Goal: Task Accomplishment & Management: Manage account settings

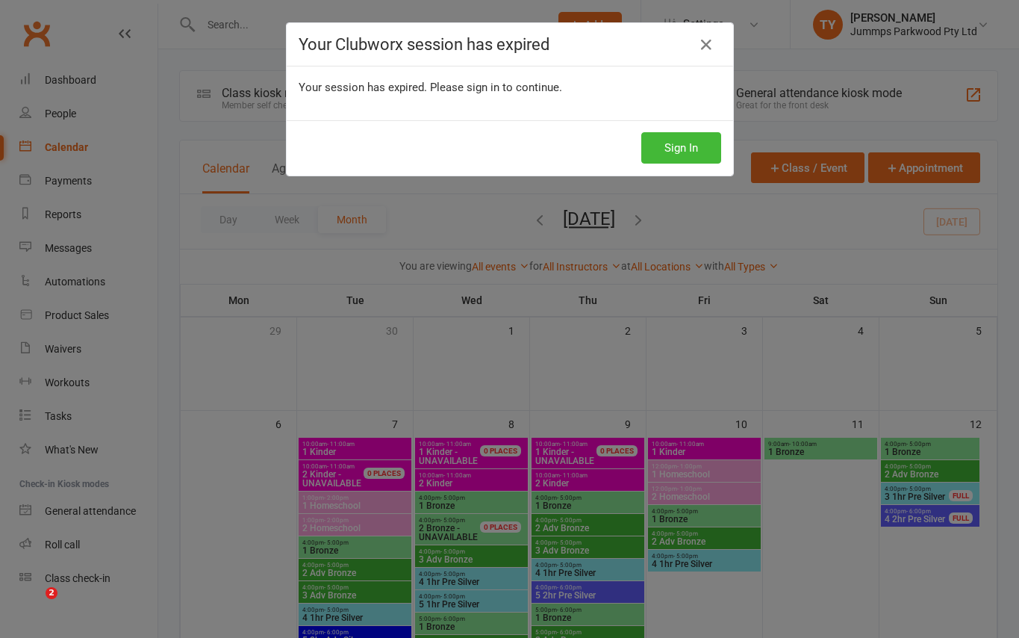
click at [661, 162] on button "Sign In" at bounding box center [681, 147] width 80 height 31
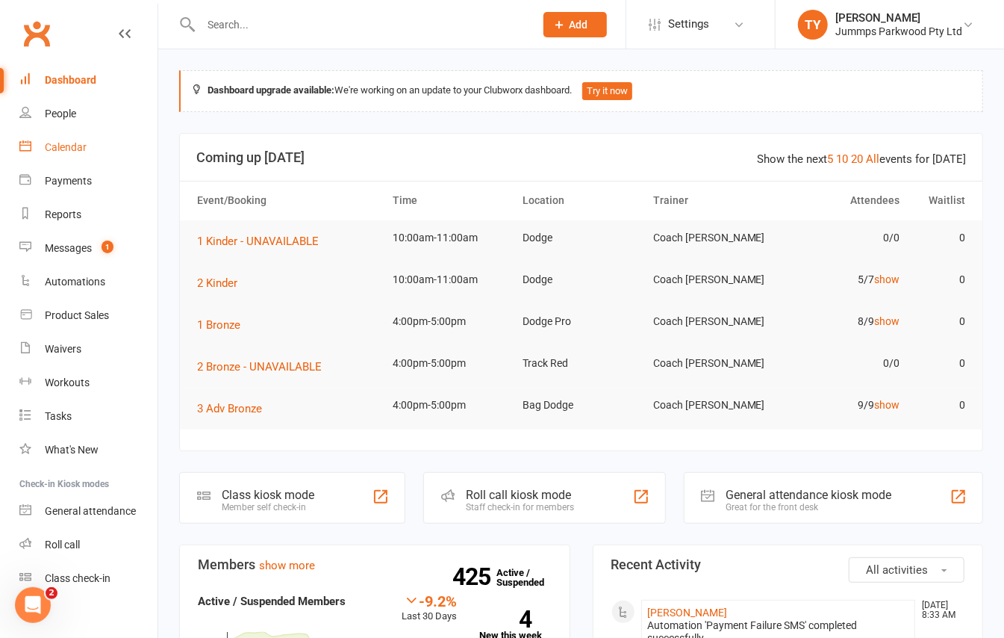
click at [57, 143] on div "Calendar" at bounding box center [66, 147] width 42 height 12
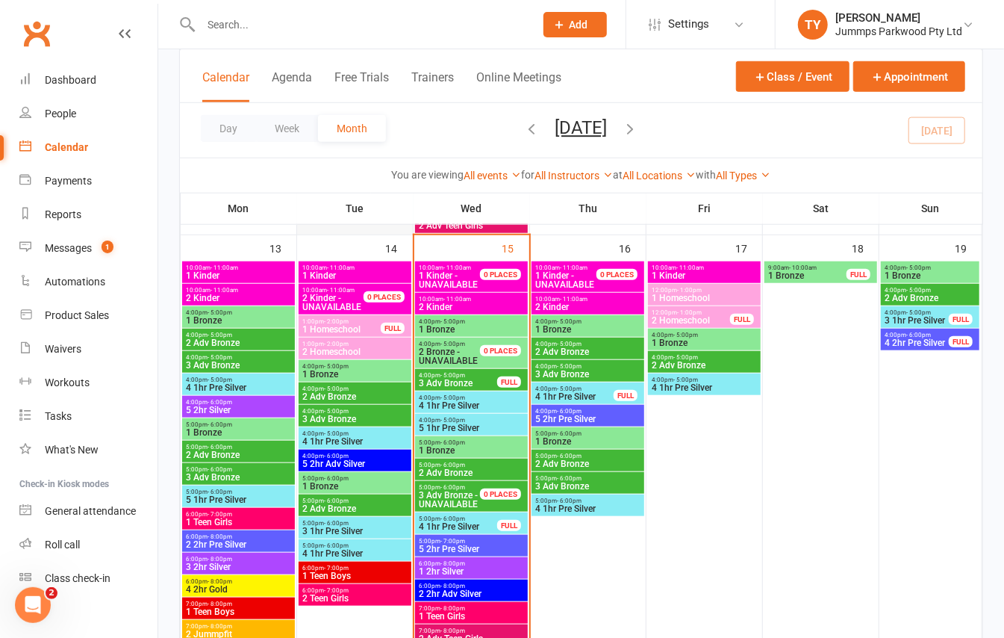
scroll to position [597, 0]
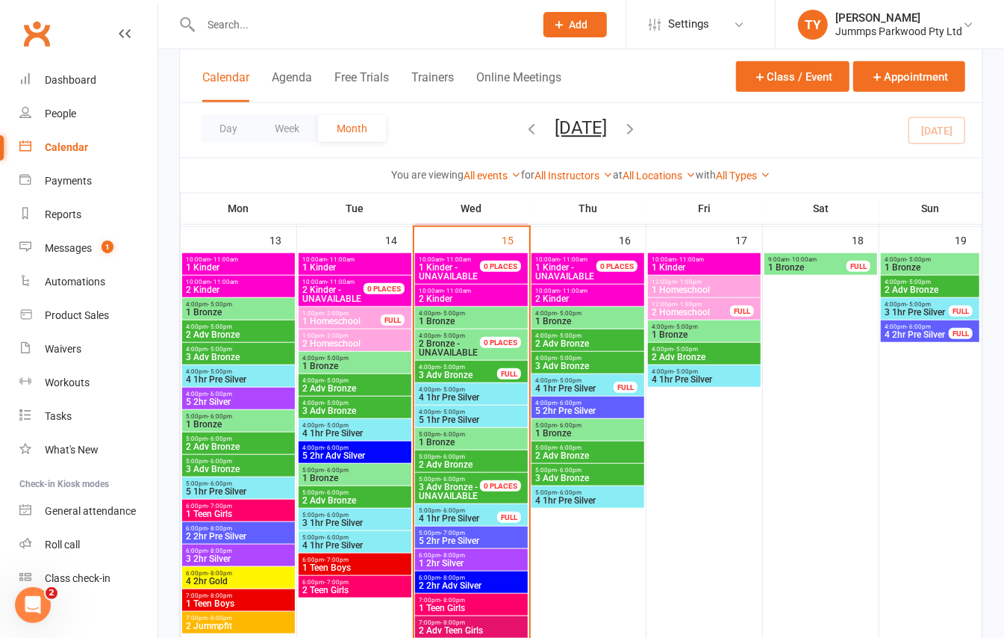
click at [470, 297] on span "2 Kinder" at bounding box center [471, 298] width 107 height 9
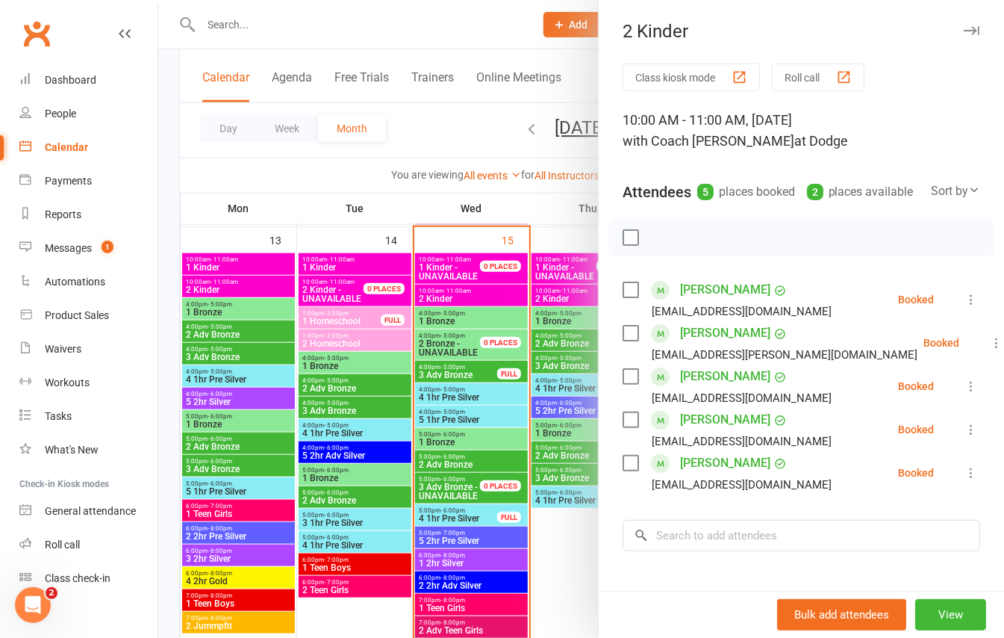
click at [172, 224] on div at bounding box center [581, 319] width 846 height 638
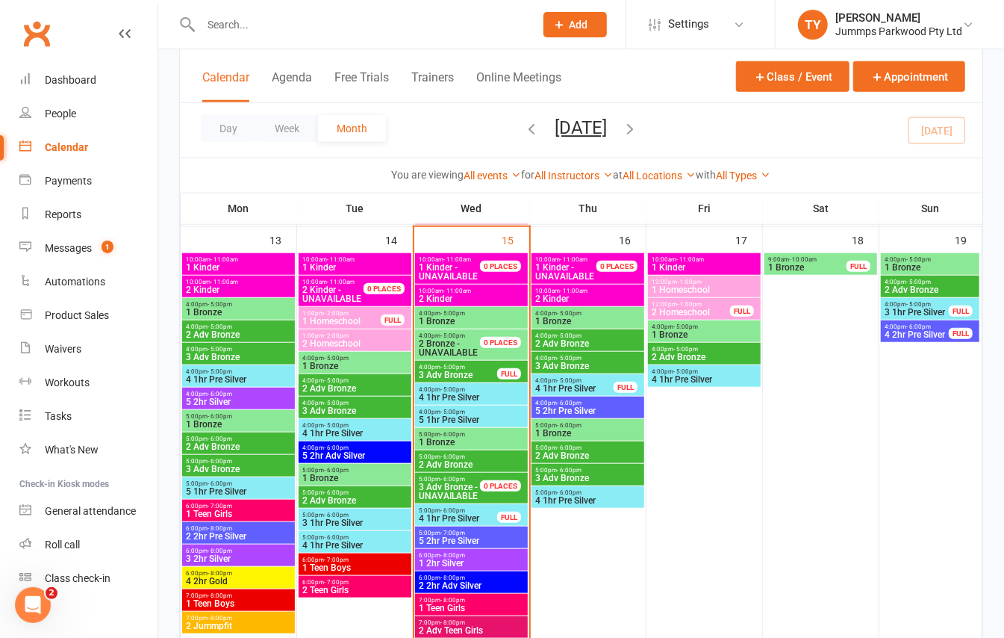
click at [466, 323] on span "1 Bronze" at bounding box center [471, 321] width 107 height 9
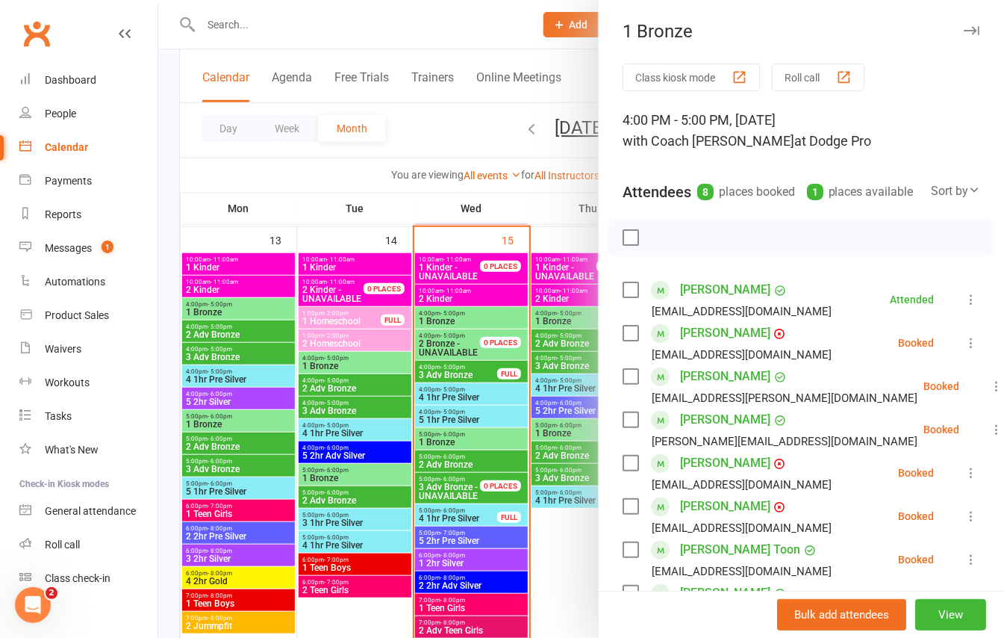
click at [964, 307] on icon at bounding box center [971, 299] width 15 height 15
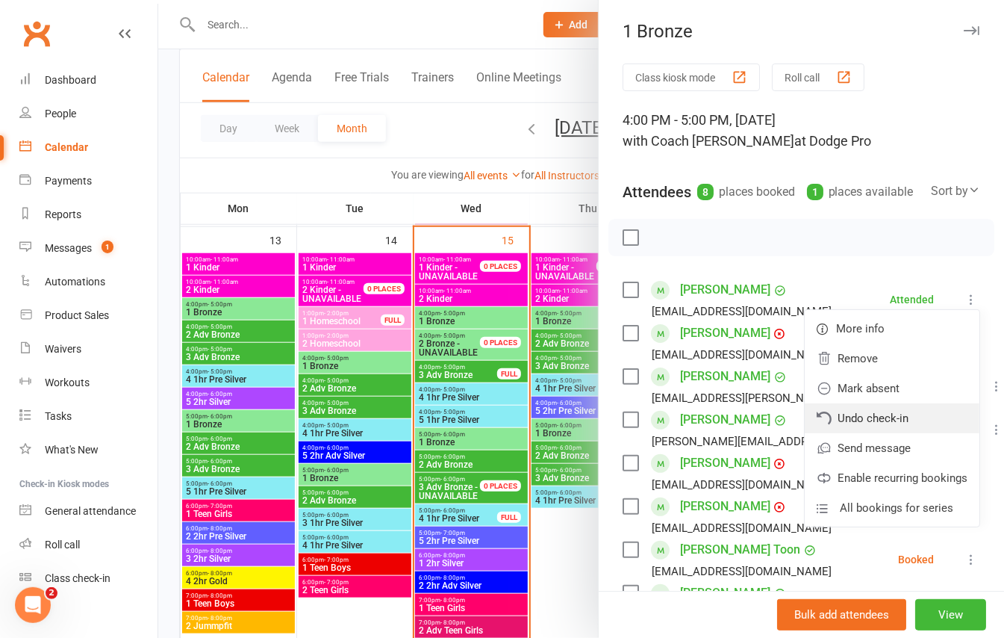
click at [853, 433] on link "Undo check-in" at bounding box center [892, 418] width 175 height 30
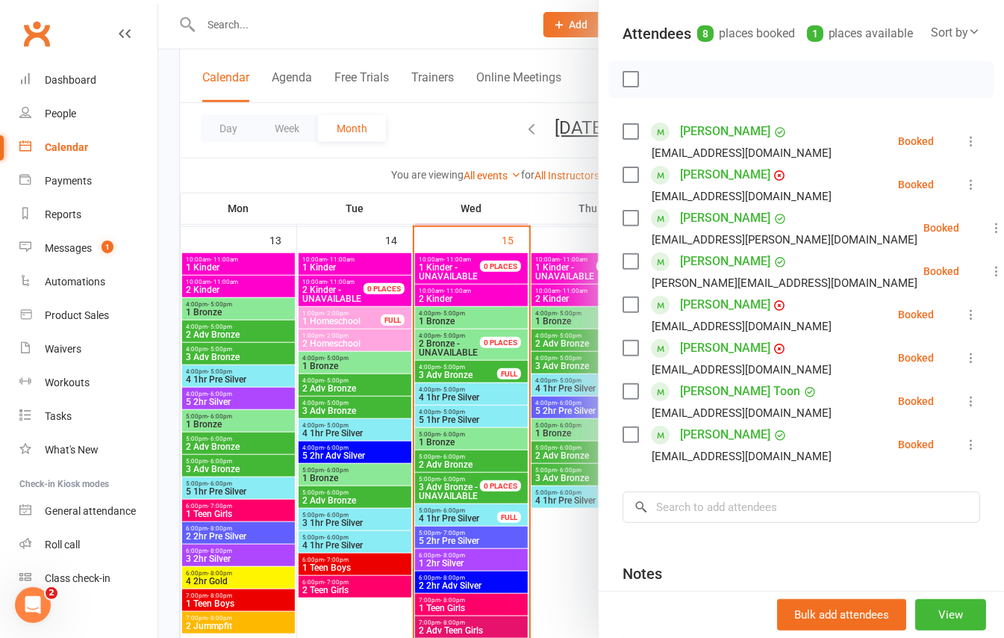
scroll to position [199, 0]
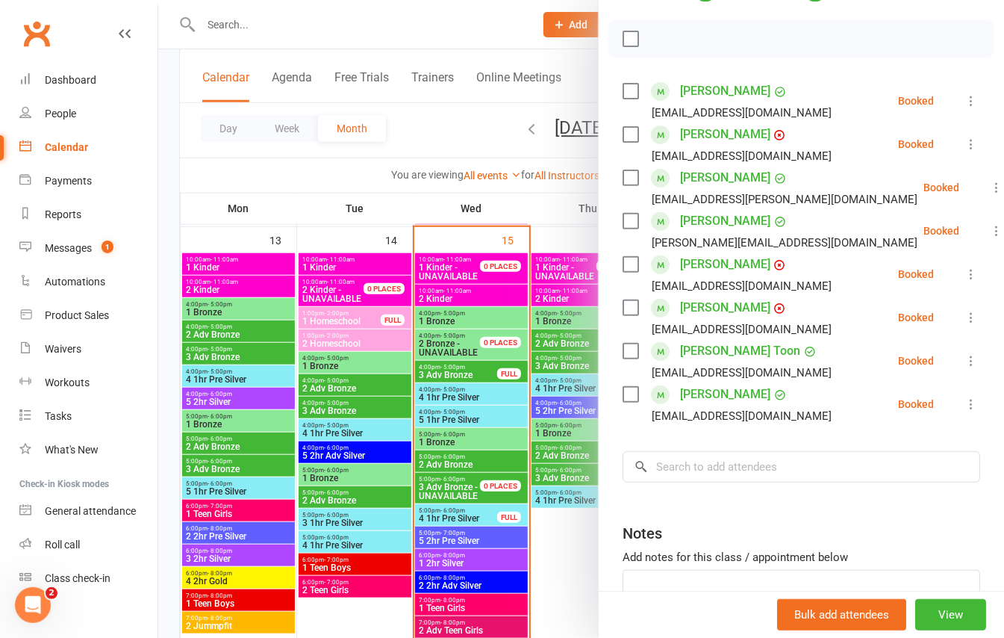
click at [173, 213] on div at bounding box center [581, 319] width 846 height 638
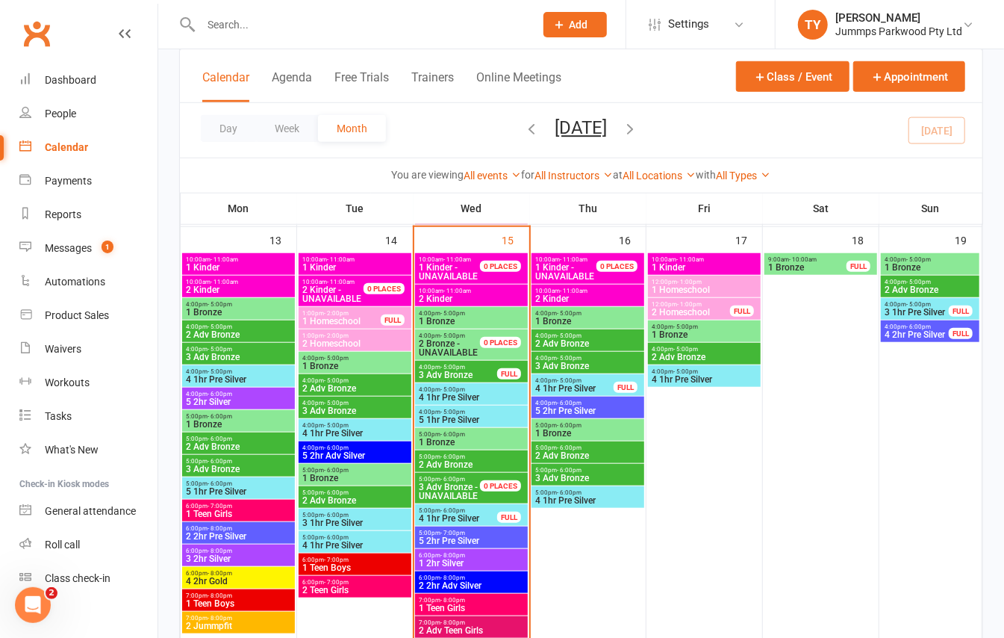
click at [568, 351] on div "4:00pm - 5:00pm 2 Adv Bronze" at bounding box center [588, 340] width 113 height 22
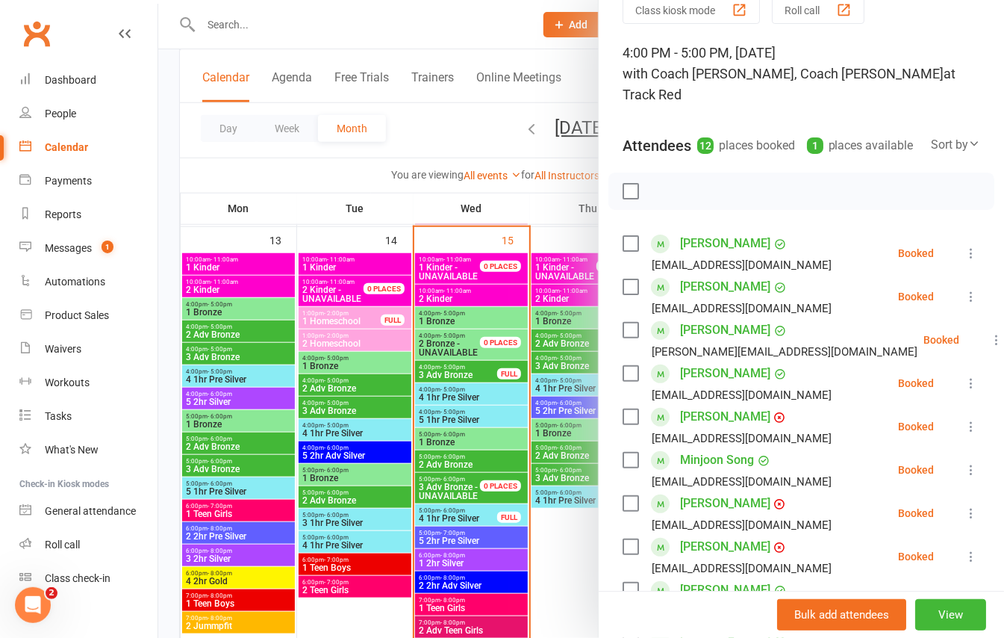
scroll to position [0, 0]
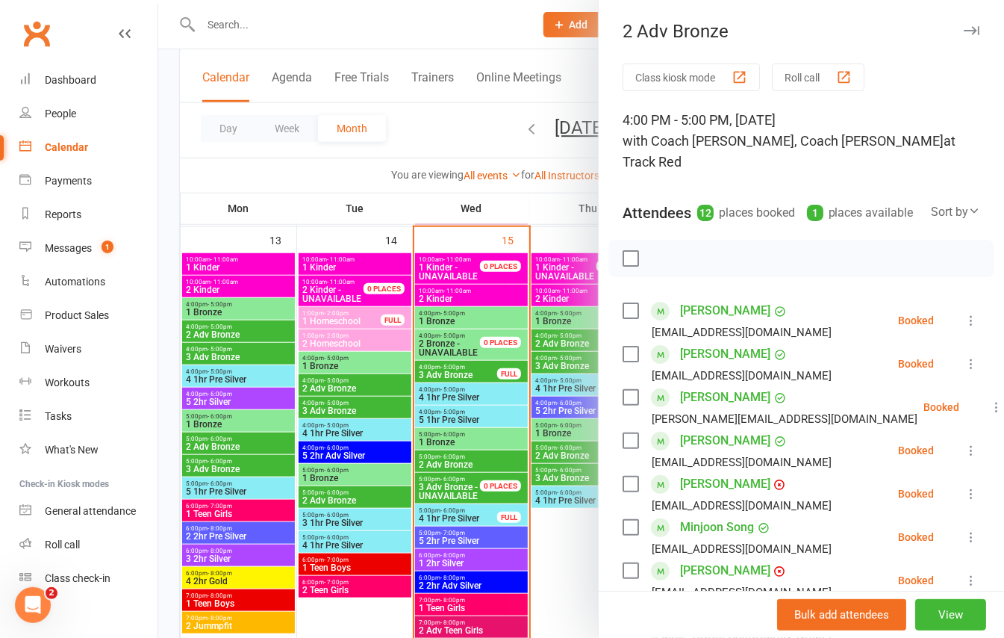
click at [167, 243] on div at bounding box center [581, 319] width 846 height 638
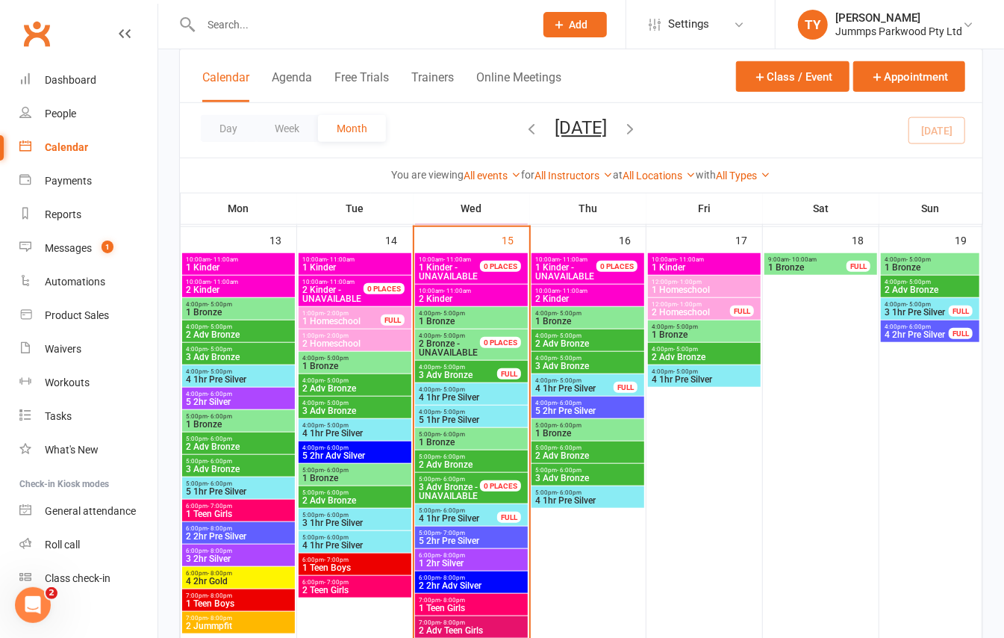
click at [562, 365] on span "3 Adv Bronze" at bounding box center [588, 365] width 107 height 9
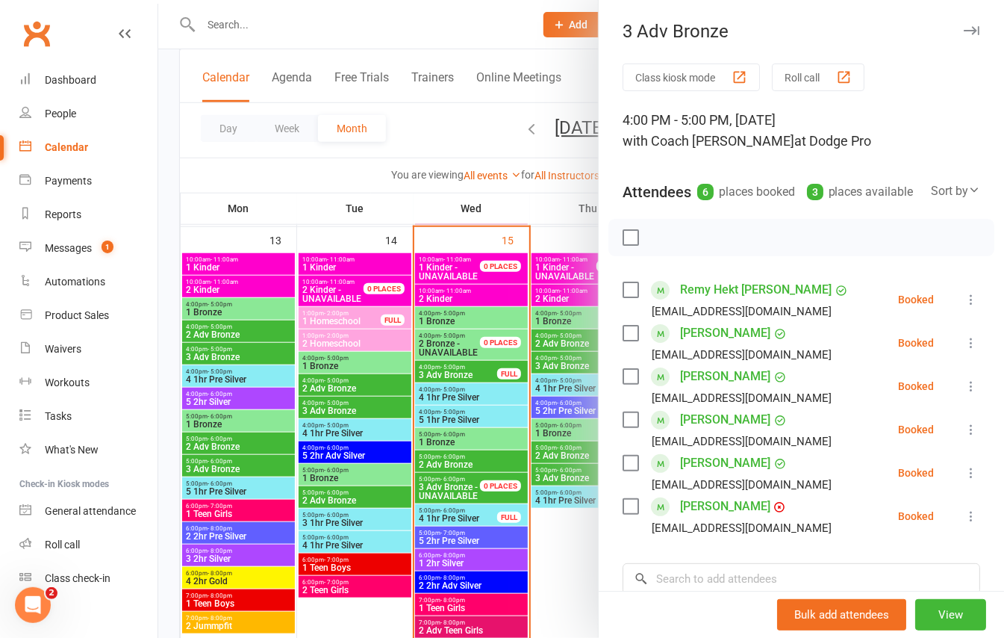
click at [162, 278] on div at bounding box center [581, 319] width 846 height 638
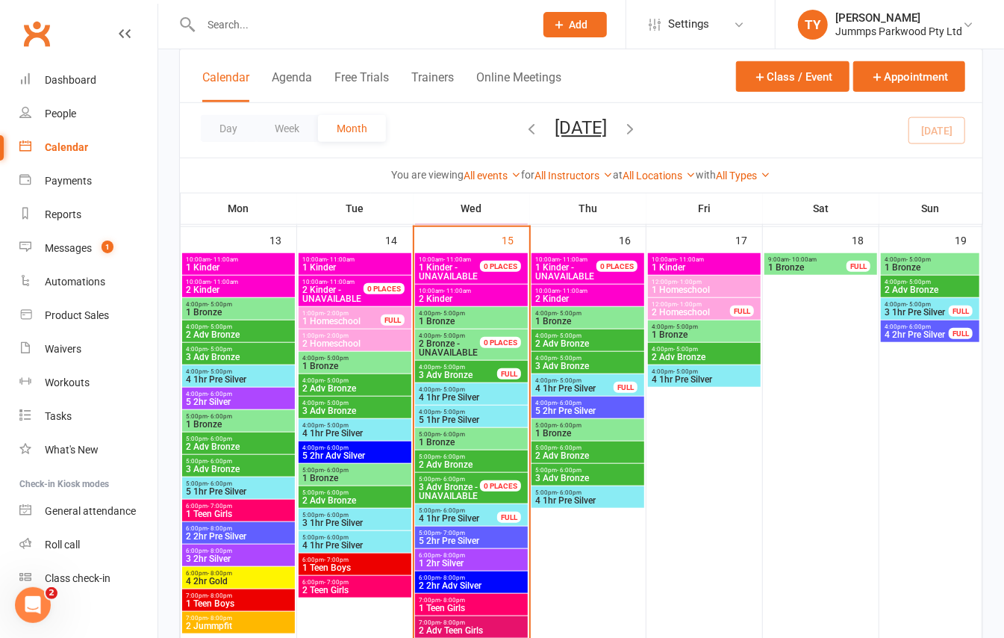
click at [616, 410] on span "5 2hr Pre Silver" at bounding box center [588, 410] width 107 height 9
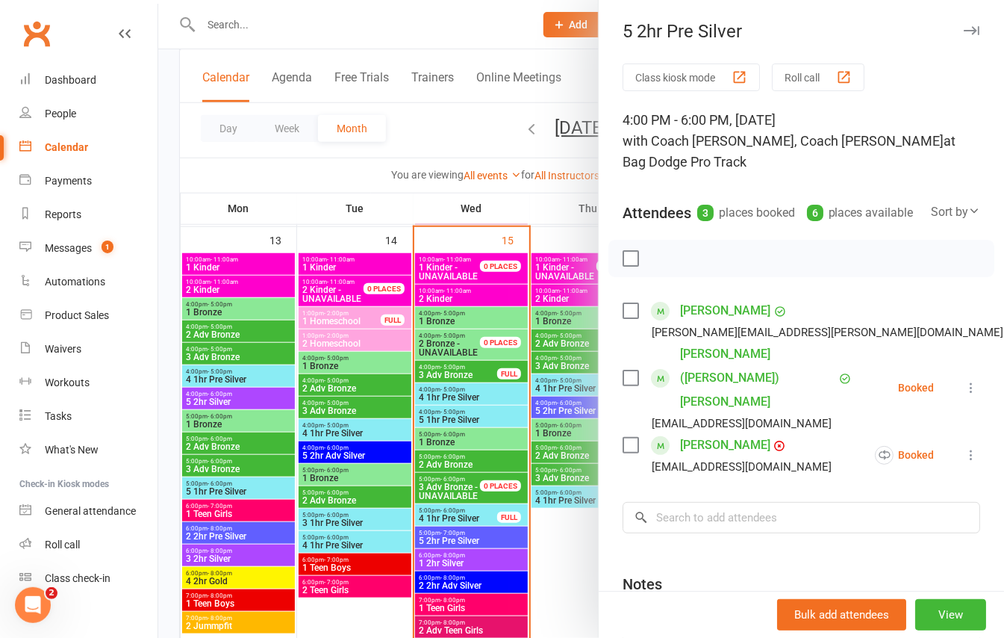
click at [165, 279] on div at bounding box center [581, 319] width 846 height 638
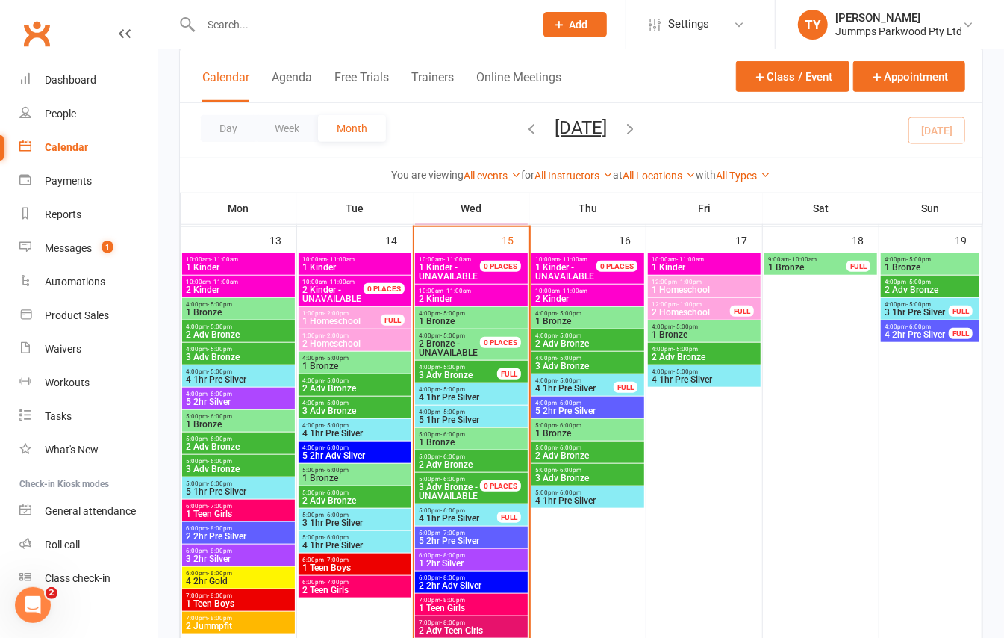
click at [585, 412] on span "5 2hr Pre Silver" at bounding box center [588, 410] width 107 height 9
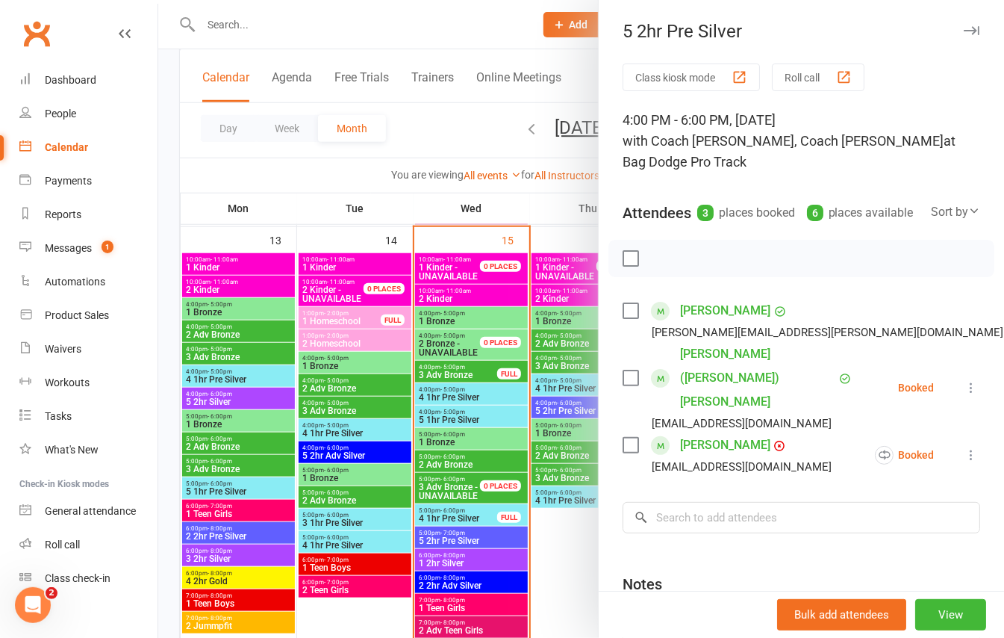
click at [576, 385] on div at bounding box center [581, 319] width 846 height 638
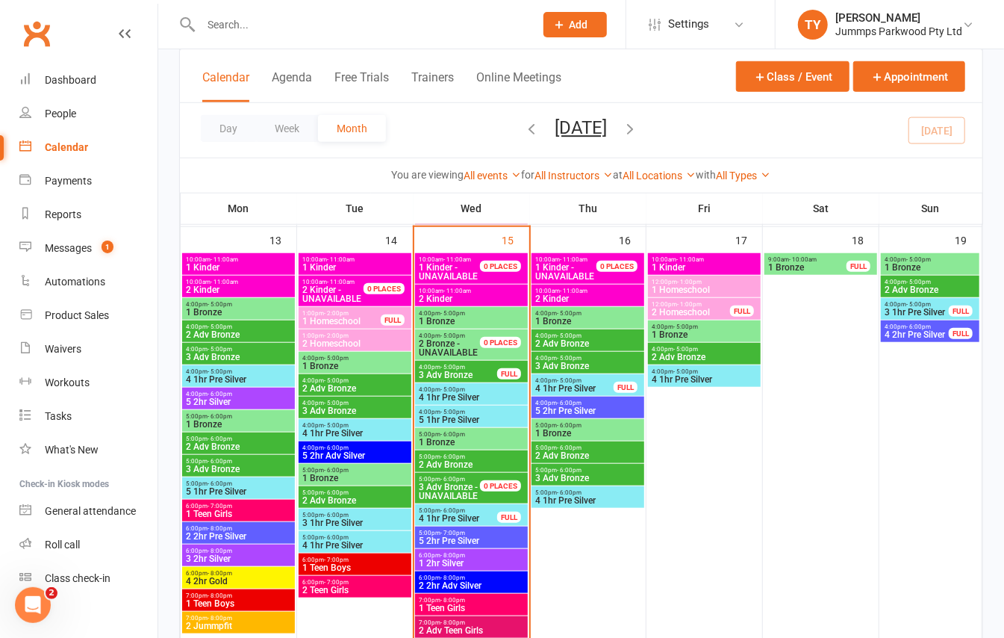
click at [575, 388] on span "4 1hr Pre Silver" at bounding box center [575, 388] width 80 height 9
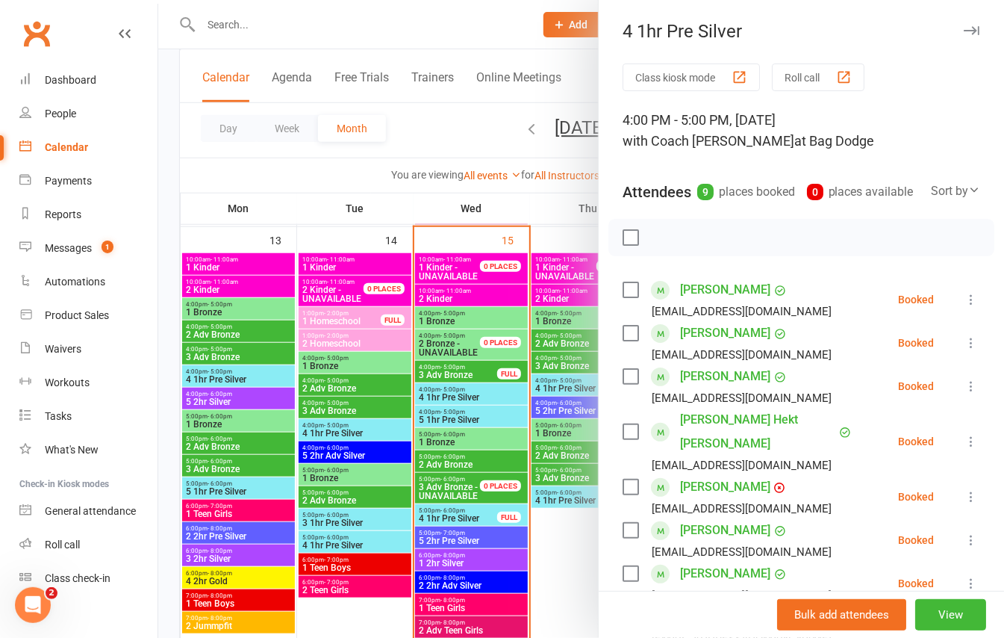
click at [160, 352] on div at bounding box center [581, 319] width 846 height 638
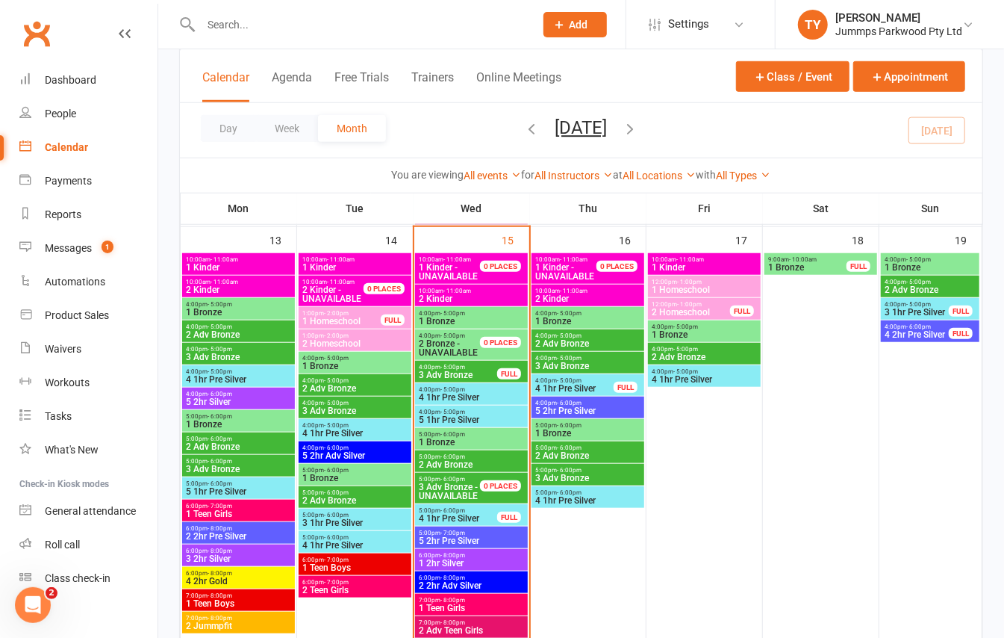
click at [577, 311] on span "- 5:00pm" at bounding box center [569, 313] width 25 height 7
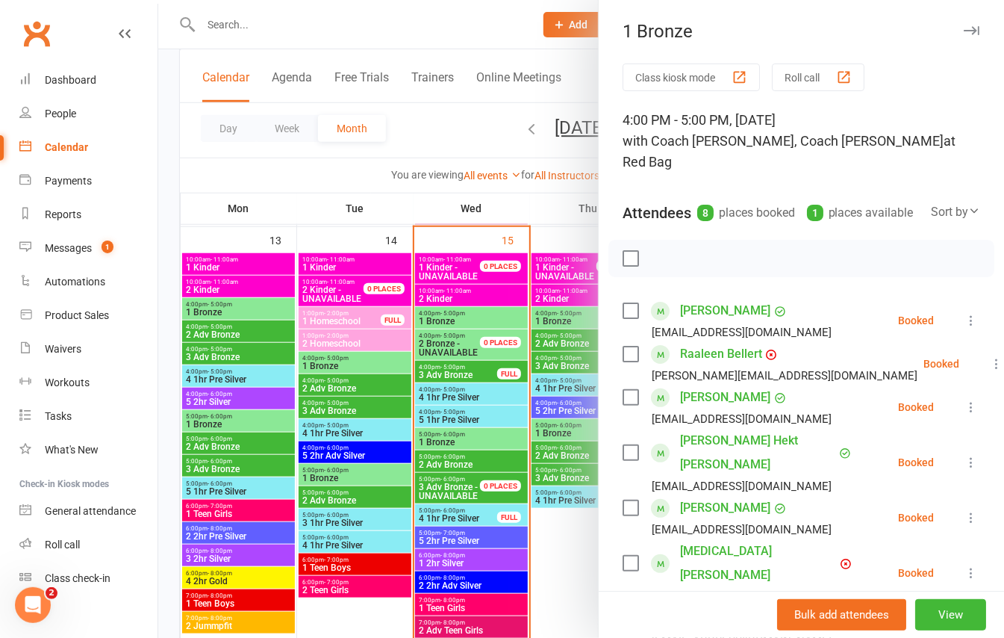
click at [565, 362] on div at bounding box center [581, 319] width 846 height 638
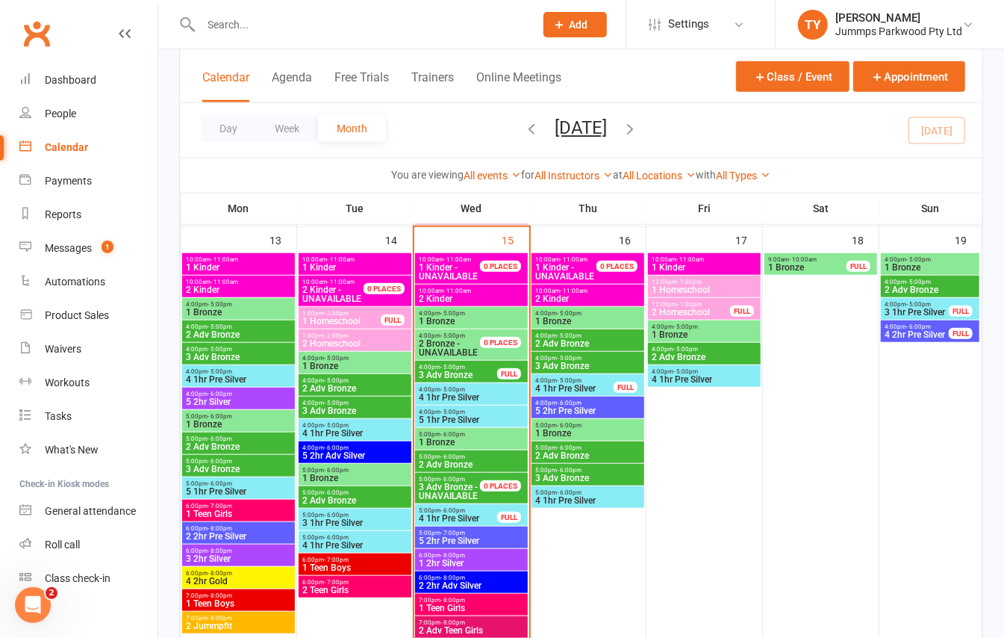
click at [569, 341] on span "2 Adv Bronze" at bounding box center [588, 343] width 107 height 9
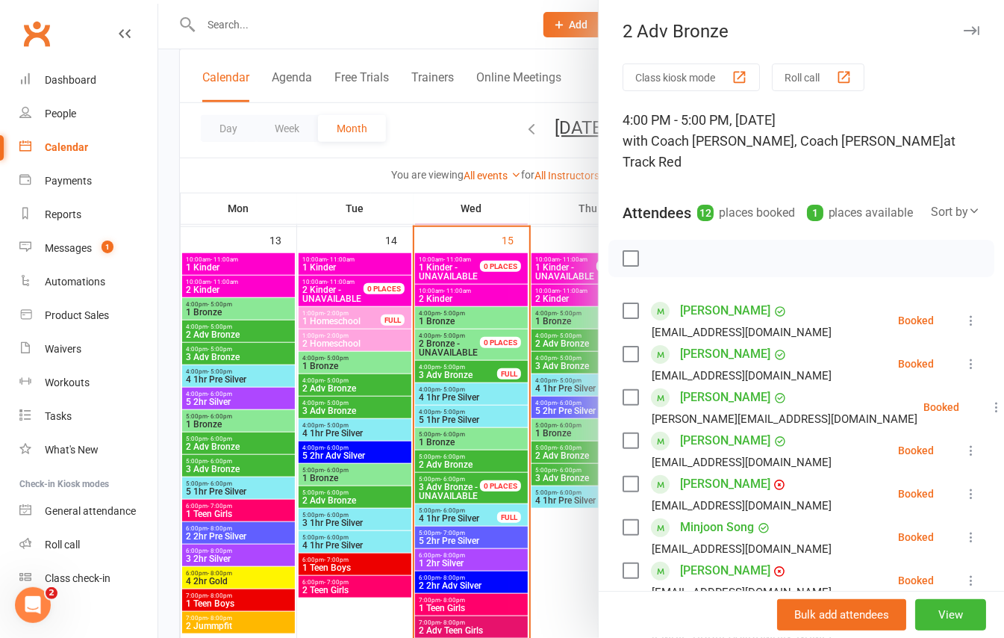
click at [160, 332] on div at bounding box center [581, 319] width 846 height 638
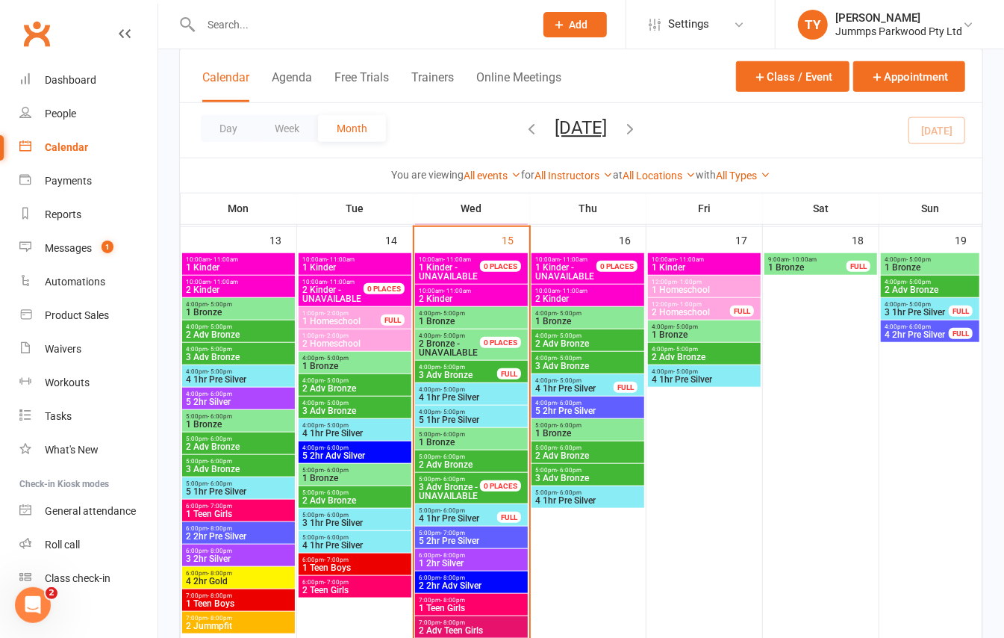
click at [577, 451] on span "2 Adv Bronze" at bounding box center [588, 455] width 107 height 9
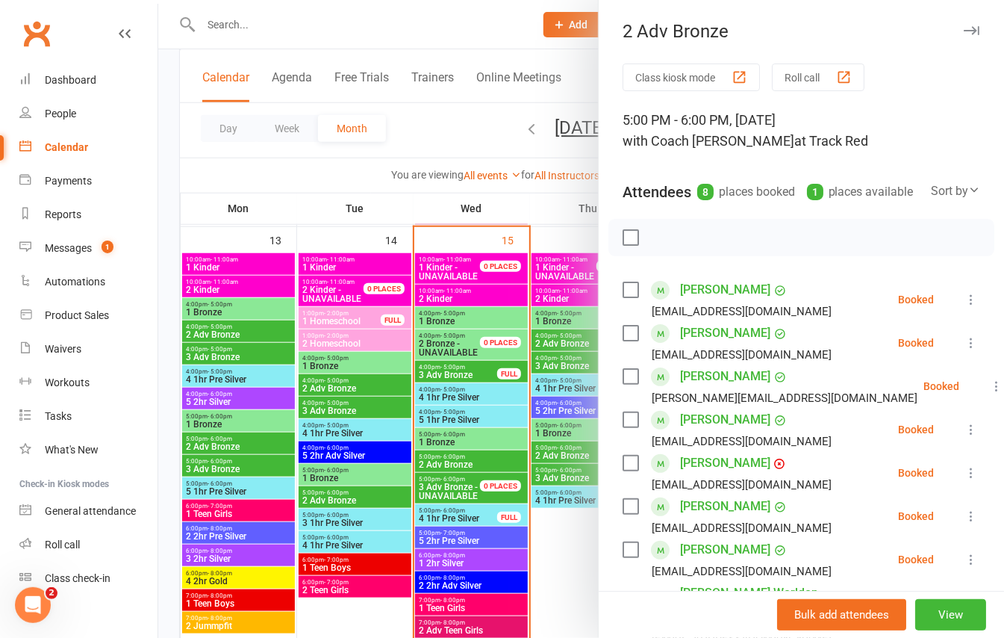
click at [559, 476] on div at bounding box center [581, 319] width 846 height 638
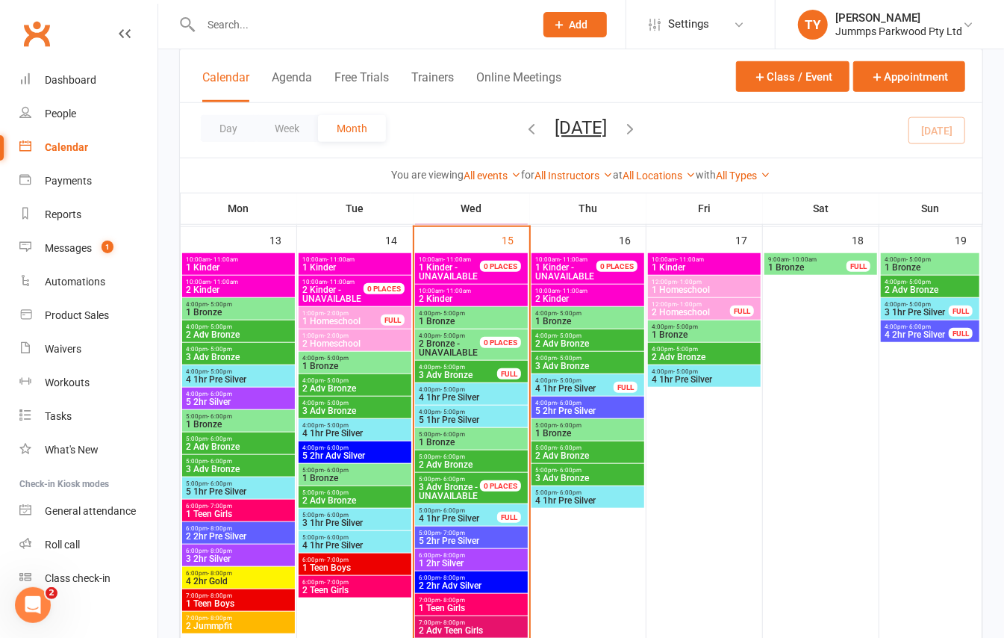
click at [559, 476] on span "3 Adv Bronze" at bounding box center [588, 477] width 107 height 9
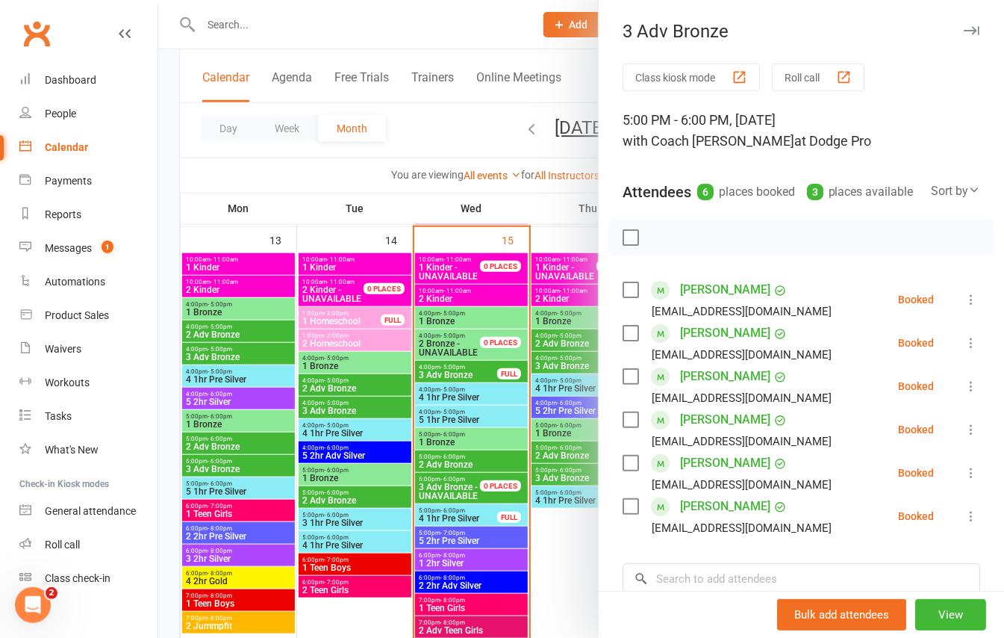
click at [559, 476] on div at bounding box center [581, 319] width 846 height 638
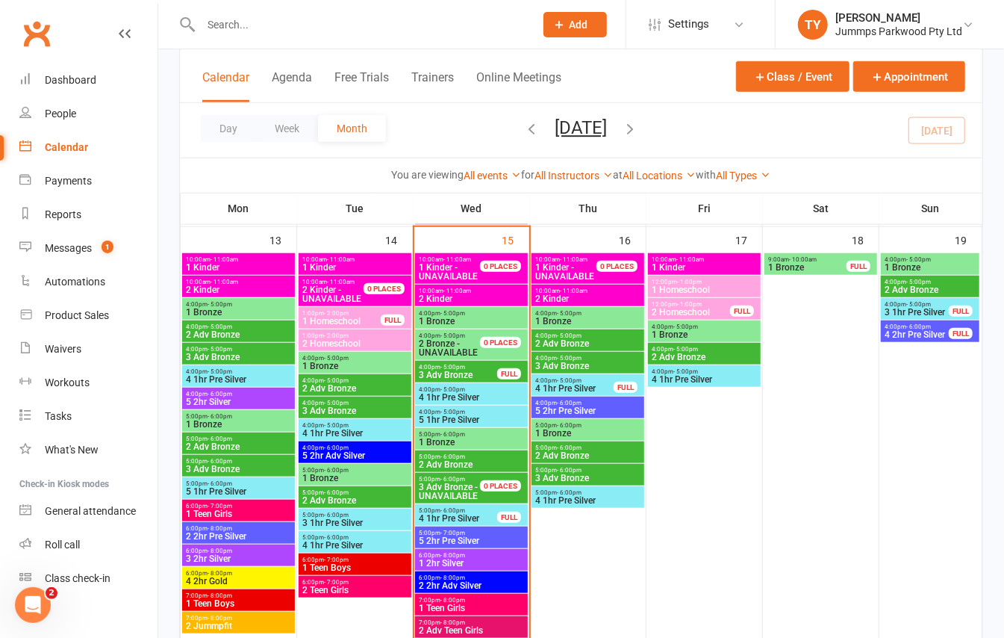
click at [457, 317] on span "1 Bronze" at bounding box center [471, 321] width 107 height 9
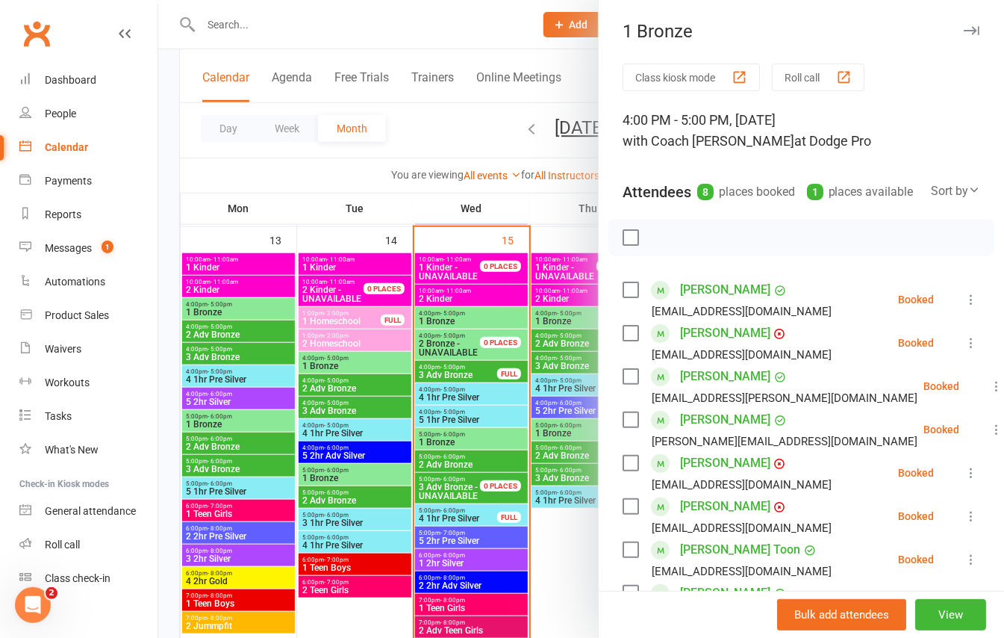
click at [457, 317] on div at bounding box center [581, 319] width 846 height 638
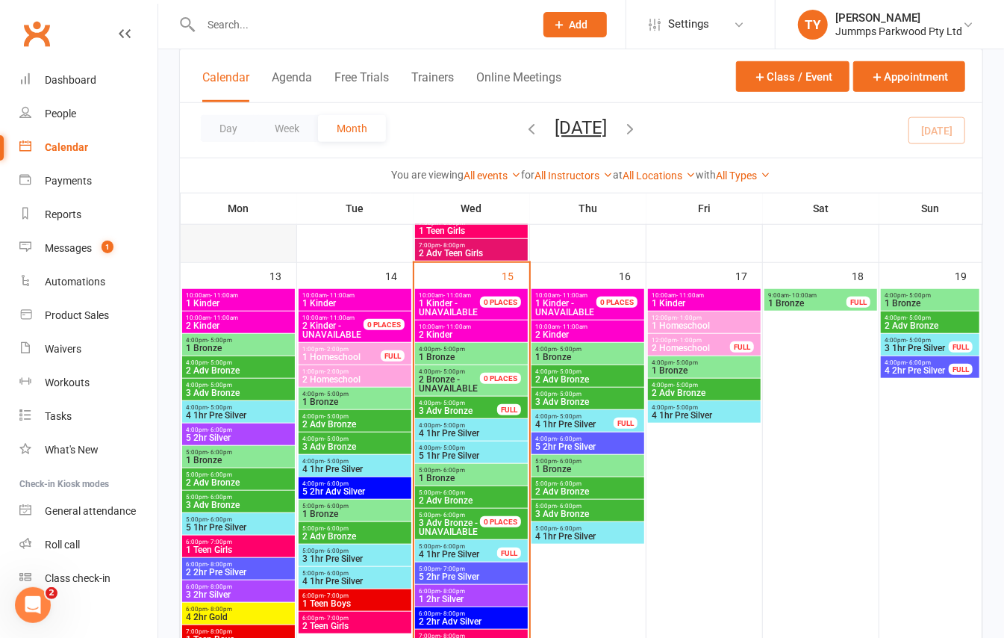
scroll to position [597, 0]
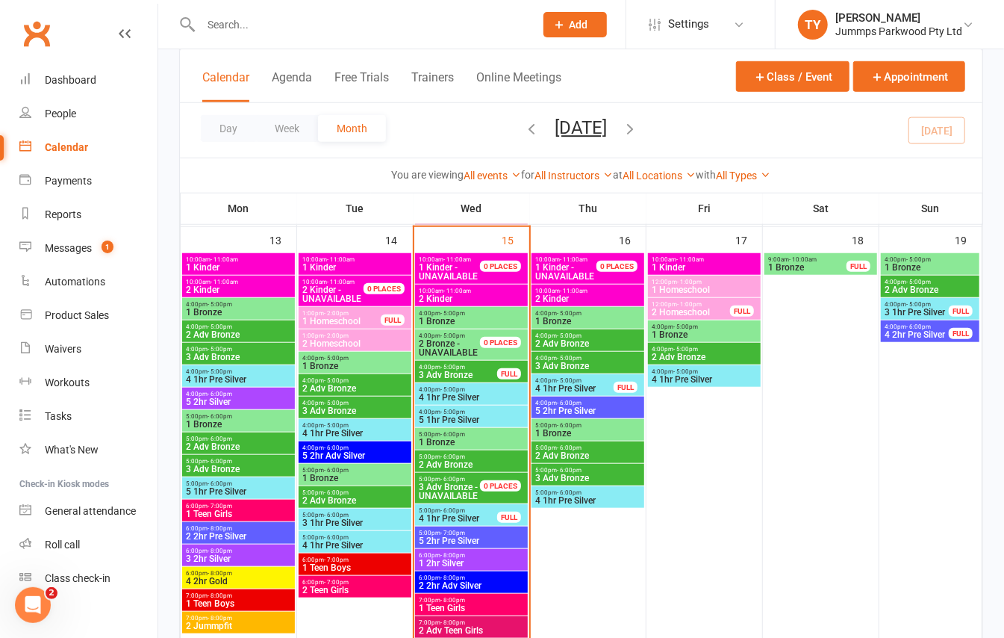
click at [327, 261] on span "- 11:00am" at bounding box center [341, 259] width 28 height 7
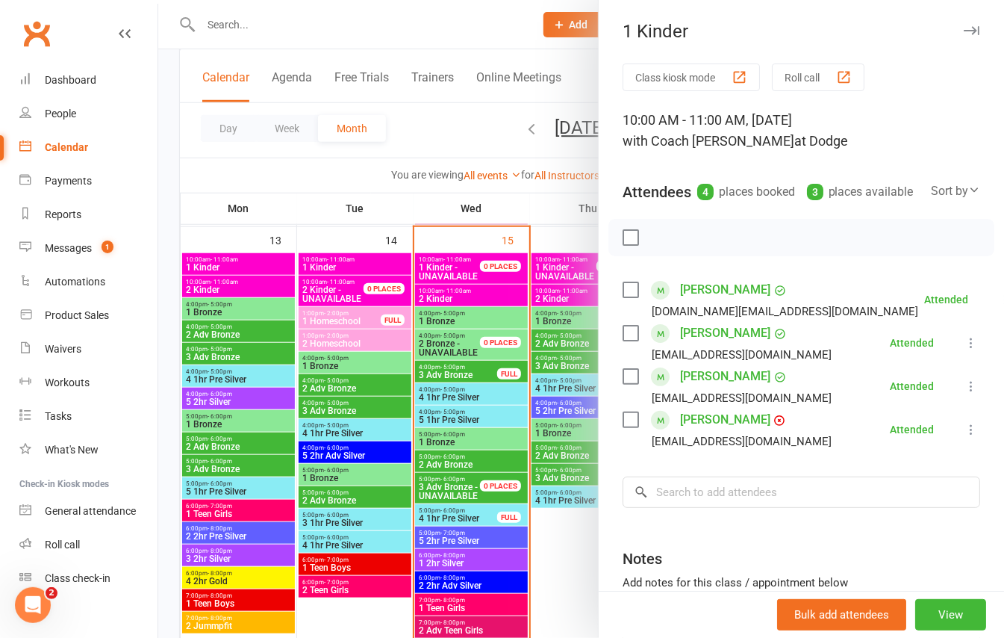
click at [157, 231] on nav "Clubworx Dashboard People Calendar Payments Reports Messages 1 Automations Prod…" at bounding box center [79, 323] width 158 height 638
click at [475, 293] on div at bounding box center [581, 319] width 846 height 638
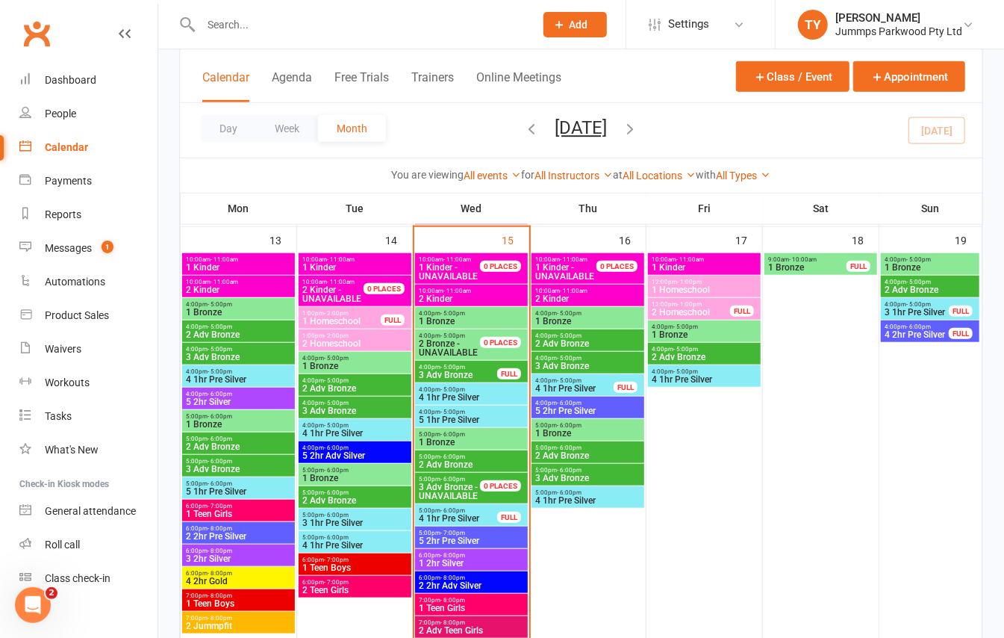
click at [473, 296] on span "2 Kinder" at bounding box center [471, 298] width 107 height 9
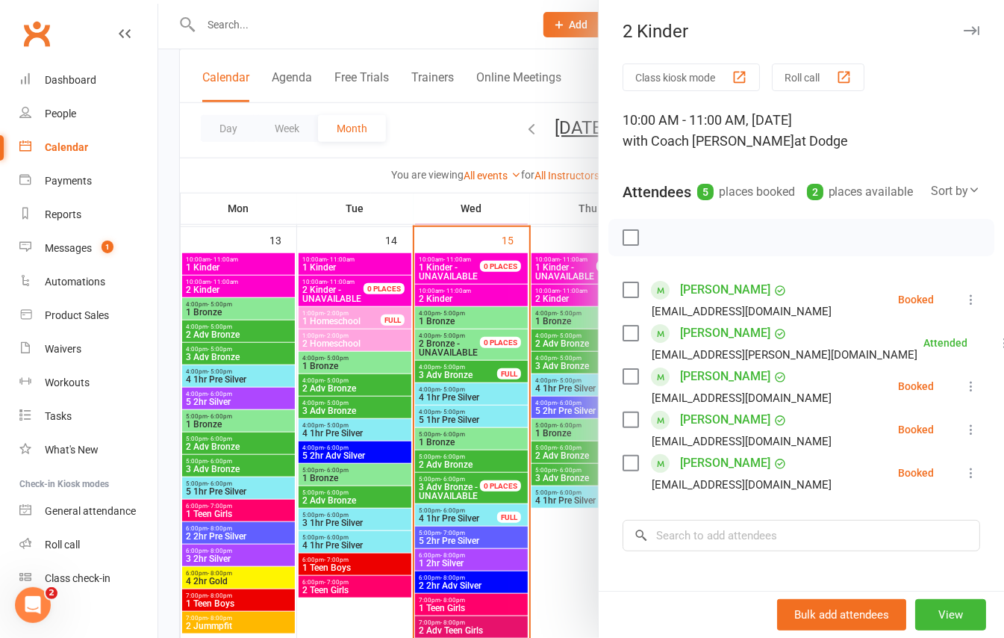
click at [964, 307] on icon at bounding box center [971, 299] width 15 height 15
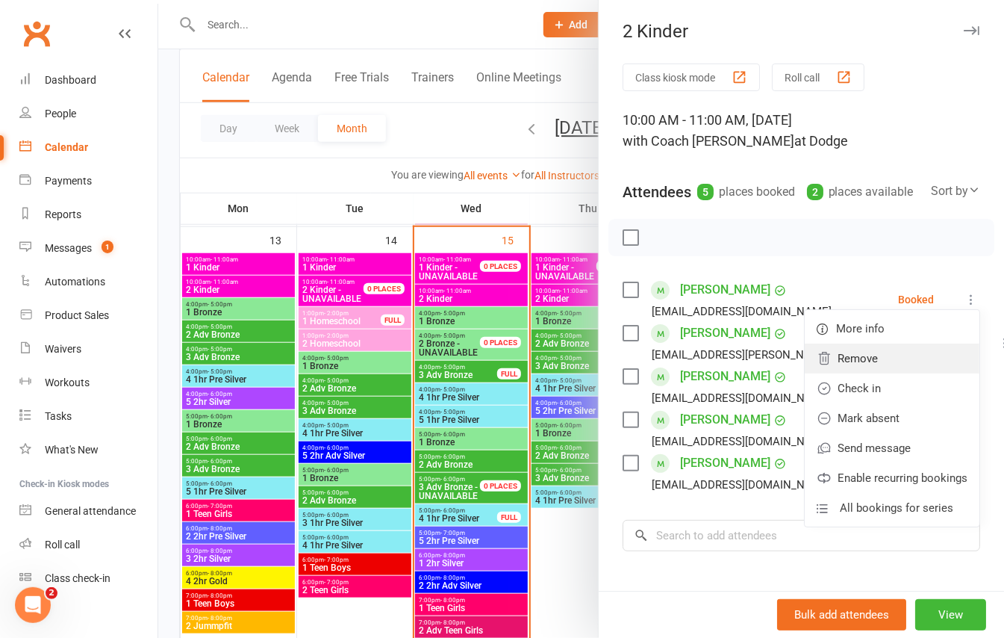
click at [879, 373] on link "Remove" at bounding box center [892, 358] width 175 height 30
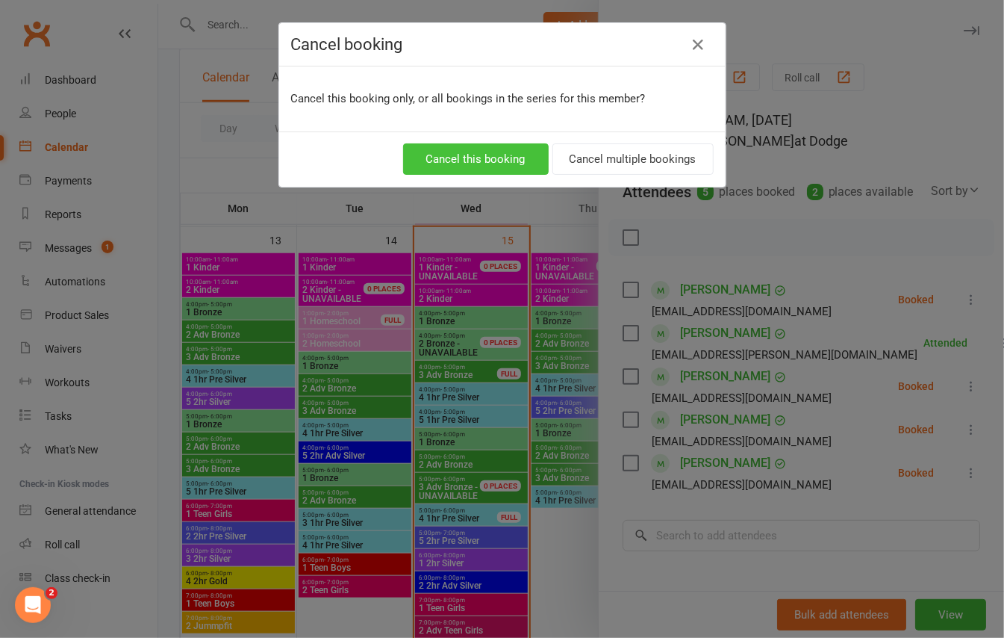
click at [476, 153] on button "Cancel this booking" at bounding box center [476, 158] width 146 height 31
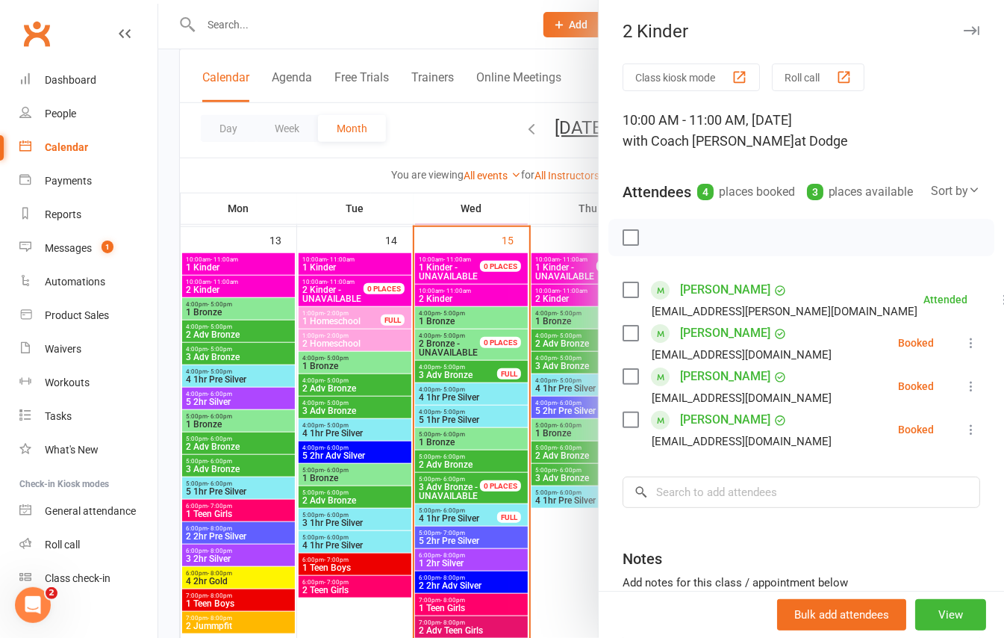
click at [964, 350] on icon at bounding box center [971, 342] width 15 height 15
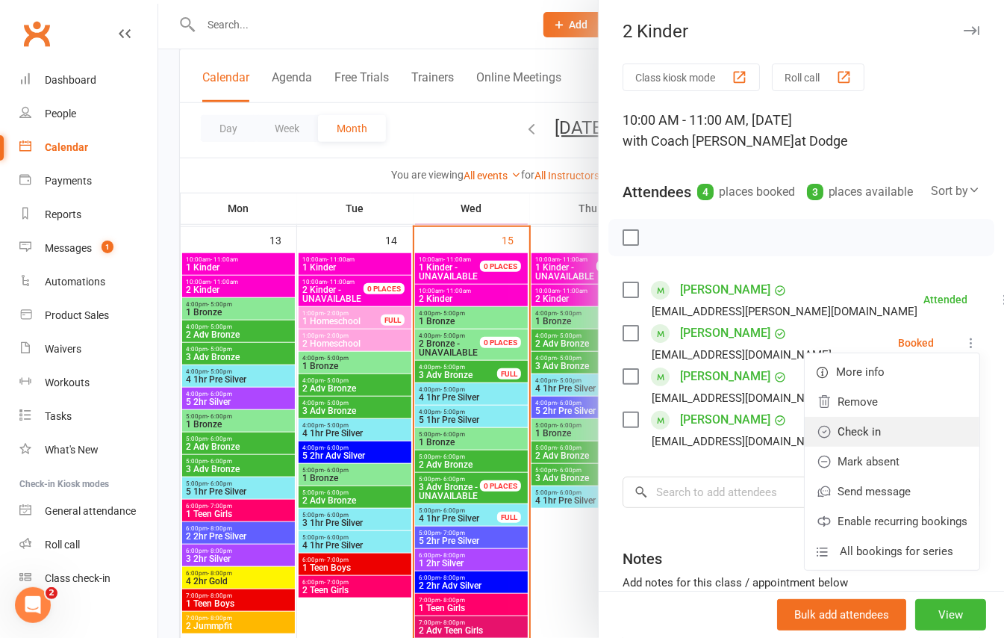
click at [865, 442] on link "Check in" at bounding box center [892, 432] width 175 height 30
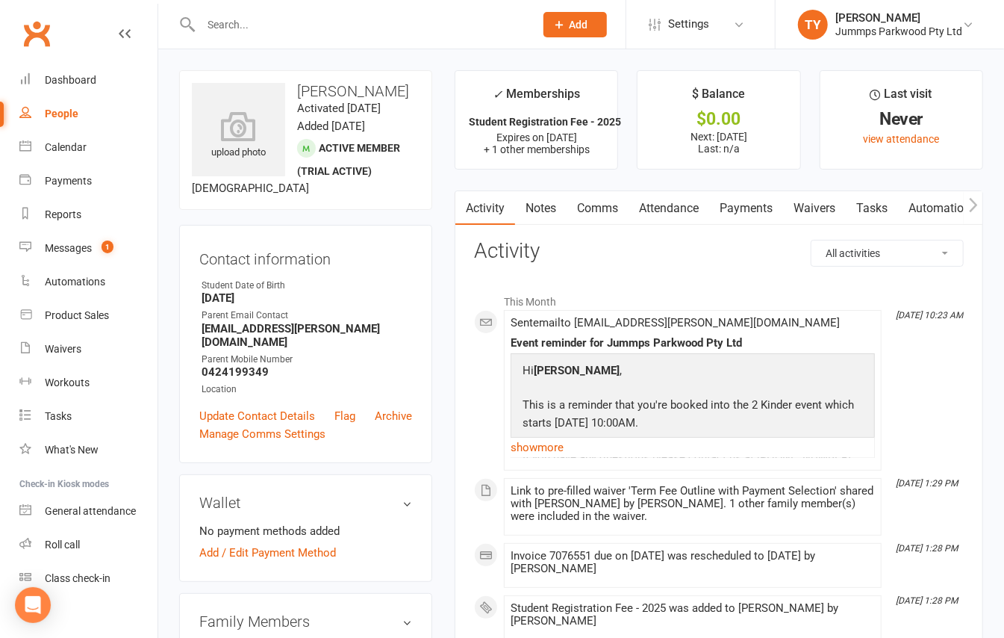
click at [665, 210] on link "Attendance" at bounding box center [669, 208] width 81 height 34
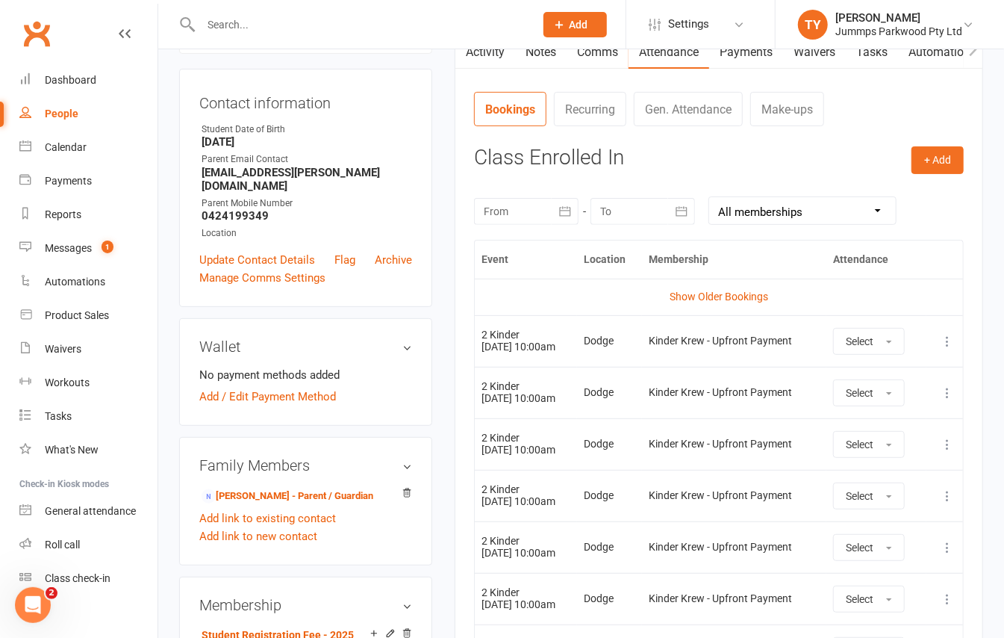
scroll to position [199, 0]
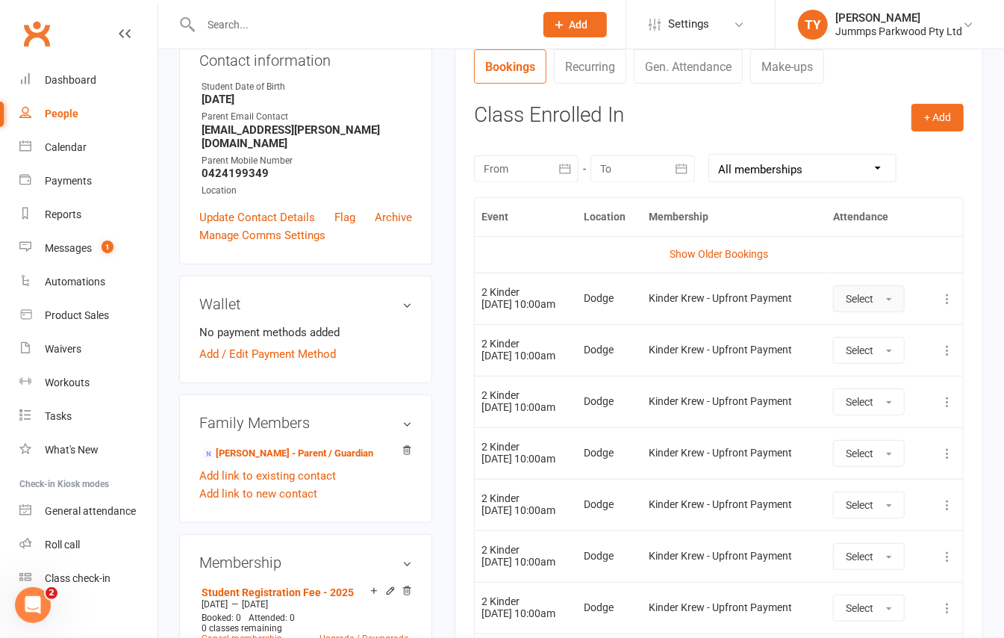
click at [863, 287] on button "Select" at bounding box center [869, 298] width 72 height 27
click at [867, 327] on span "Attended" at bounding box center [868, 332] width 45 height 13
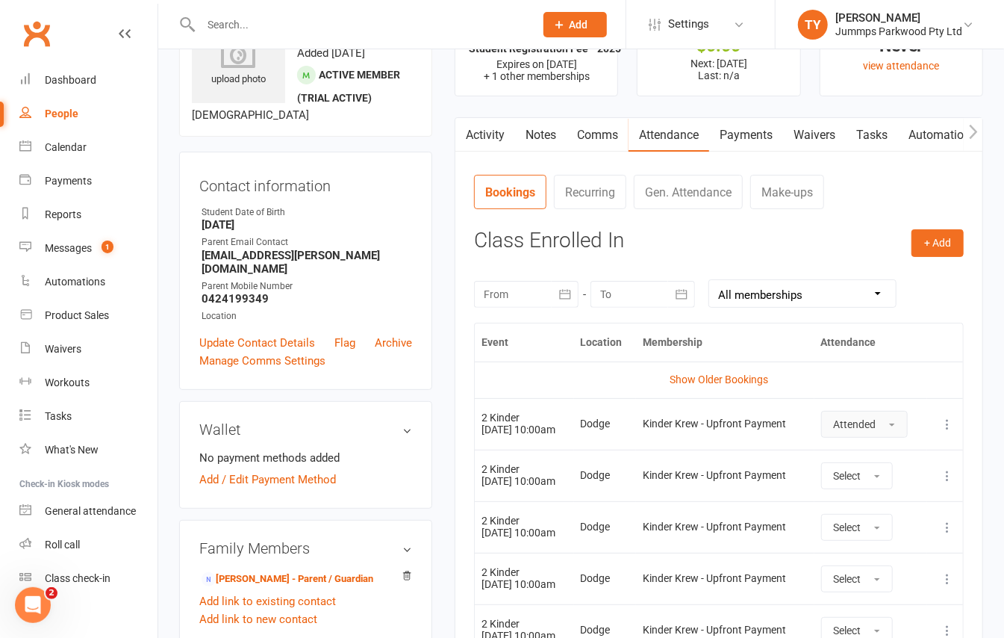
scroll to position [0, 0]
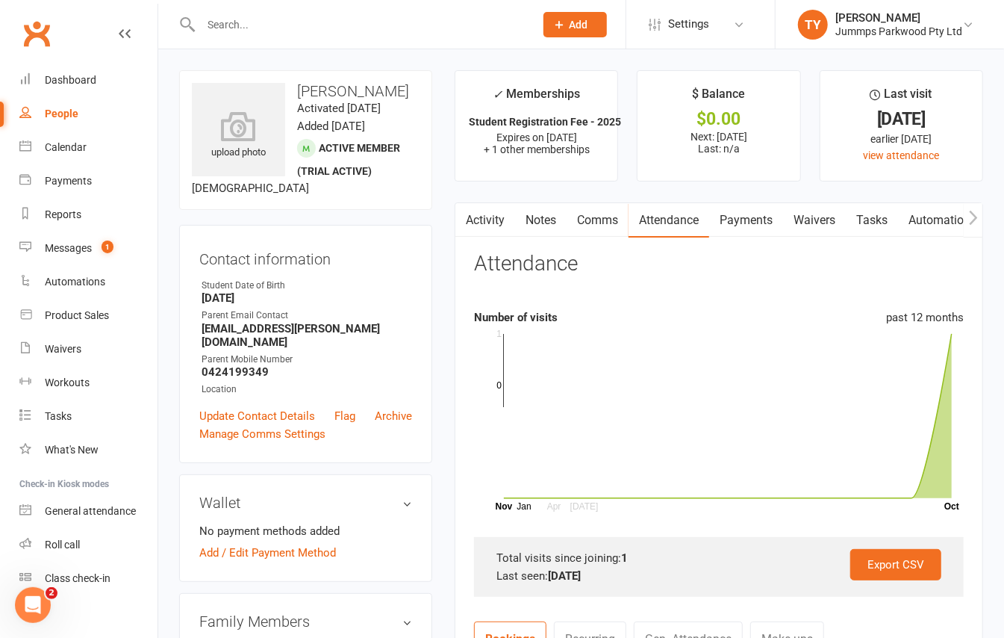
click at [765, 205] on link "Payments" at bounding box center [746, 220] width 74 height 34
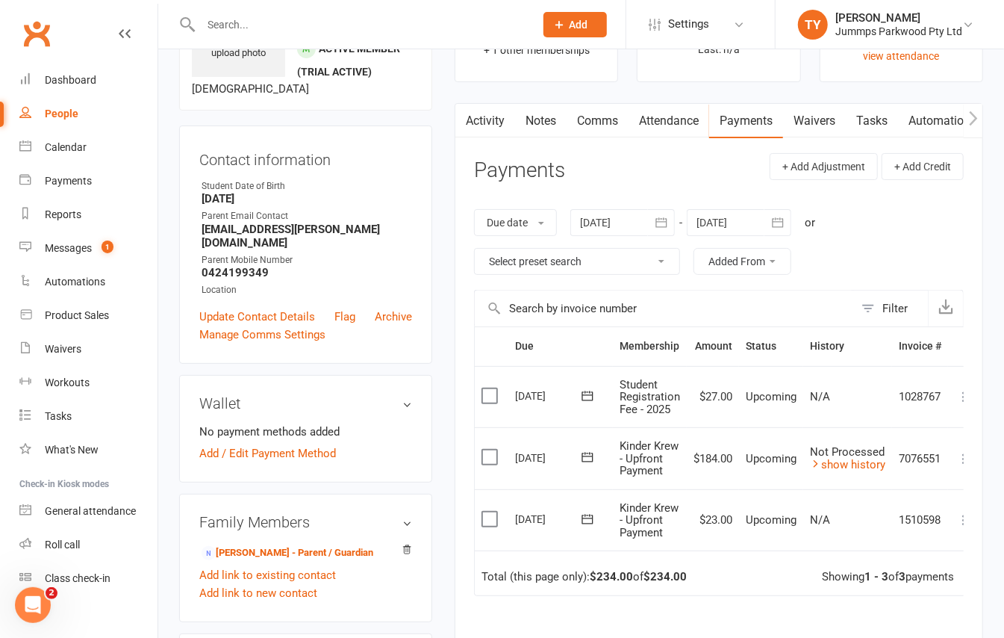
scroll to position [0, 22]
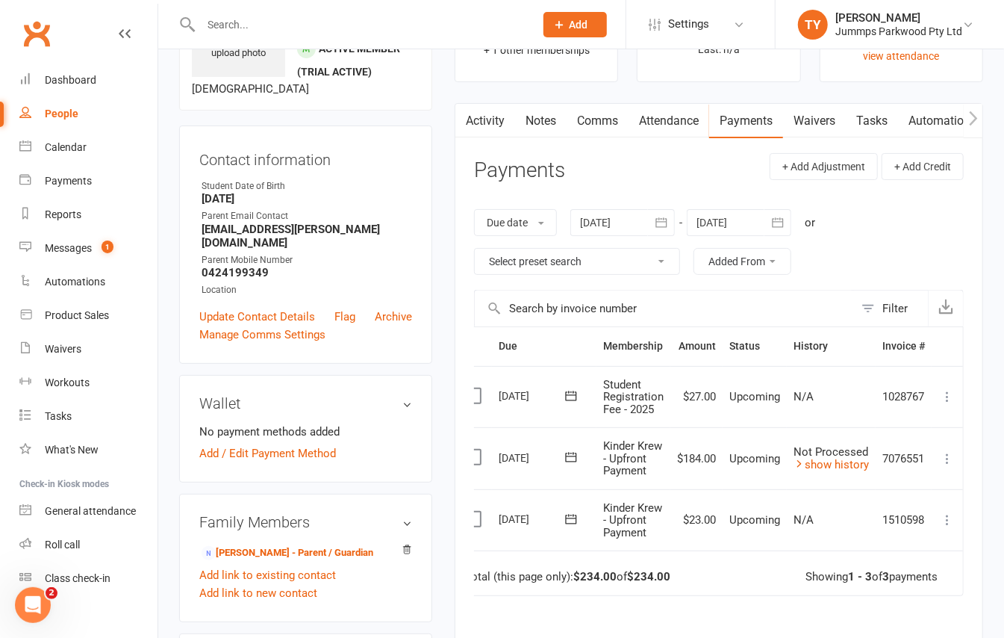
click at [950, 524] on icon at bounding box center [947, 519] width 15 height 15
click at [905, 586] on link "Mark as Paid (POS)" at bounding box center [882, 579] width 148 height 30
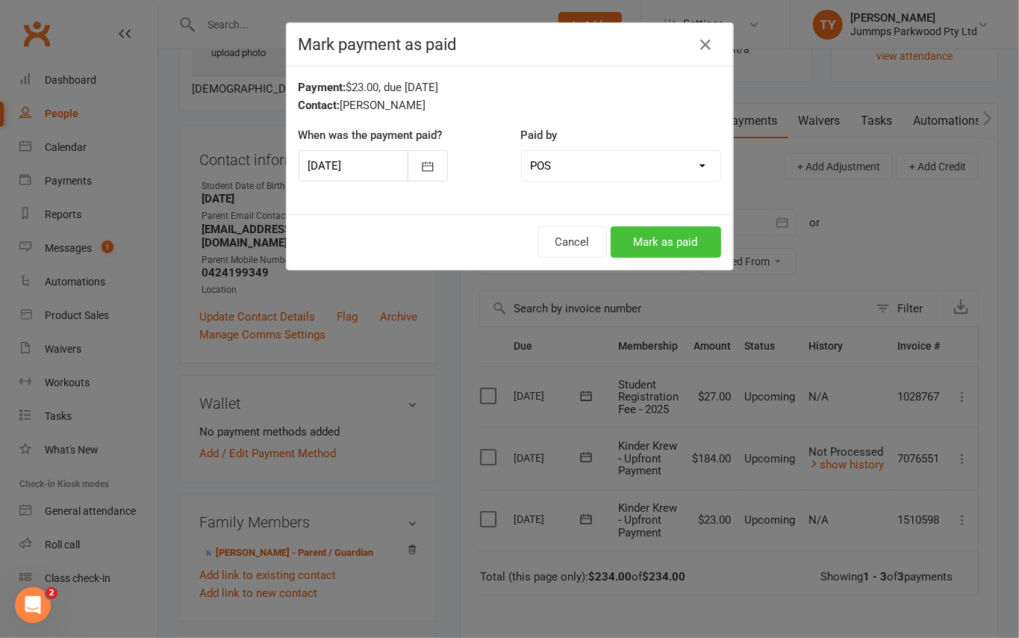
click at [638, 246] on button "Mark as paid" at bounding box center [666, 241] width 111 height 31
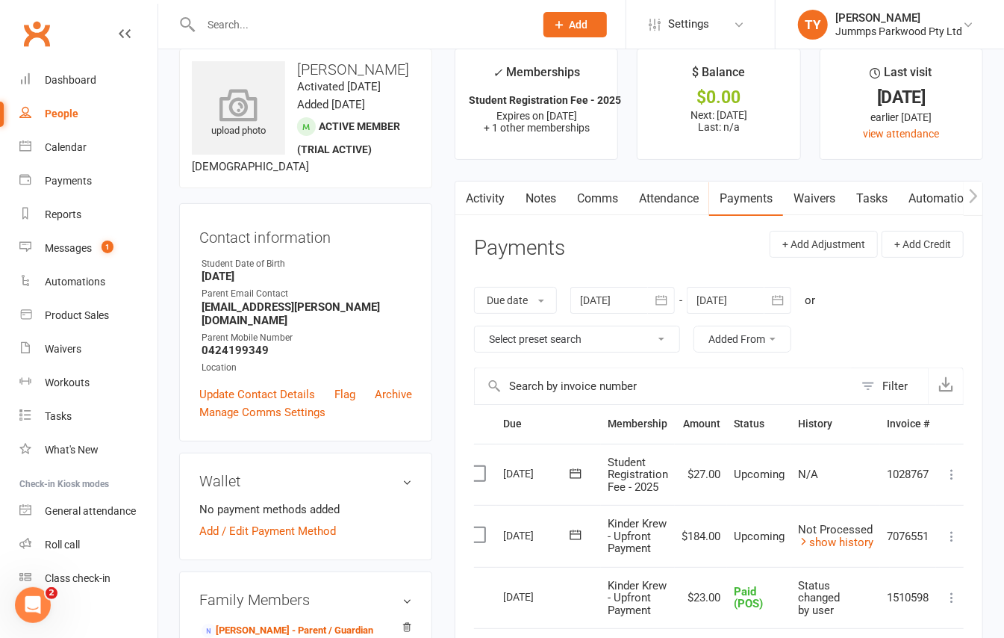
scroll to position [0, 0]
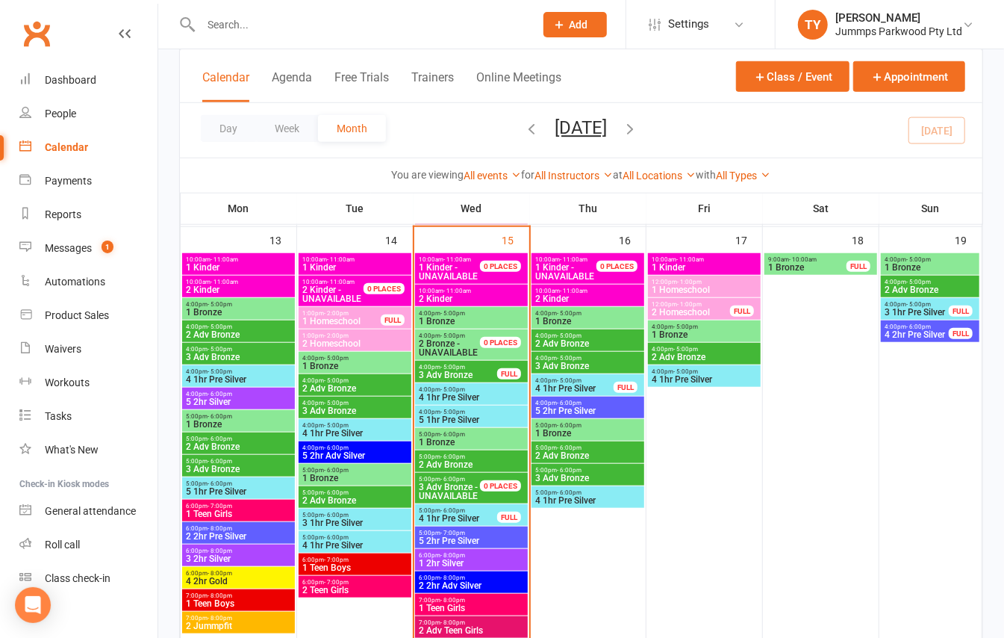
click at [503, 293] on span "10:00am - 11:00am" at bounding box center [471, 290] width 107 height 7
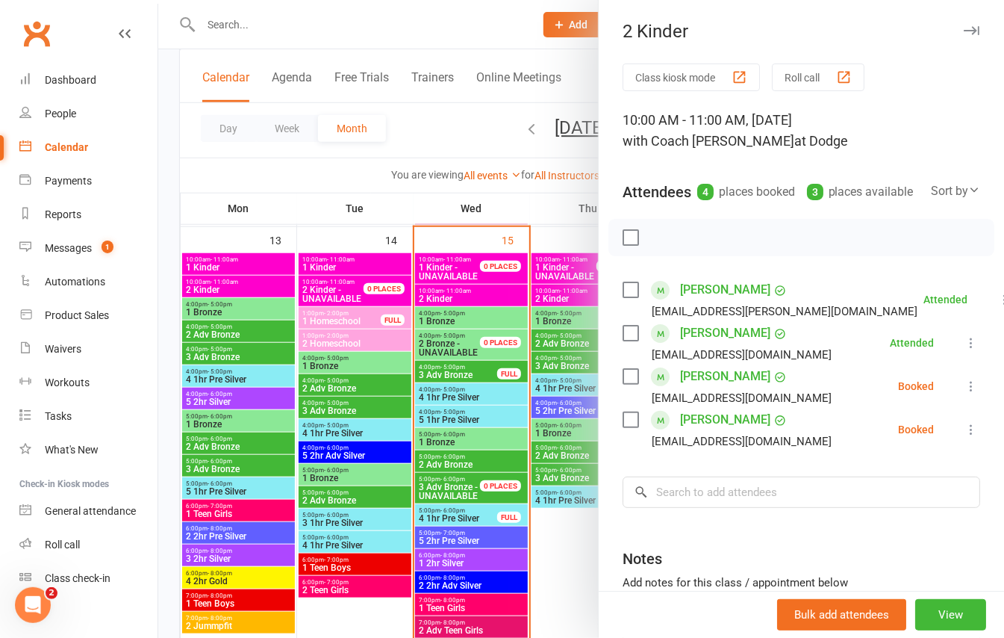
drag, startPoint x: 706, startPoint y: 395, endPoint x: 807, endPoint y: 426, distance: 106.1
click at [806, 408] on li "[PERSON_NAME] [PERSON_NAME][EMAIL_ADDRESS][DOMAIN_NAME] Booked More info Remove…" at bounding box center [802, 385] width 358 height 43
click at [964, 394] on icon at bounding box center [971, 386] width 15 height 15
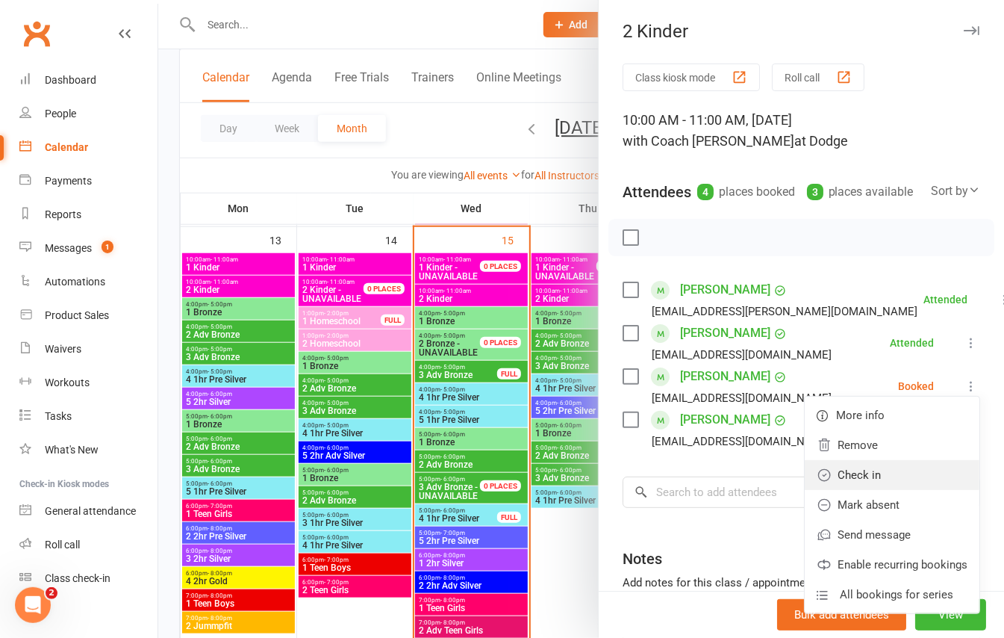
click at [838, 490] on link "Check in" at bounding box center [892, 475] width 175 height 30
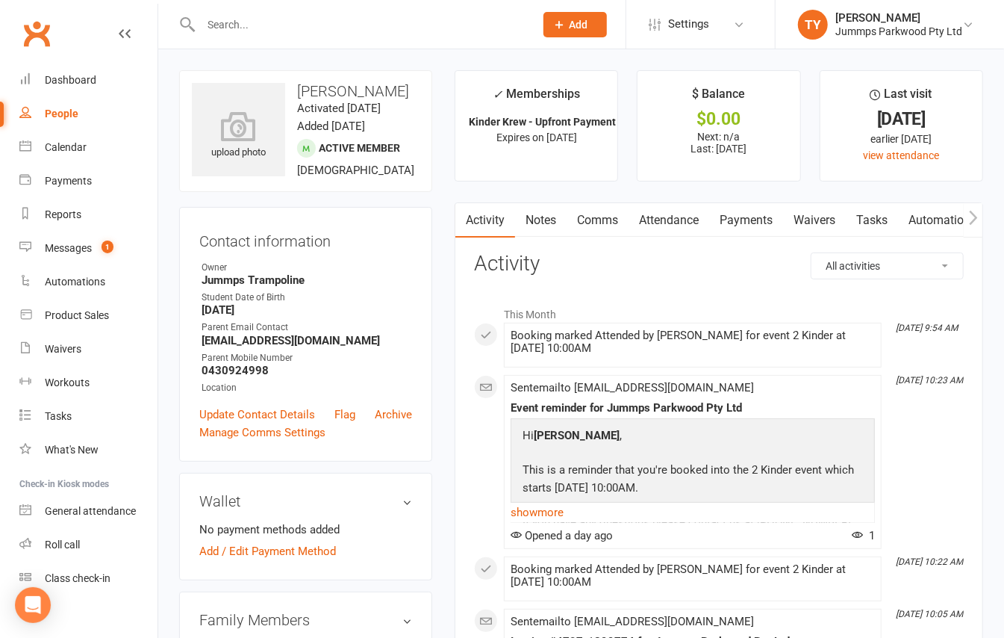
click at [662, 222] on link "Attendance" at bounding box center [669, 220] width 81 height 34
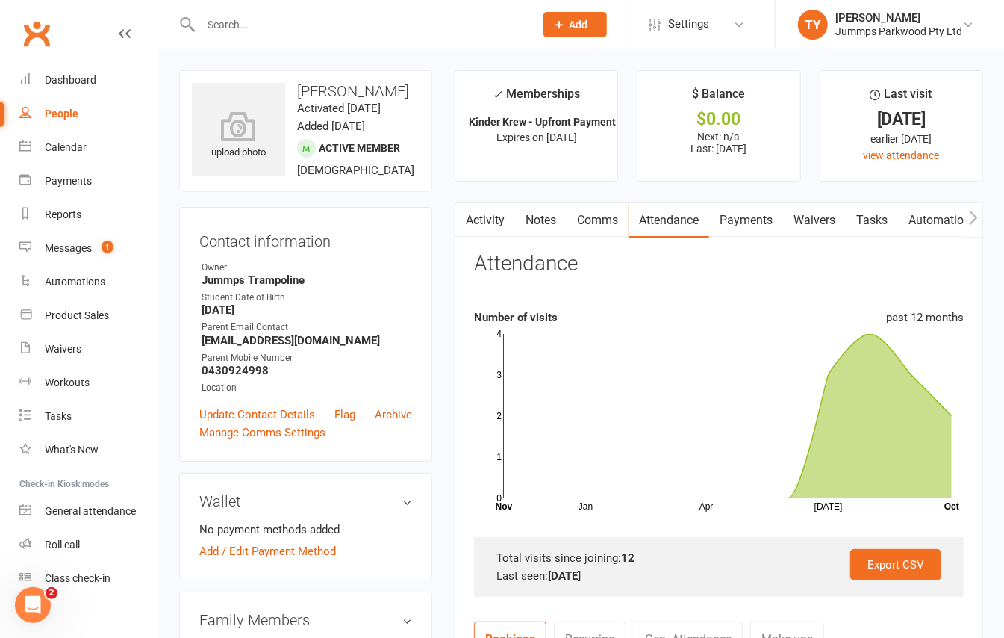
click at [727, 221] on link "Payments" at bounding box center [746, 220] width 74 height 34
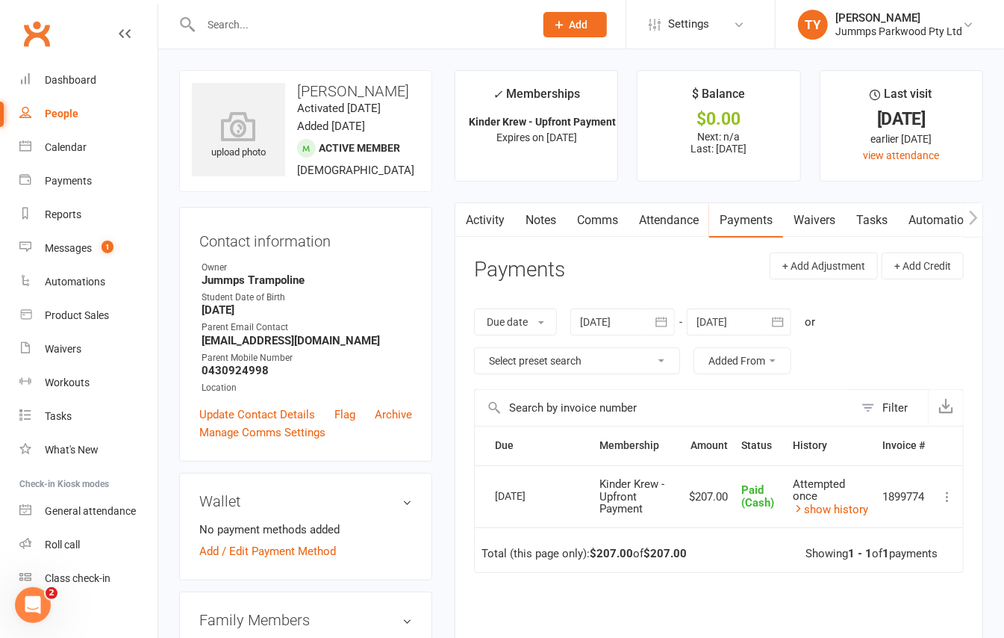
click at [254, 22] on input "text" at bounding box center [360, 24] width 328 height 21
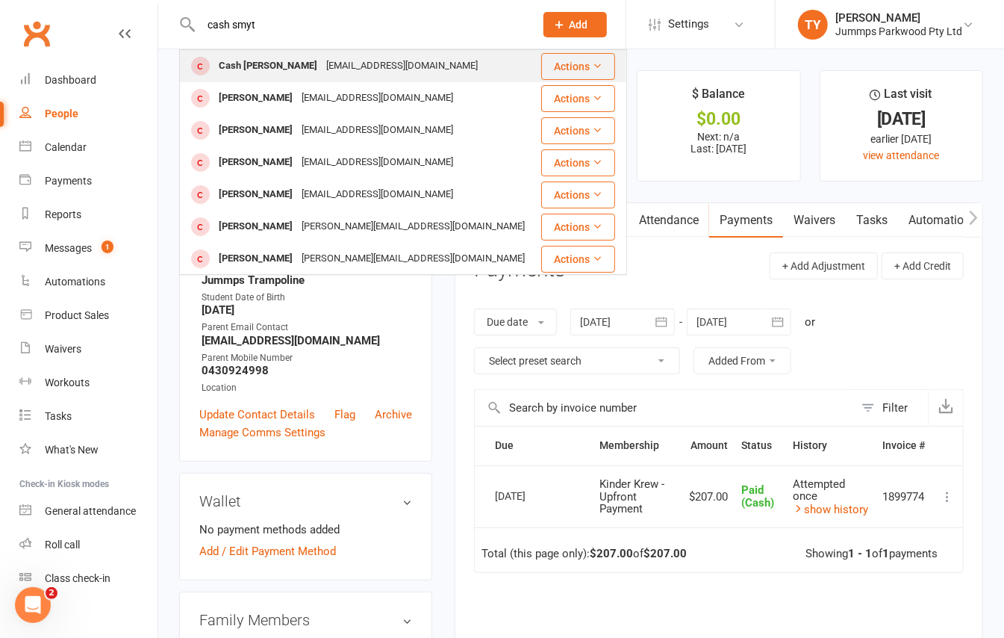
type input "cash smyt"
click at [322, 69] on div "sarahcaitlinsee@gmail.com" at bounding box center [402, 66] width 161 height 22
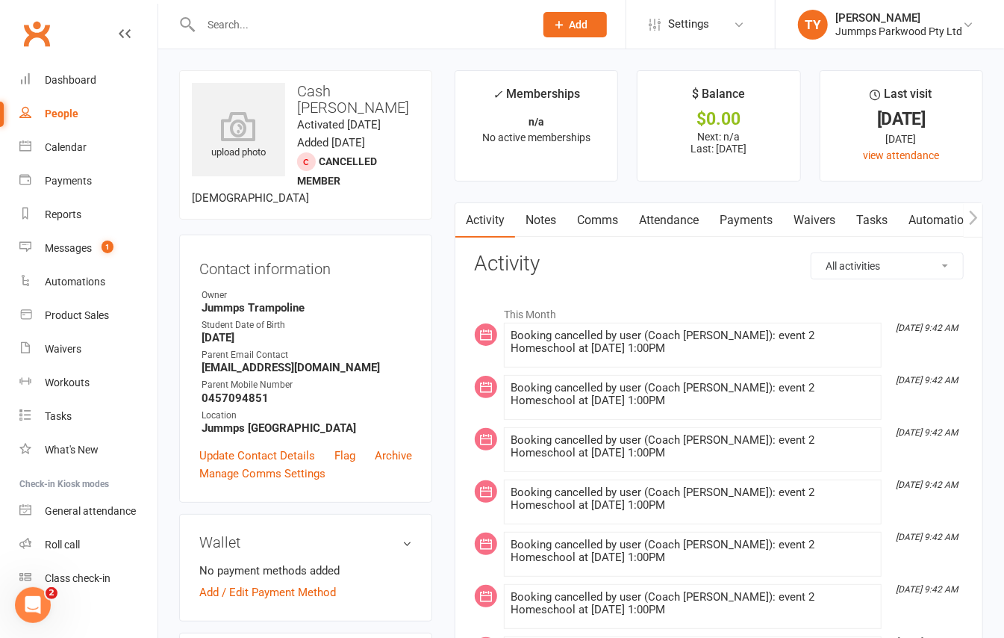
click at [750, 207] on link "Payments" at bounding box center [746, 220] width 74 height 34
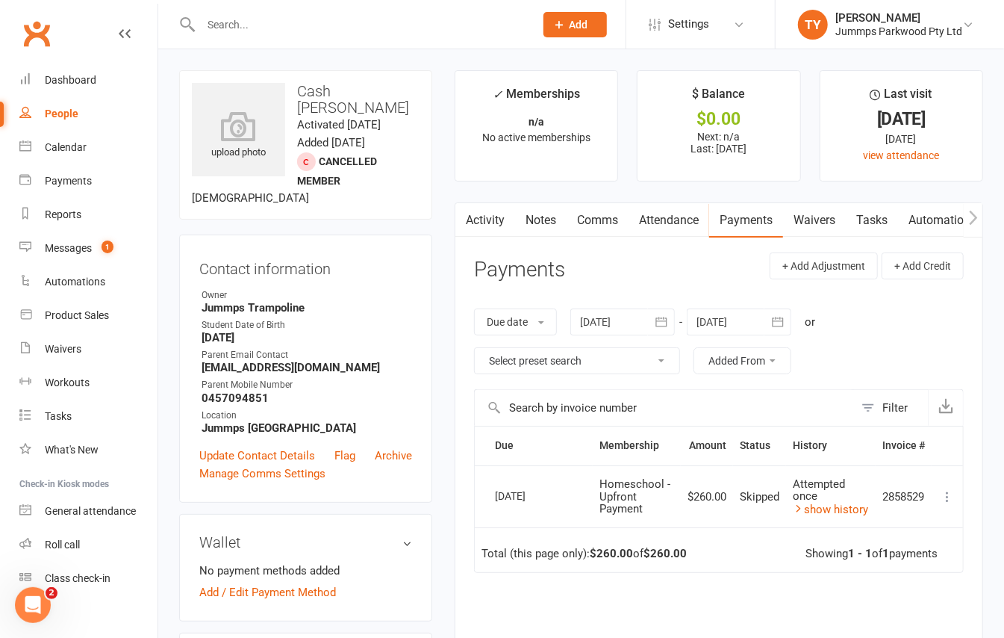
click at [667, 222] on link "Attendance" at bounding box center [669, 220] width 81 height 34
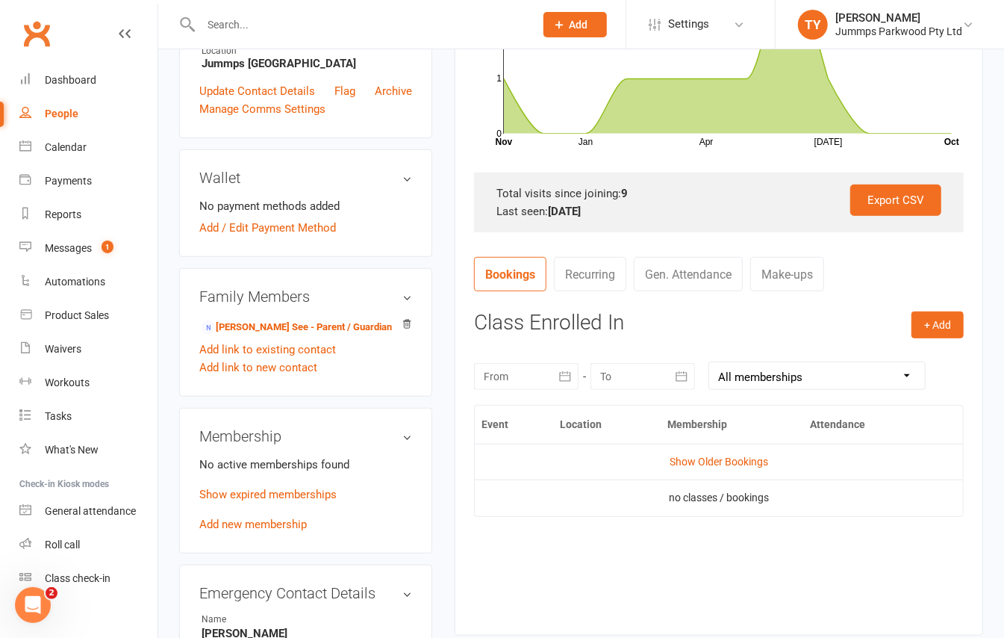
scroll to position [398, 0]
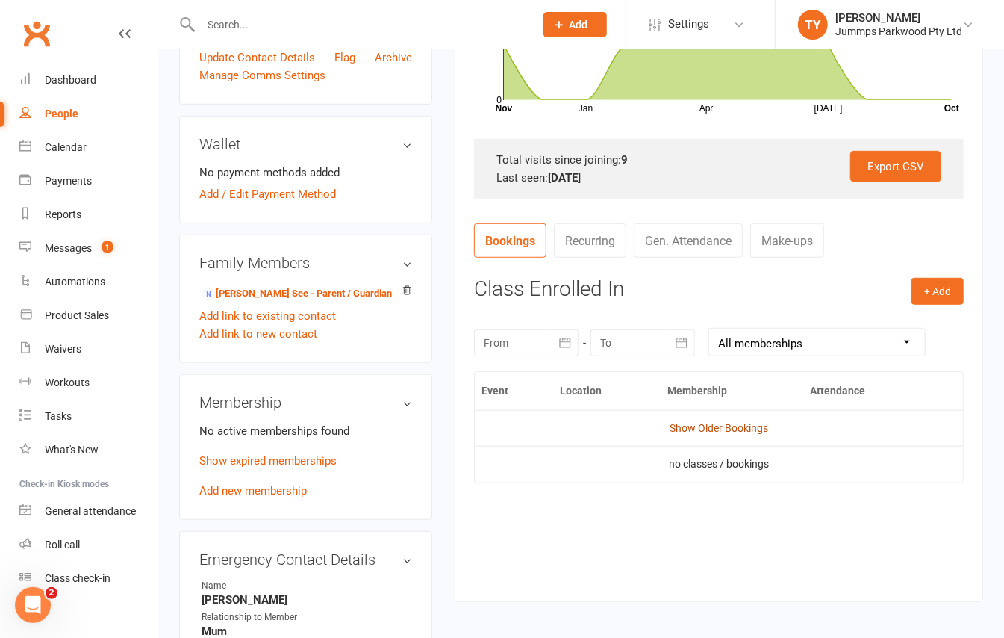
click at [717, 422] on td "Show Older Bookings" at bounding box center [719, 428] width 488 height 36
click at [744, 426] on link "Show Older Bookings" at bounding box center [719, 428] width 99 height 12
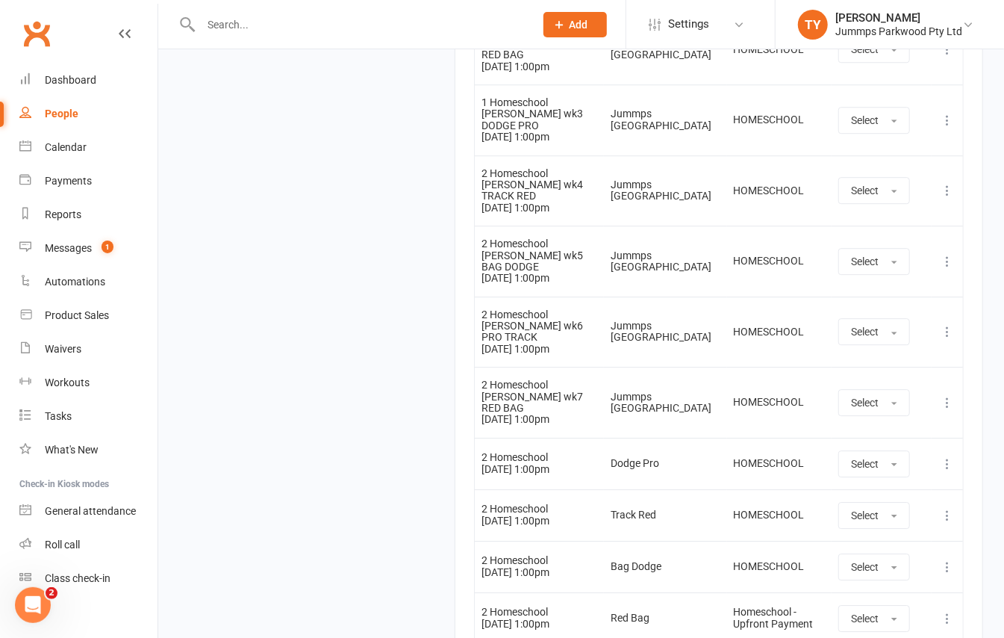
scroll to position [2133, 0]
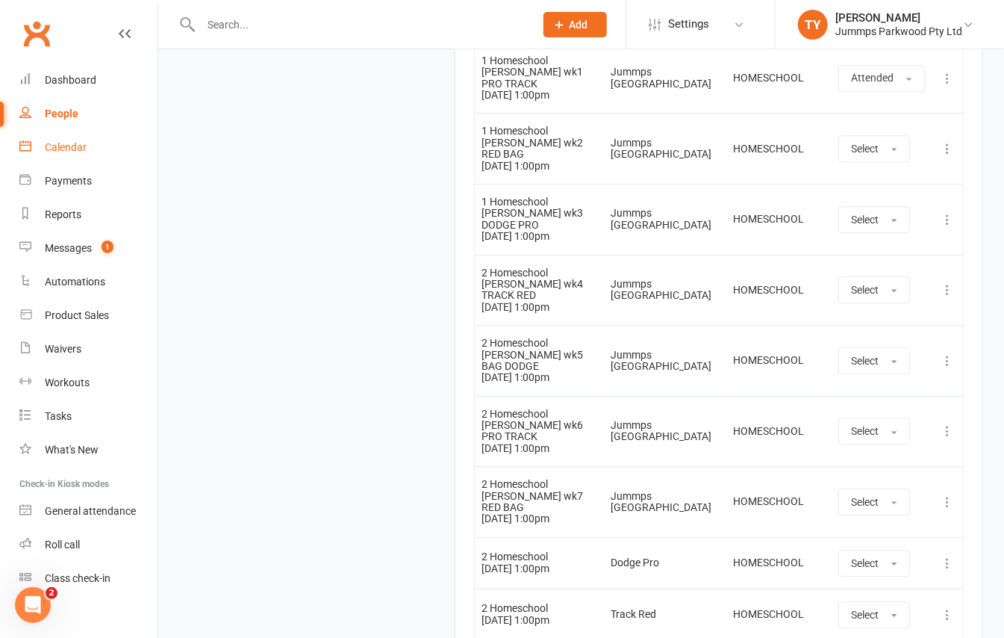
click at [66, 145] on div "Calendar" at bounding box center [66, 147] width 42 height 12
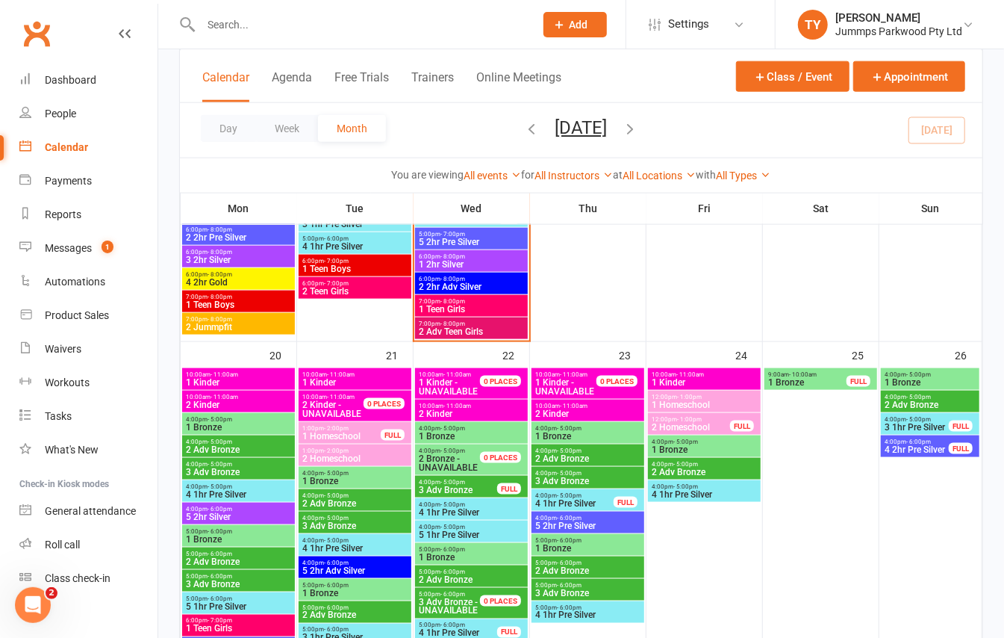
scroll to position [995, 0]
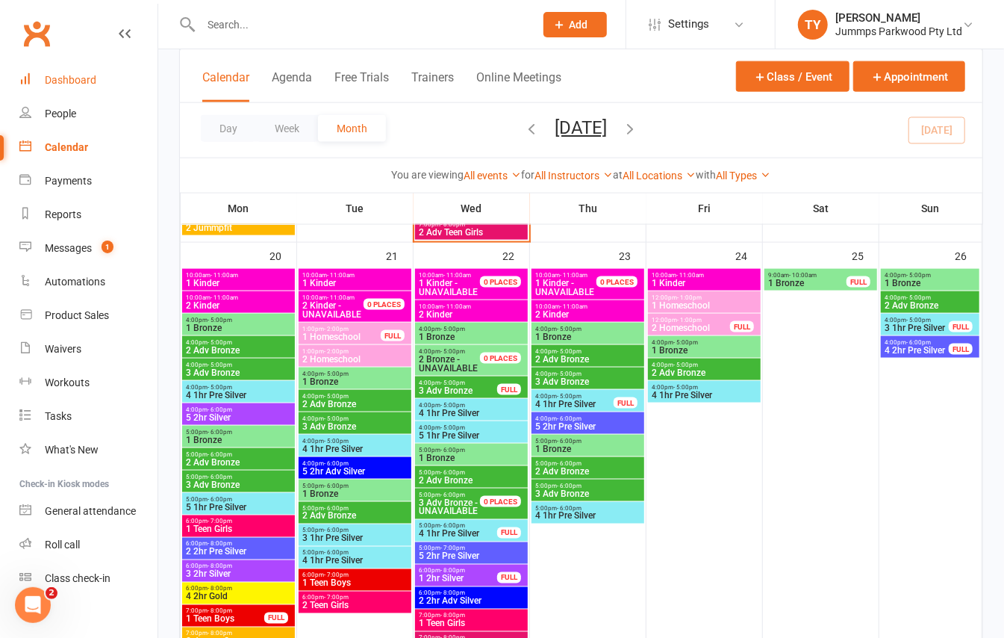
click at [93, 75] on div "Dashboard" at bounding box center [71, 80] width 52 height 12
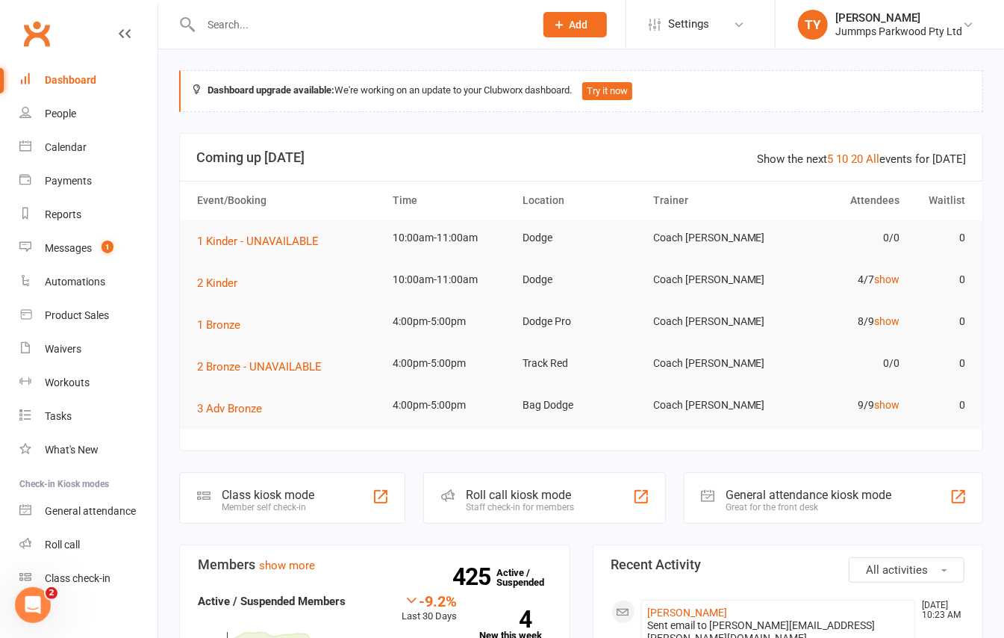
click at [287, 18] on input "text" at bounding box center [360, 24] width 328 height 21
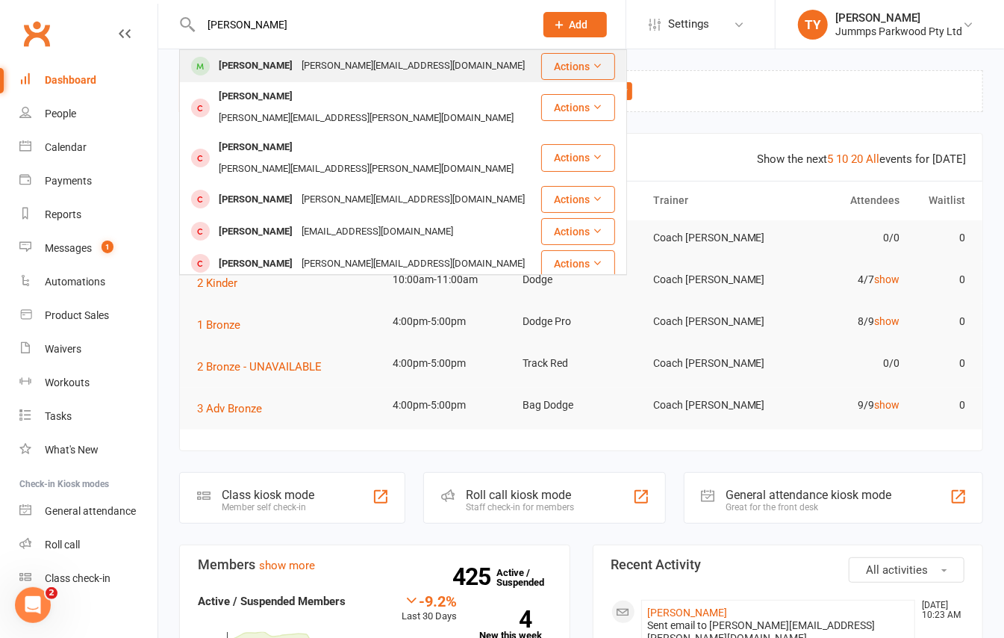
type input "jamie ch"
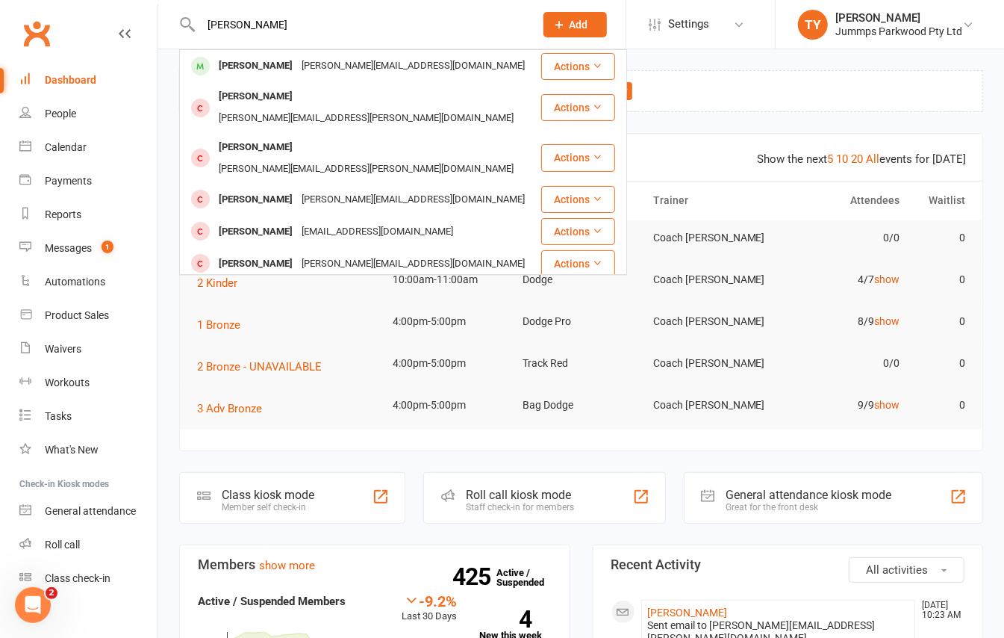
click at [299, 61] on div "julie.brown018@gmail.com" at bounding box center [413, 66] width 232 height 22
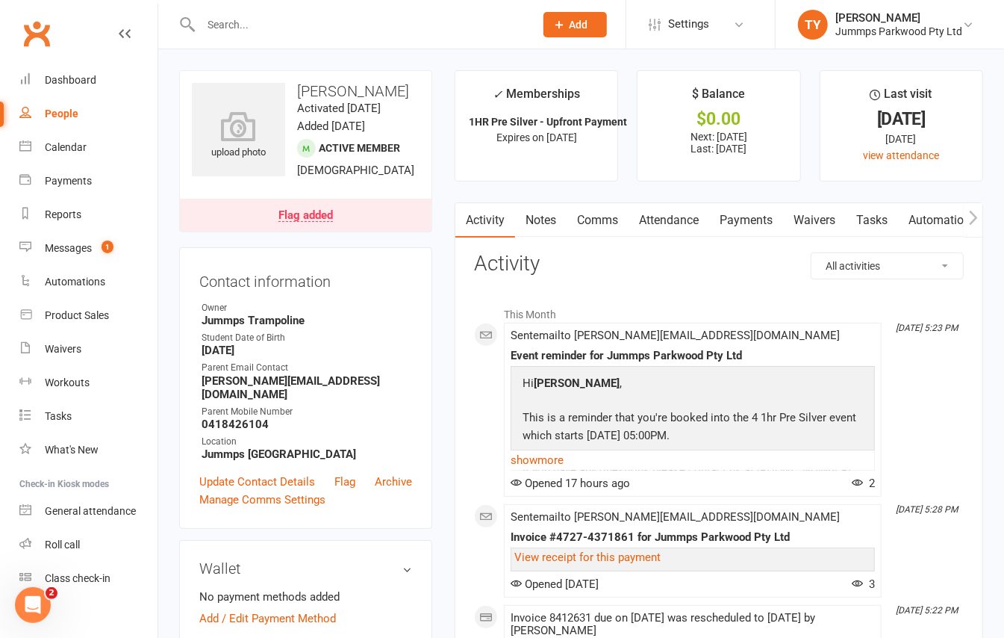
click at [765, 222] on link "Payments" at bounding box center [746, 220] width 74 height 34
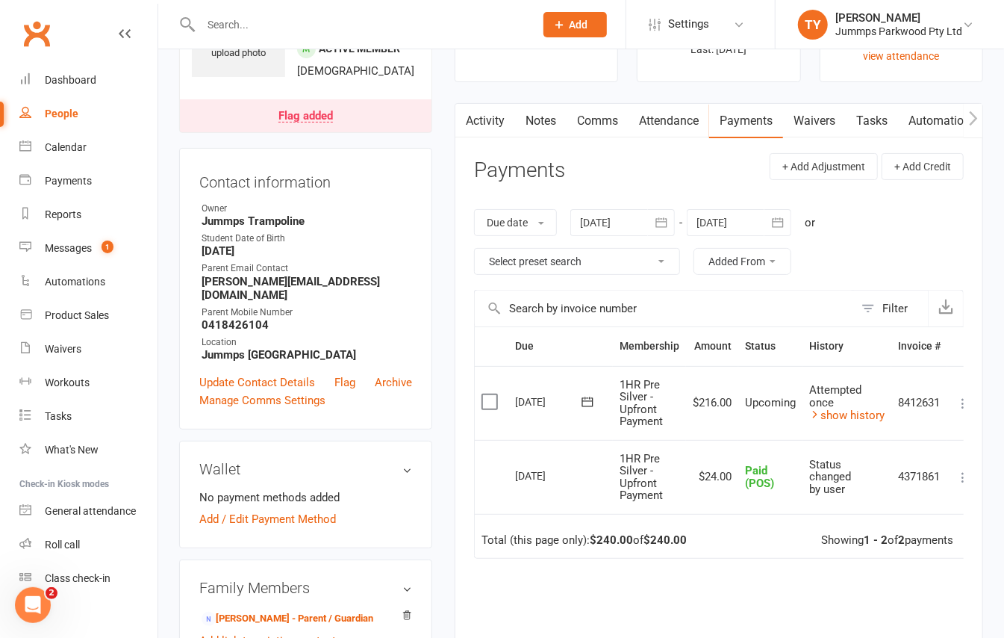
scroll to position [0, 21]
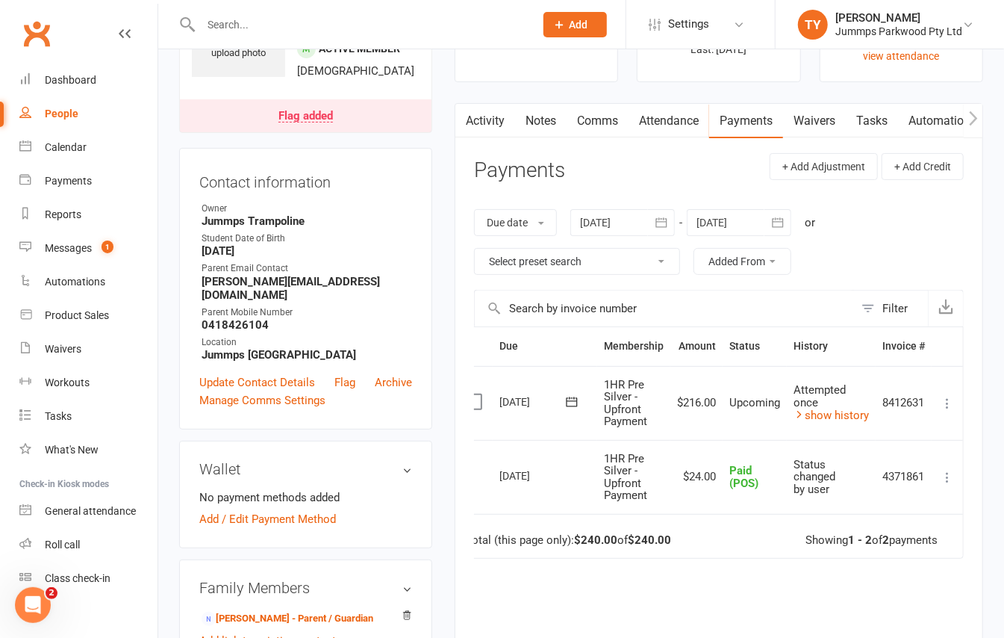
click at [948, 396] on icon at bounding box center [947, 403] width 15 height 15
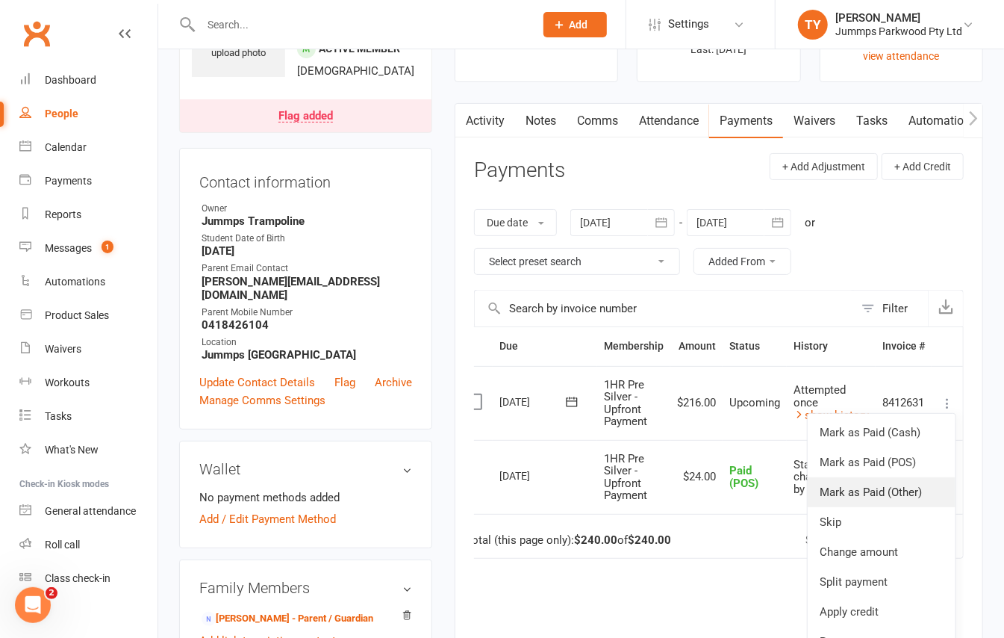
click at [918, 494] on link "Mark as Paid (Other)" at bounding box center [882, 492] width 148 height 30
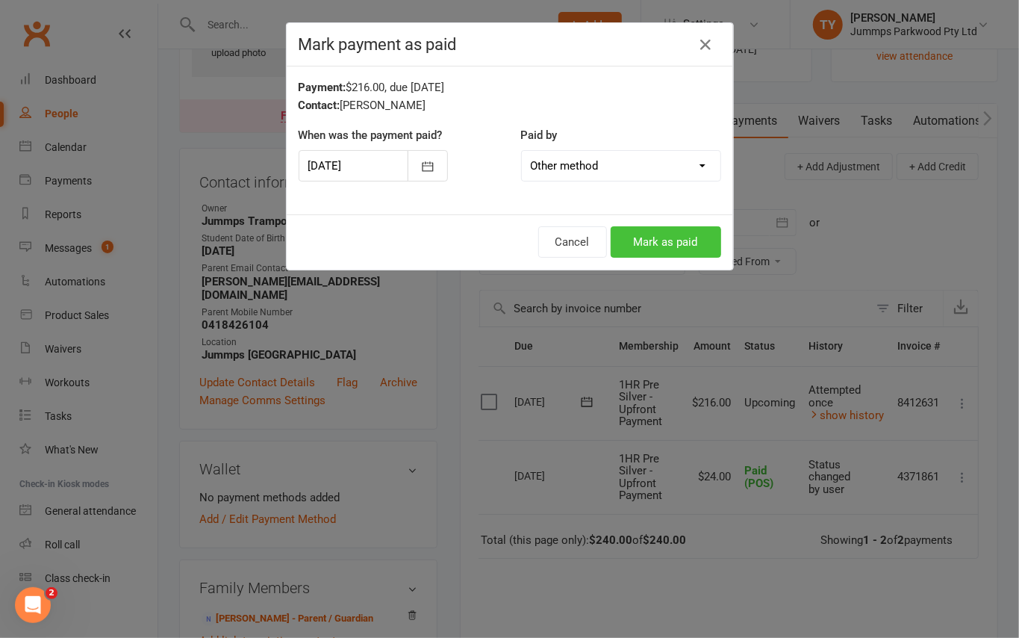
click at [668, 245] on button "Mark as paid" at bounding box center [666, 241] width 111 height 31
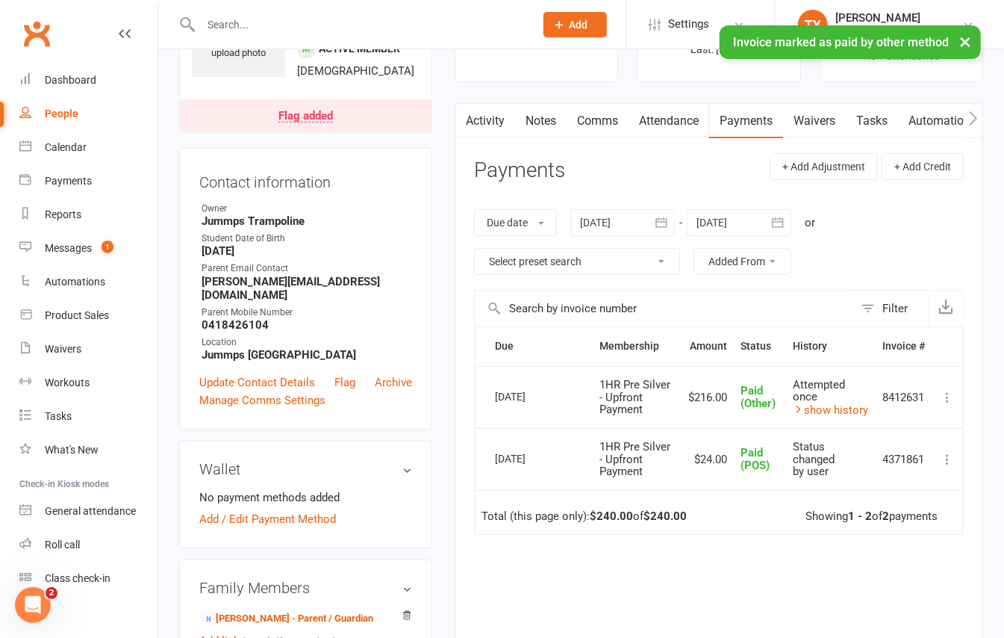
scroll to position [0, 0]
click at [294, 25] on div "× Invoice marked as paid by other method" at bounding box center [492, 25] width 985 height 0
click at [260, 22] on input "text" at bounding box center [360, 24] width 328 height 21
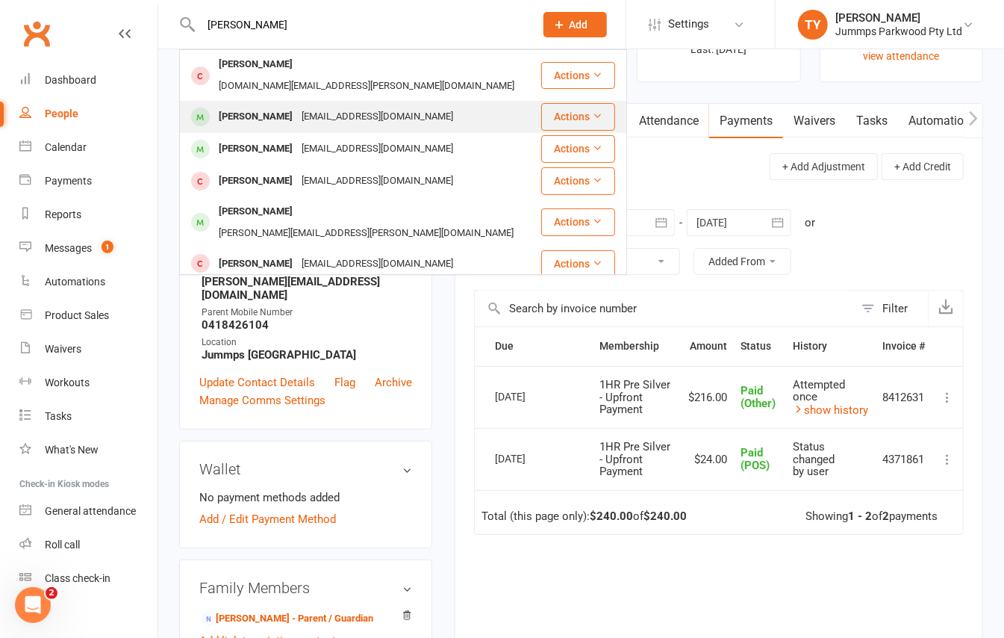
type input "sophie stoc"
click at [276, 106] on div "Sophie Stocker-hoida" at bounding box center [255, 117] width 83 height 22
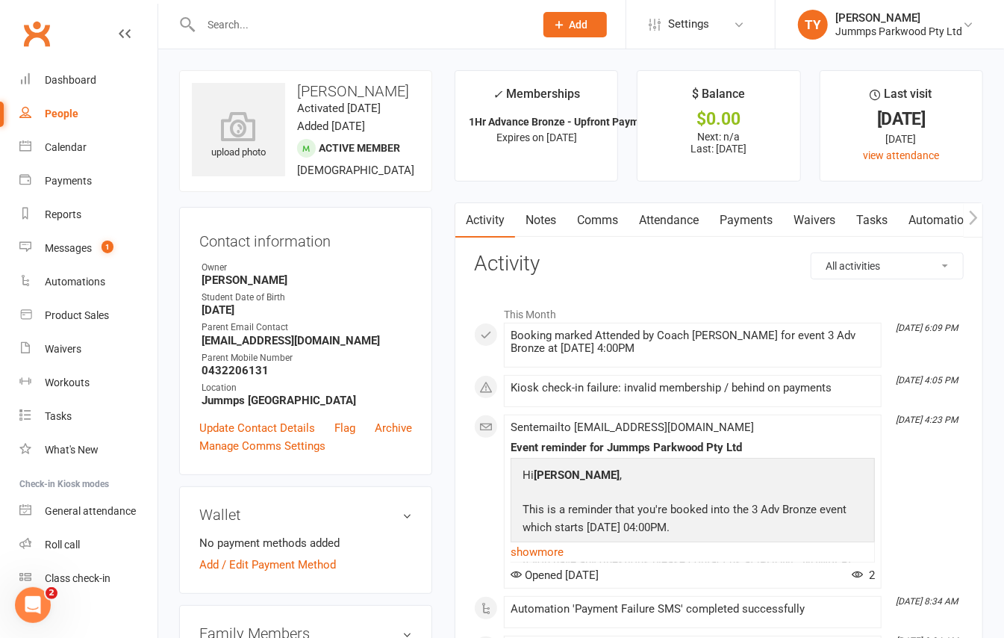
click at [721, 217] on link "Payments" at bounding box center [746, 220] width 74 height 34
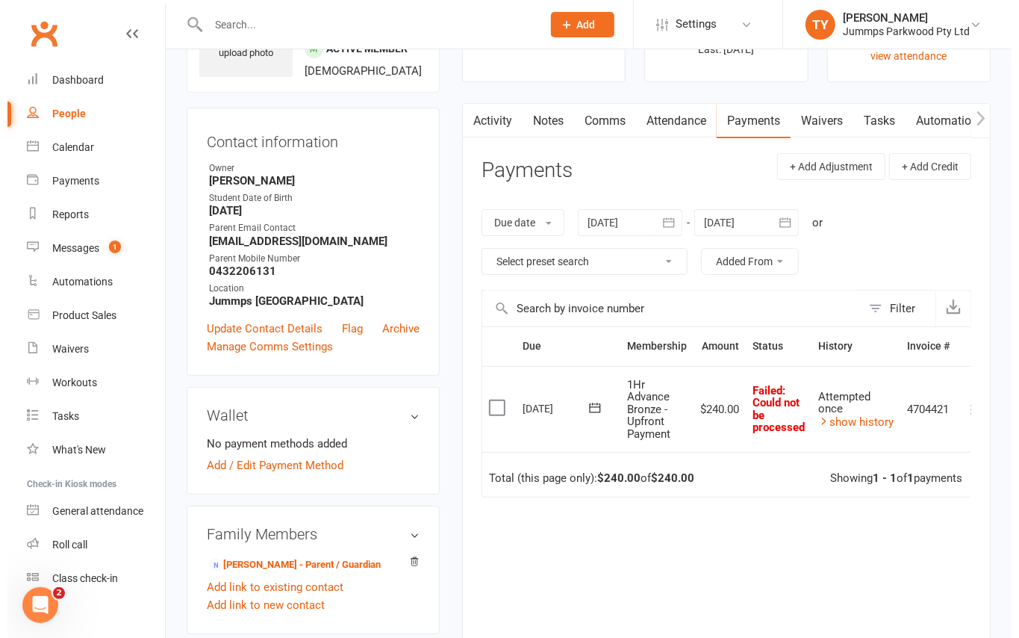
scroll to position [0, 22]
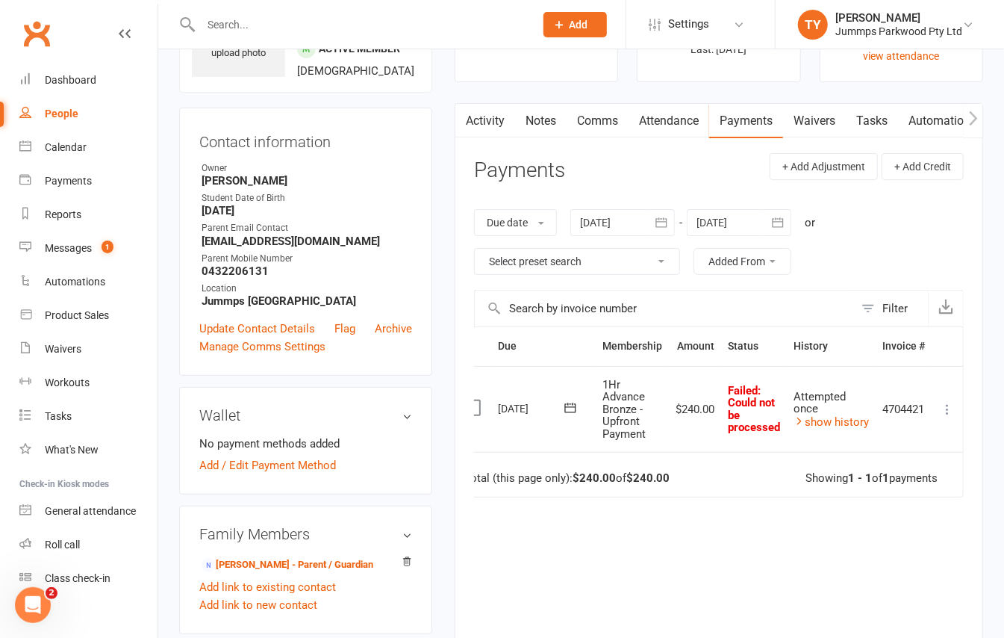
click at [944, 414] on icon at bounding box center [947, 409] width 15 height 15
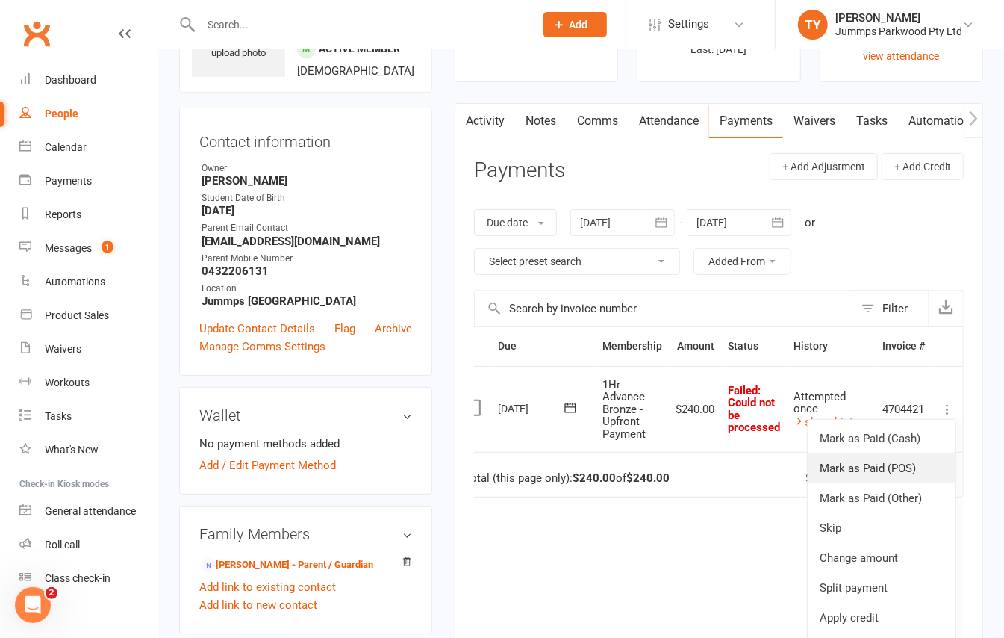
click at [930, 463] on link "Mark as Paid (POS)" at bounding box center [882, 468] width 148 height 30
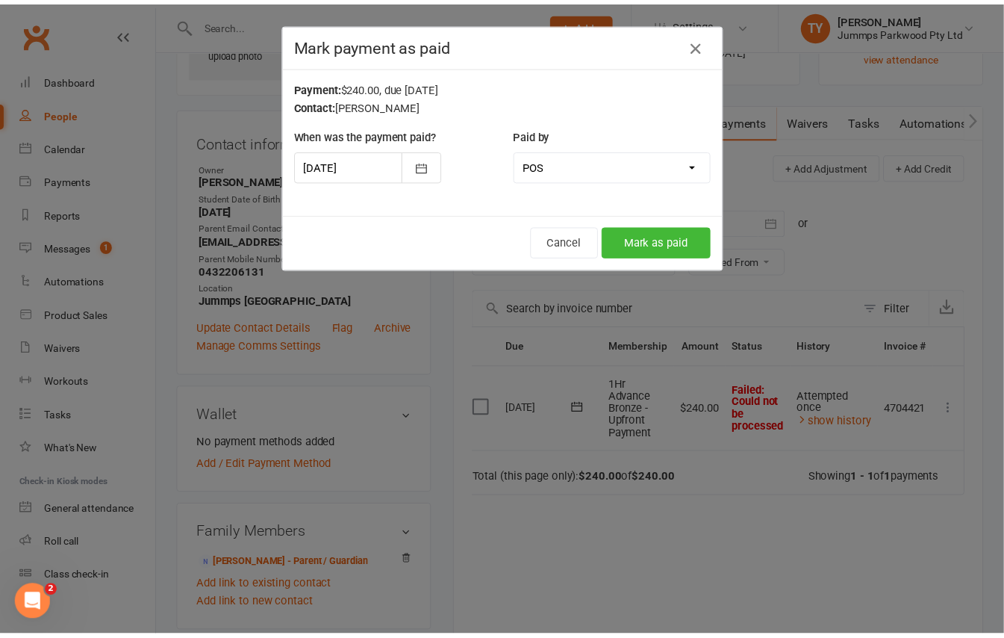
scroll to position [0, 12]
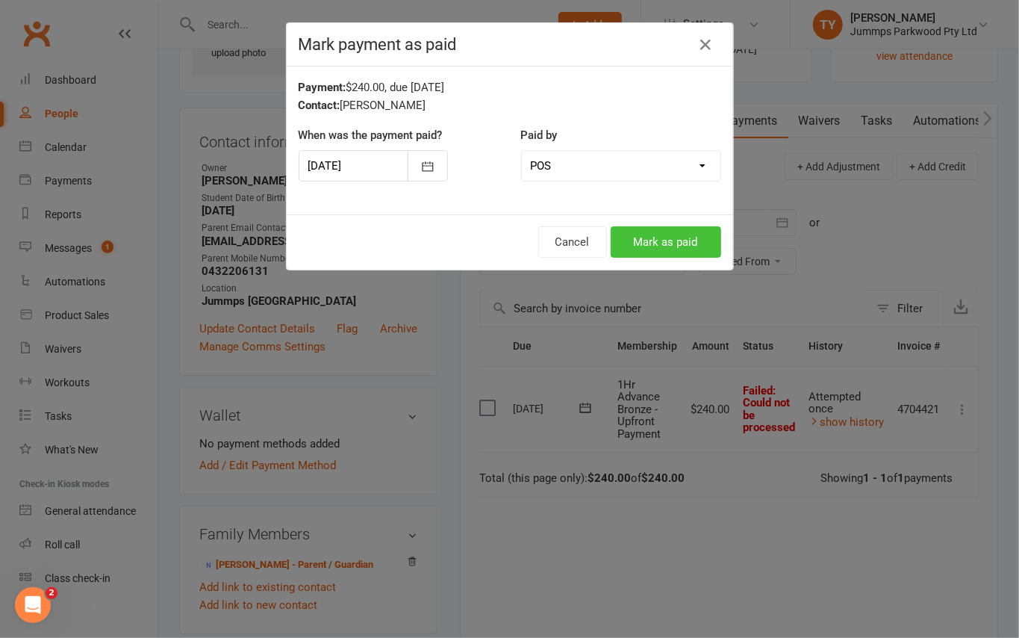
click at [672, 246] on button "Mark as paid" at bounding box center [666, 241] width 111 height 31
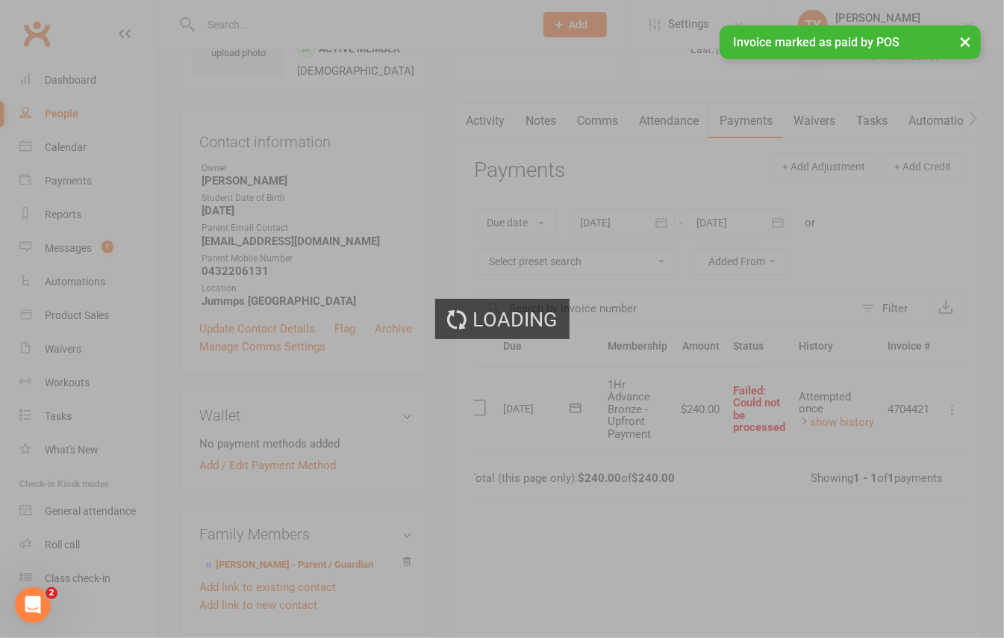
scroll to position [0, 0]
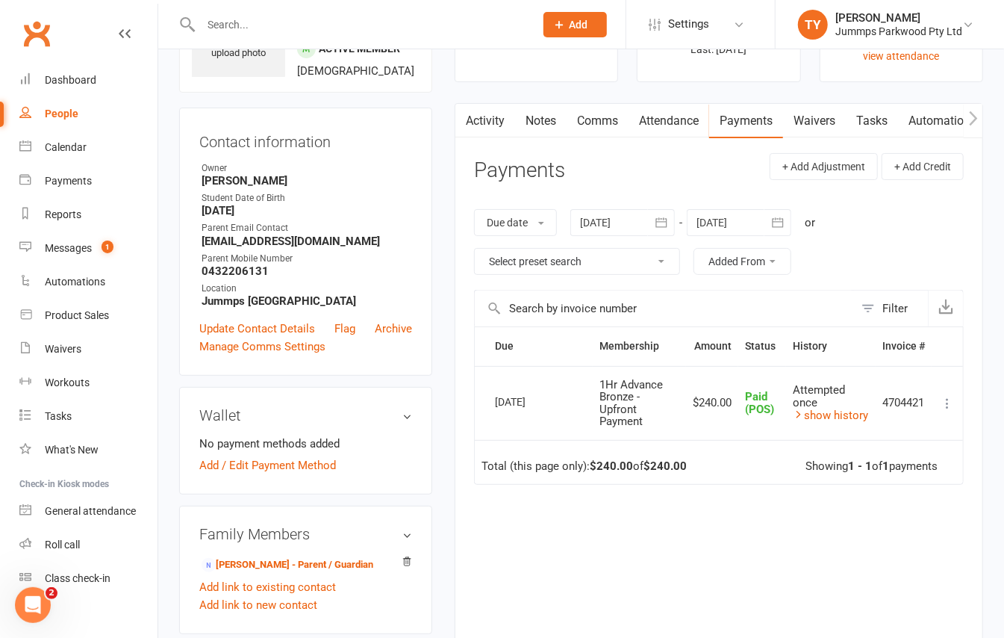
click at [351, 31] on input "text" at bounding box center [360, 24] width 328 height 21
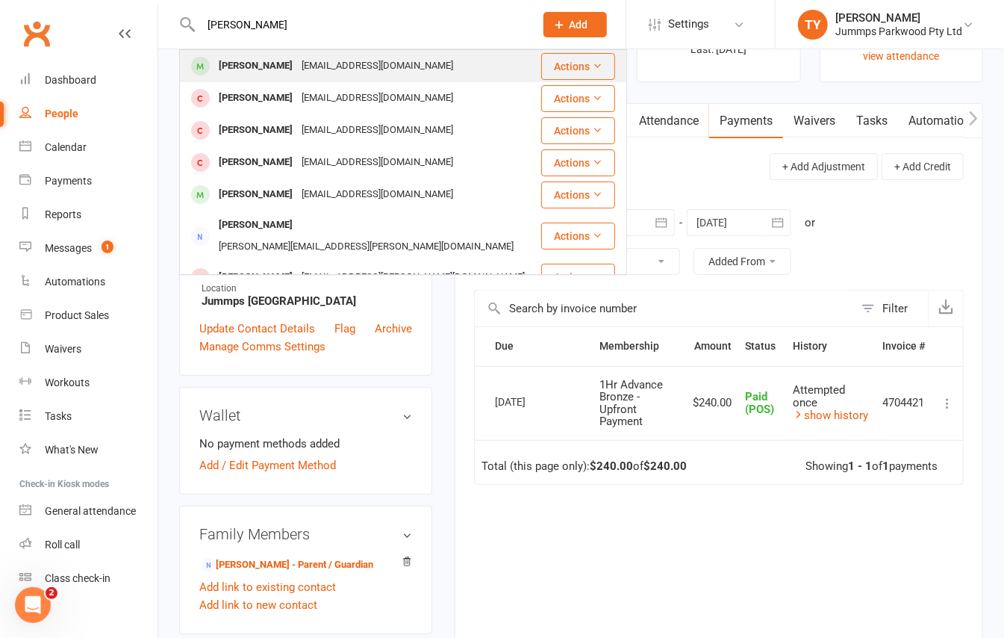
type input "rosie mcl"
click at [314, 75] on div "nicolejtong@gmail.com" at bounding box center [377, 66] width 161 height 22
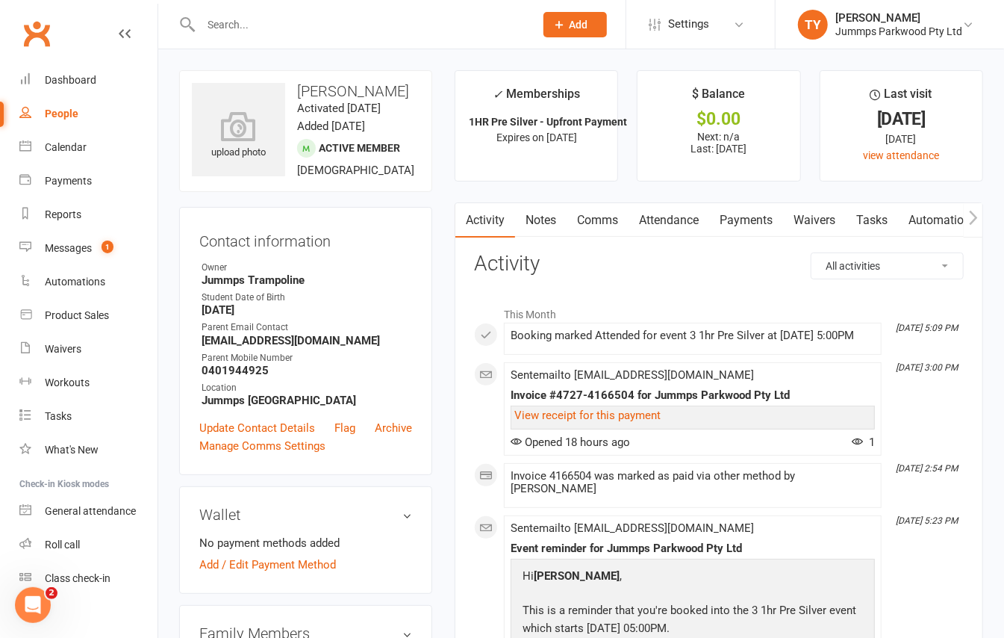
click at [744, 215] on link "Payments" at bounding box center [746, 220] width 74 height 34
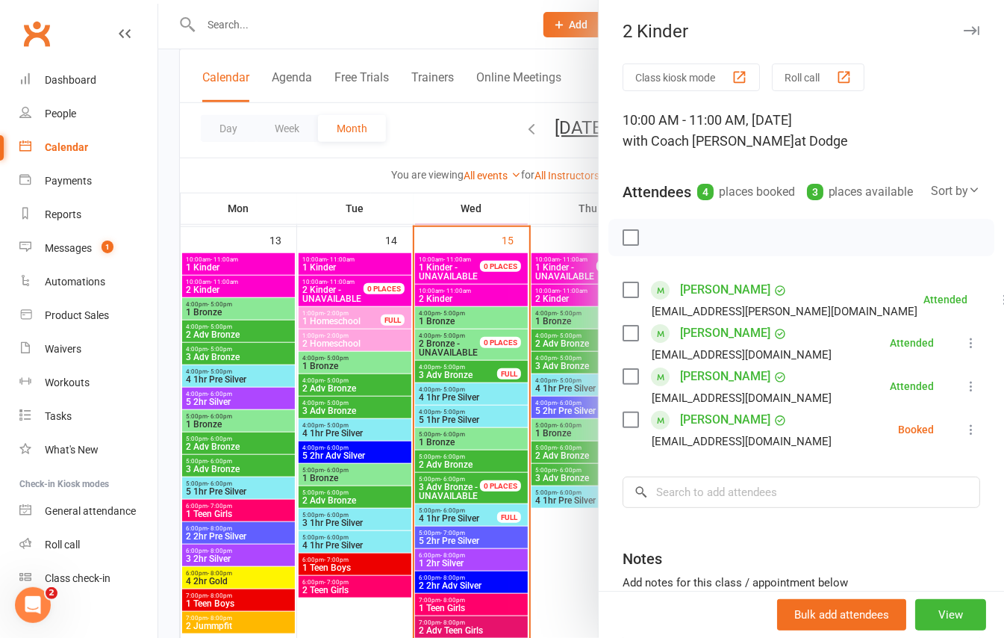
click at [964, 30] on icon "button" at bounding box center [972, 30] width 16 height 9
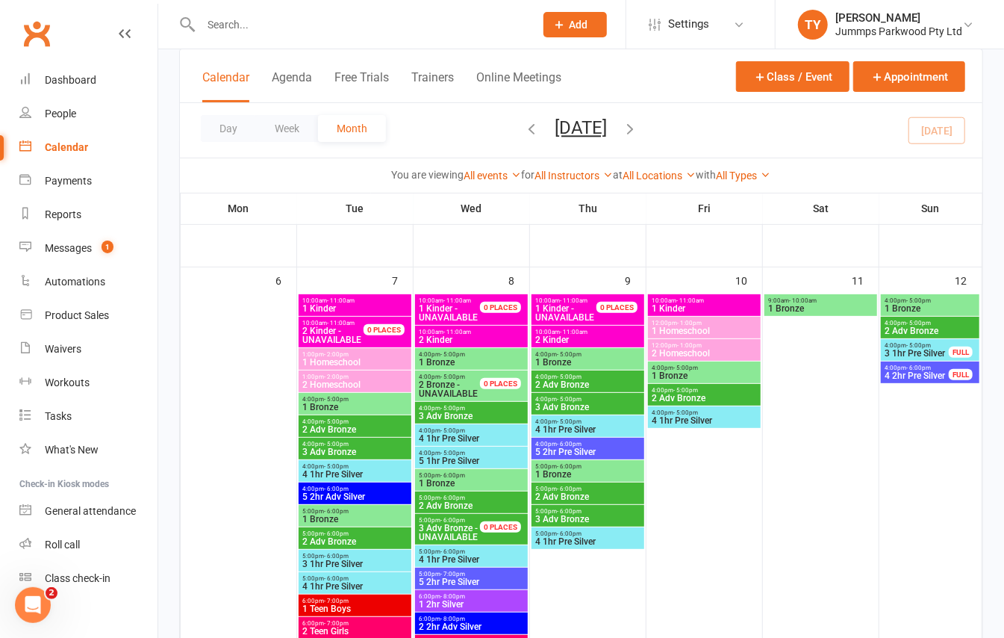
scroll to position [99, 0]
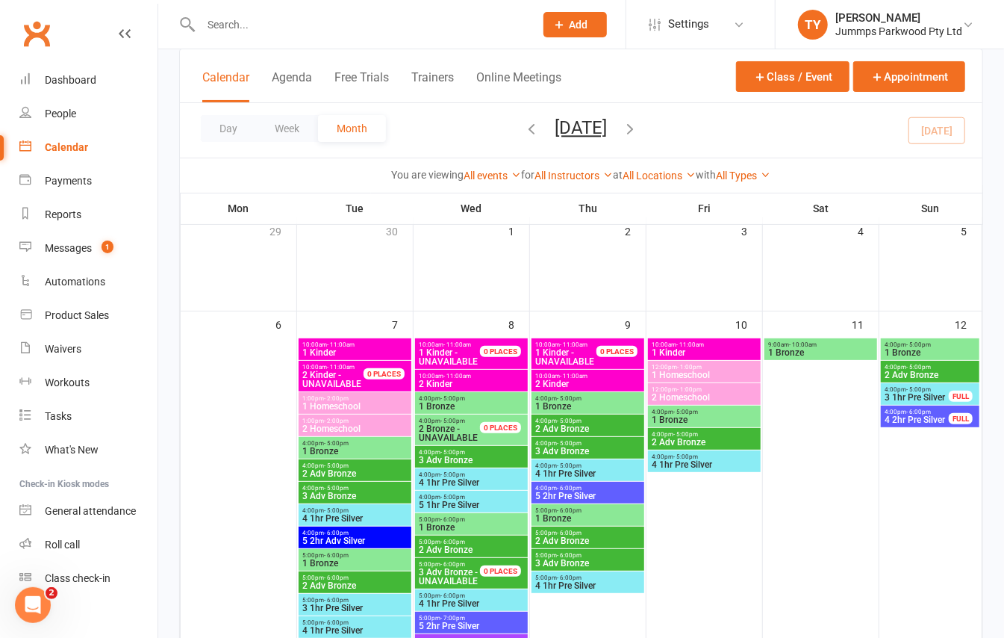
click at [487, 404] on span "1 Bronze" at bounding box center [471, 406] width 107 height 9
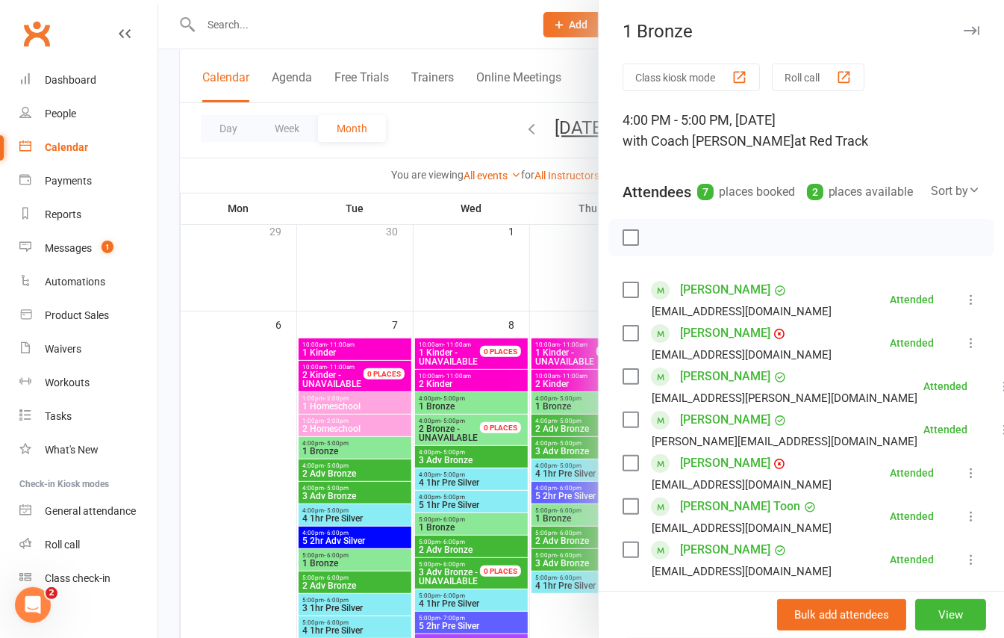
click at [478, 447] on div at bounding box center [581, 319] width 846 height 638
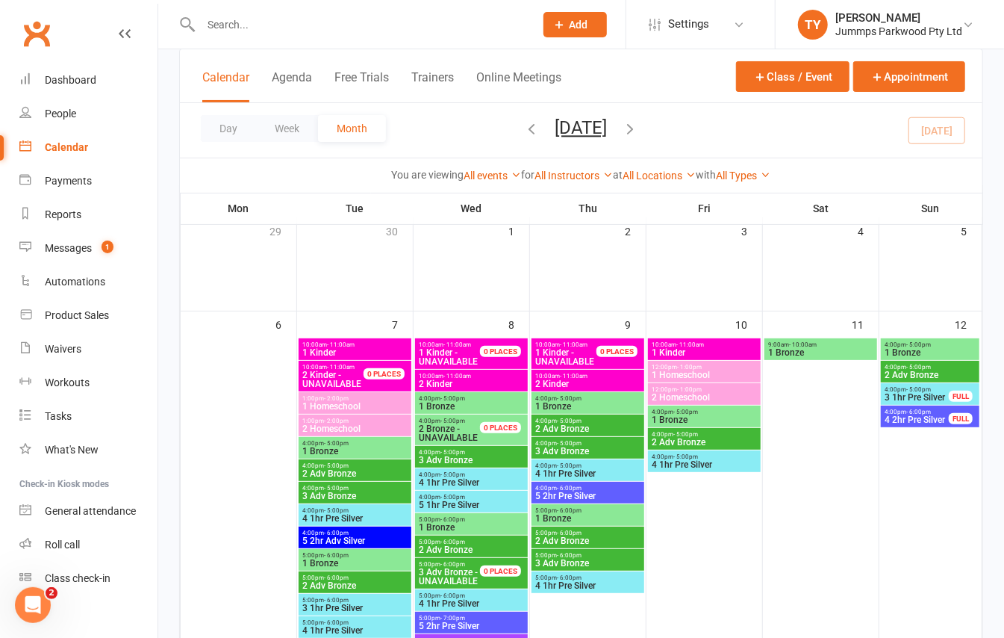
click at [482, 458] on span "3 Adv Bronze" at bounding box center [471, 459] width 107 height 9
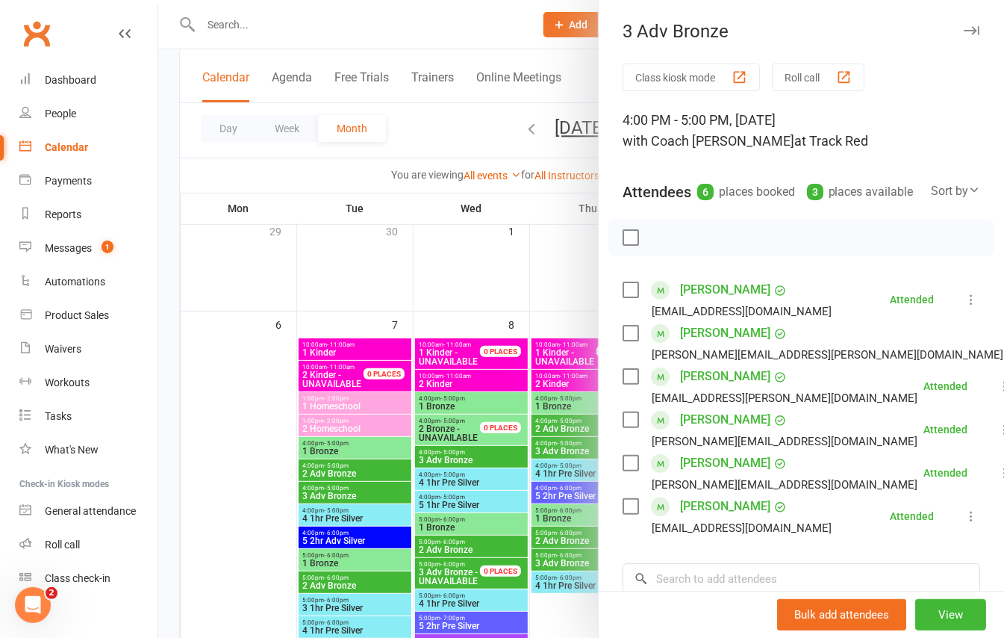
click at [494, 484] on div at bounding box center [581, 319] width 846 height 638
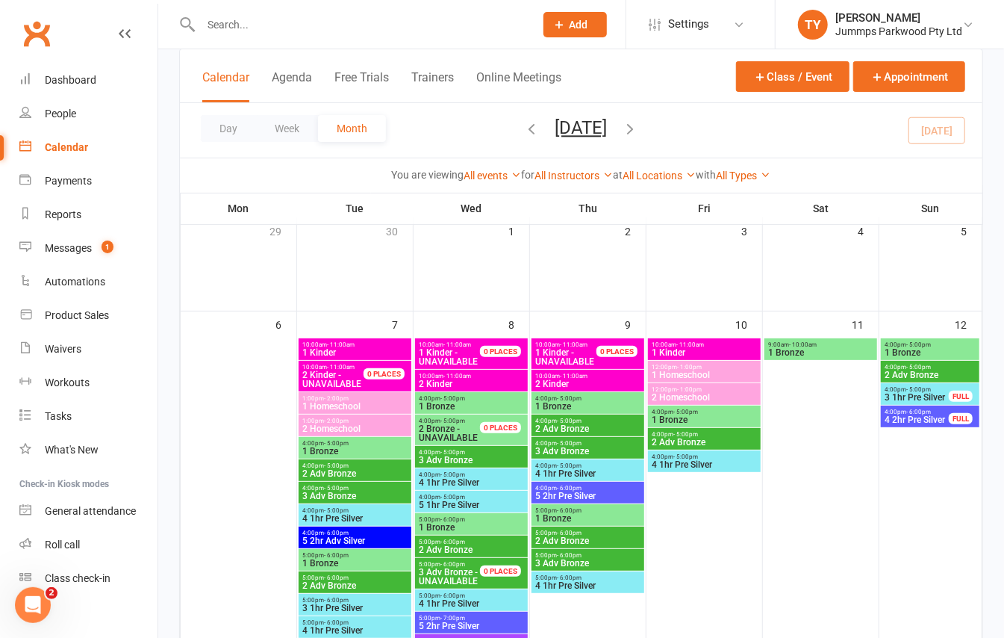
click at [481, 479] on span "4 1hr Pre Silver" at bounding box center [471, 482] width 107 height 9
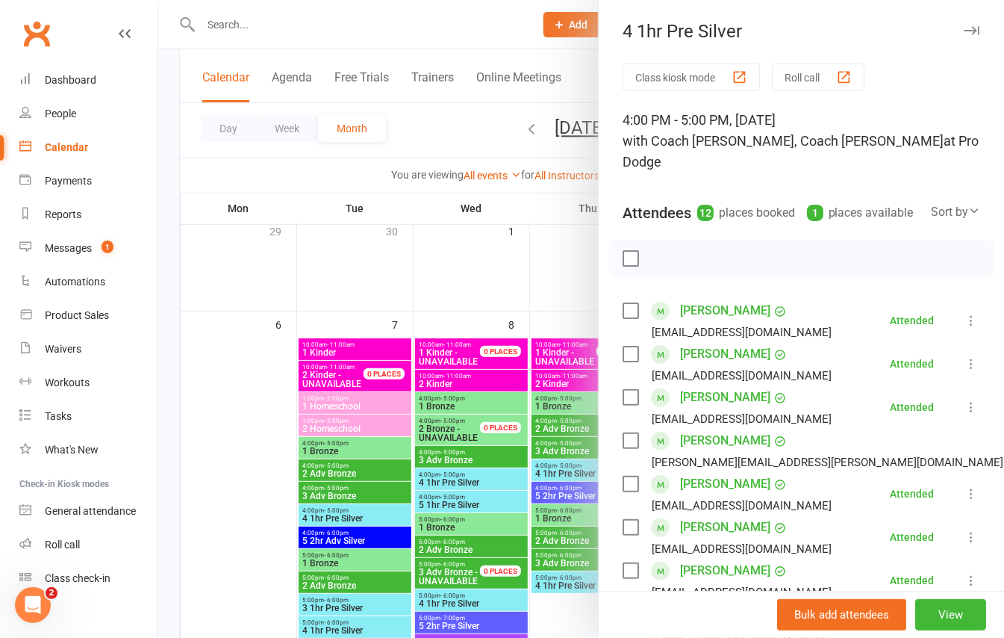
click at [476, 494] on div at bounding box center [581, 319] width 846 height 638
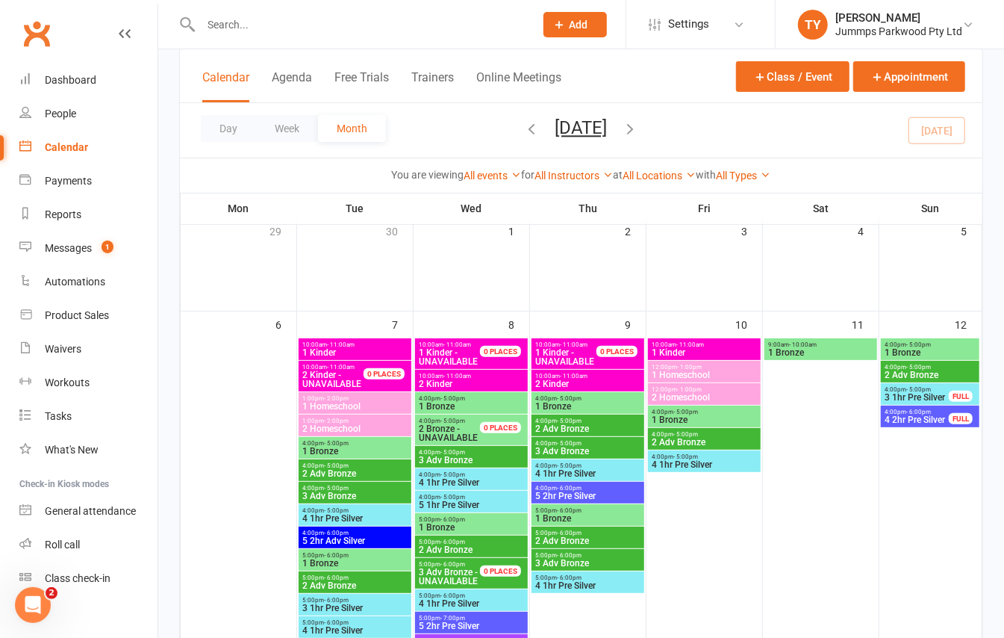
click at [490, 494] on span "4:00pm - 5:00pm" at bounding box center [471, 497] width 107 height 7
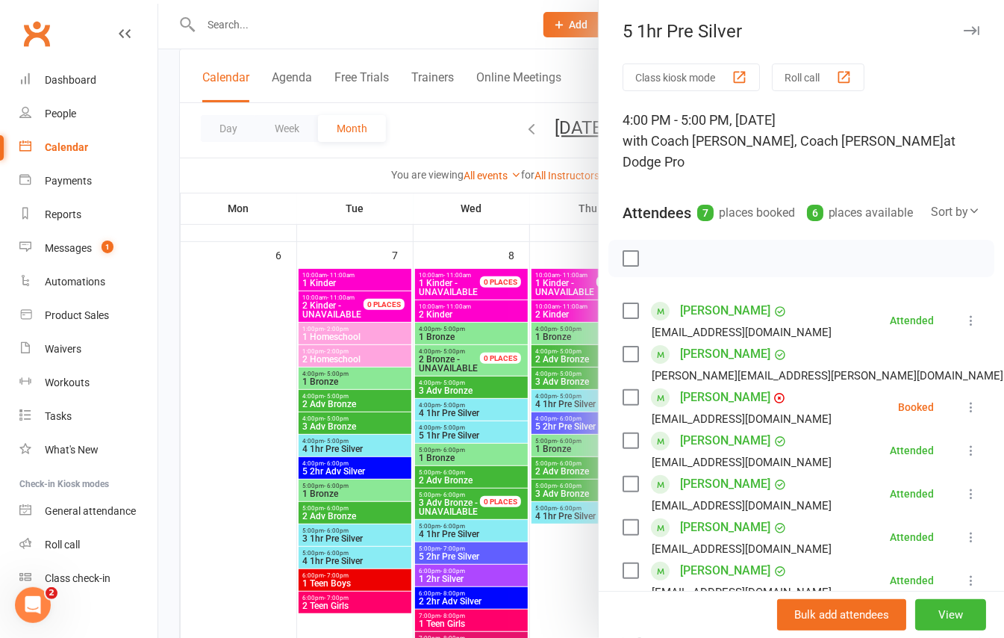
scroll to position [199, 0]
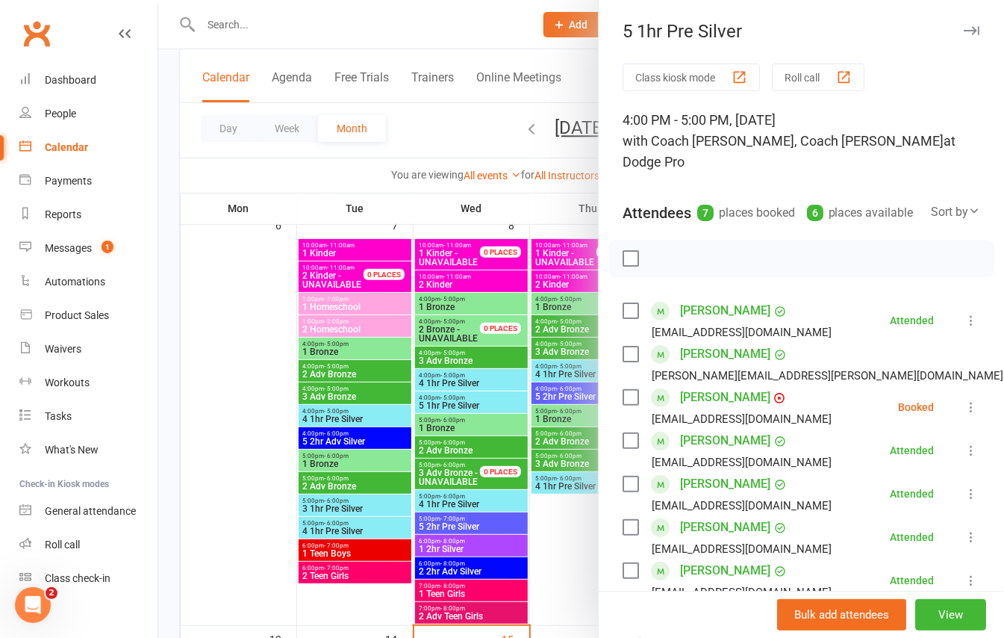
drag, startPoint x: 469, startPoint y: 432, endPoint x: 469, endPoint y: 413, distance: 18.7
click at [469, 425] on div at bounding box center [581, 319] width 846 height 638
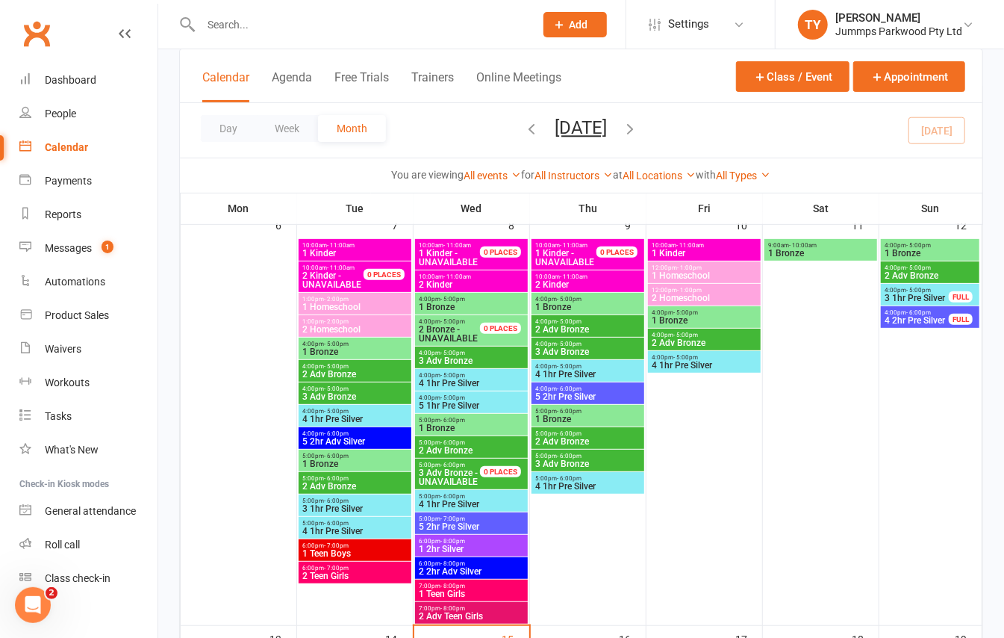
click at [479, 415] on div "5:00pm - 6:00pm 1 Bronze" at bounding box center [471, 425] width 113 height 22
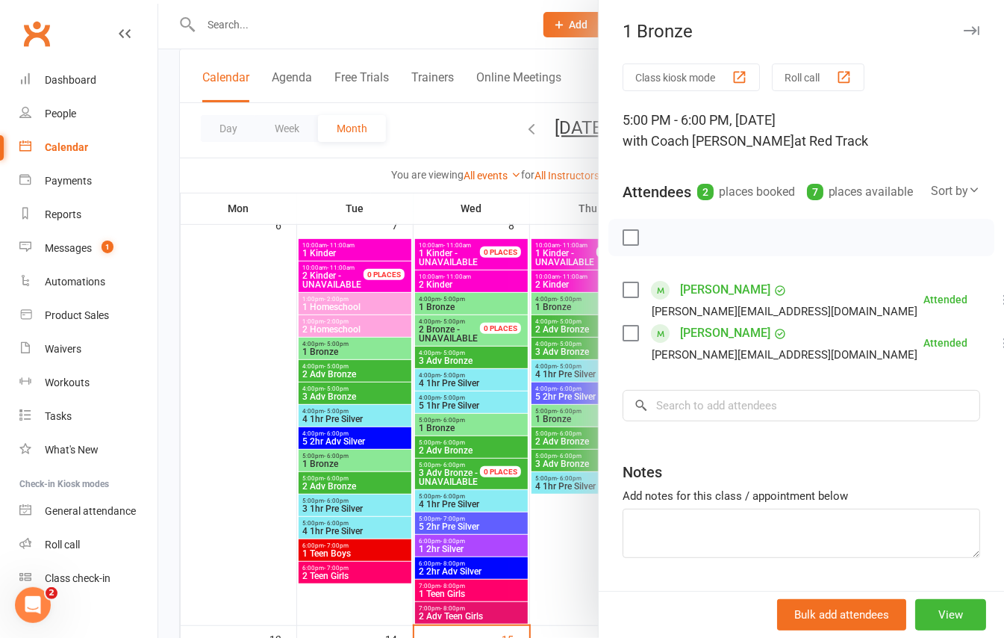
click at [441, 439] on div at bounding box center [581, 319] width 846 height 638
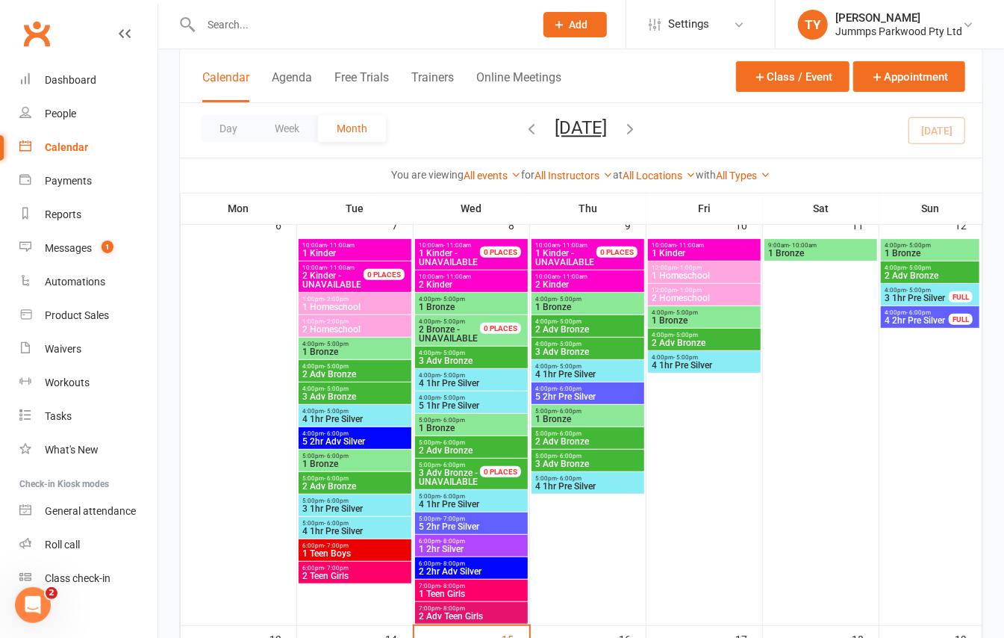
click at [458, 446] on span "2 Adv Bronze" at bounding box center [471, 450] width 107 height 9
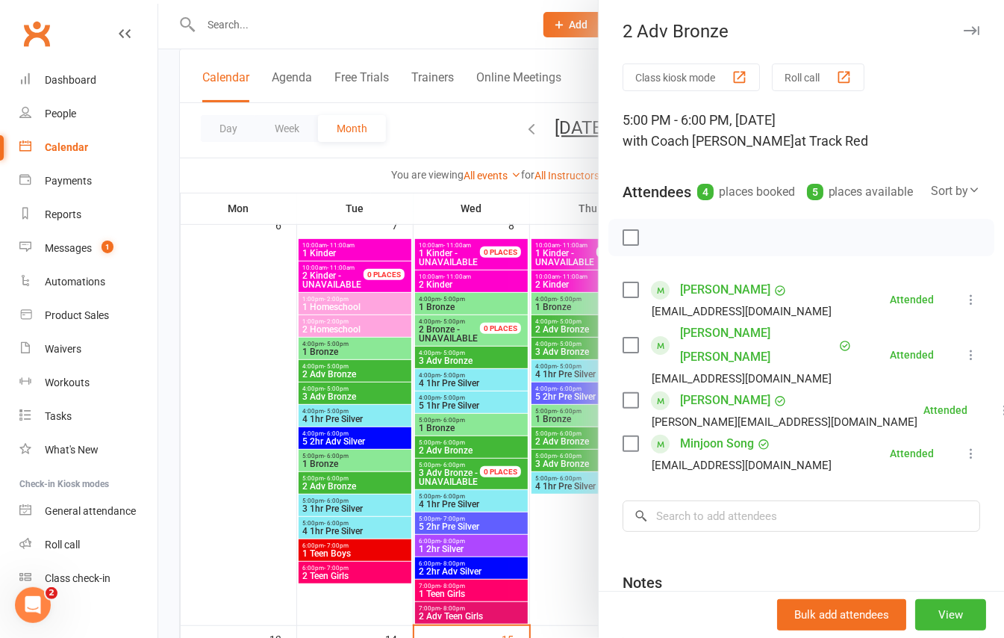
click at [460, 508] on div at bounding box center [581, 319] width 846 height 638
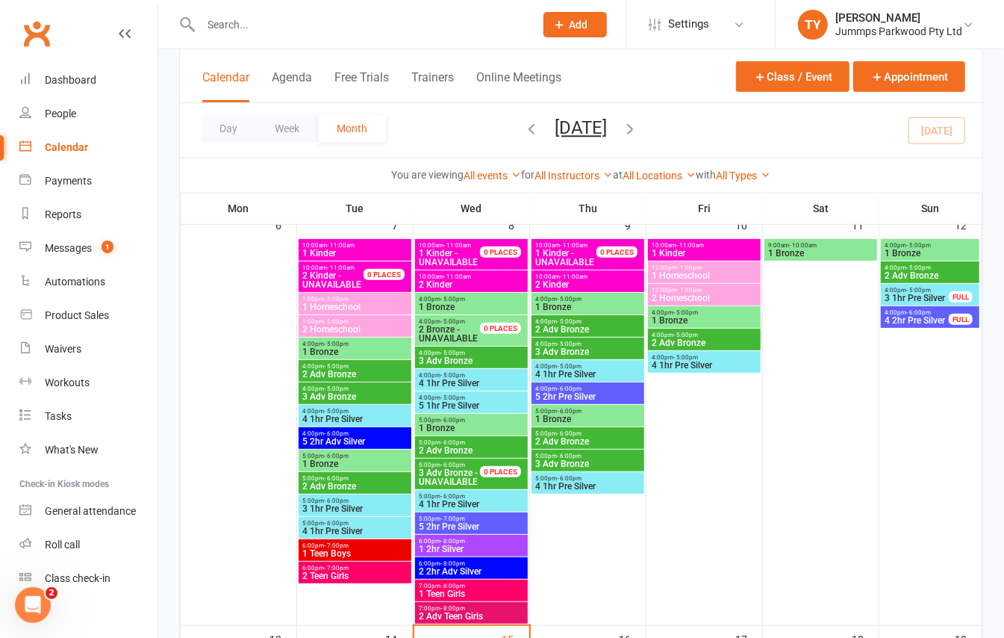
click at [461, 500] on span "4 1hr Pre Silver" at bounding box center [471, 504] width 107 height 9
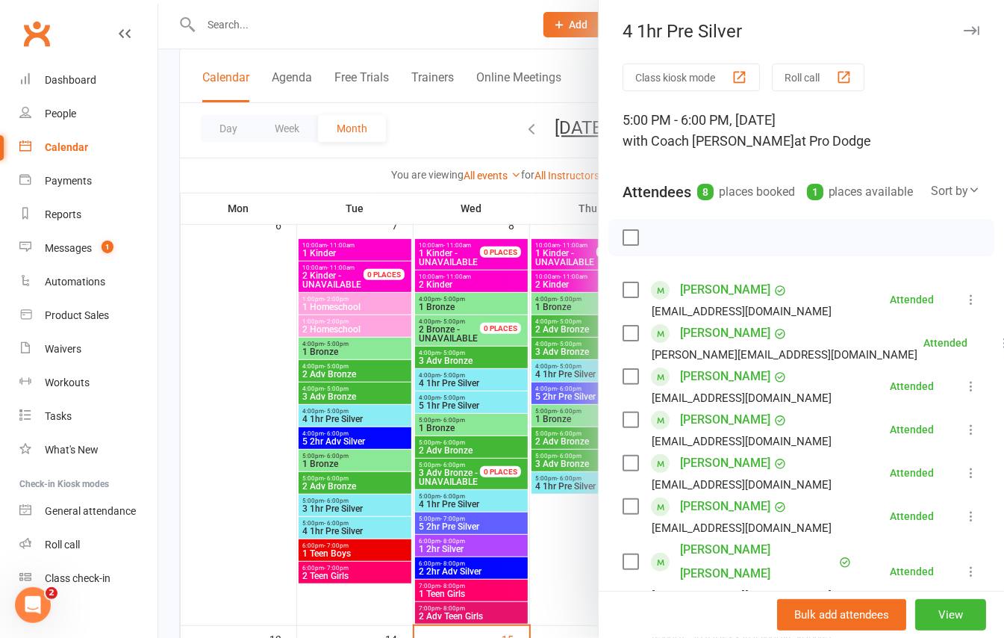
click at [496, 529] on div at bounding box center [581, 319] width 846 height 638
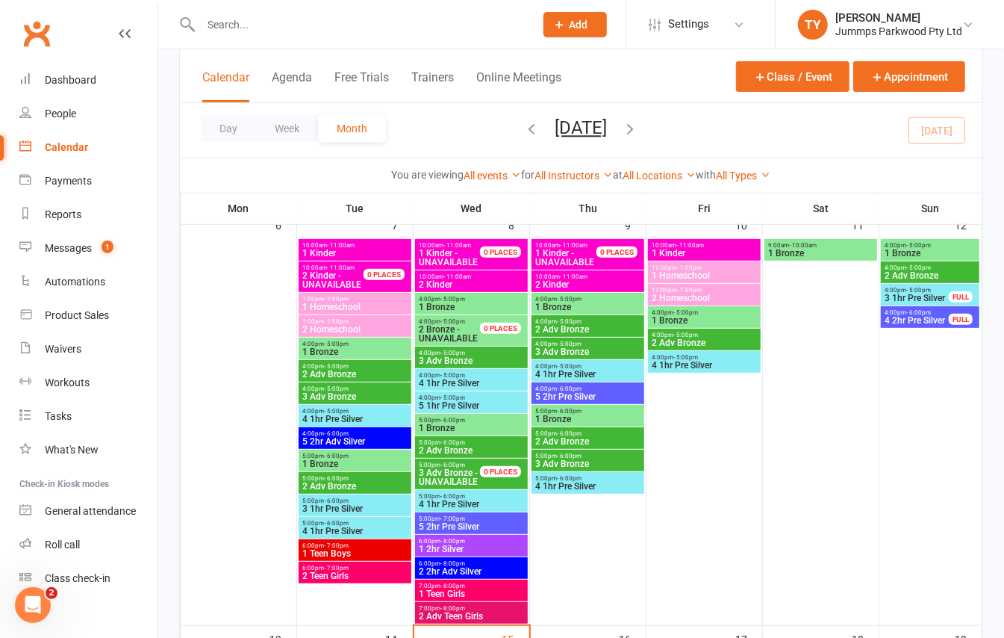
click at [488, 524] on span "5 2hr Pre Silver" at bounding box center [471, 526] width 107 height 9
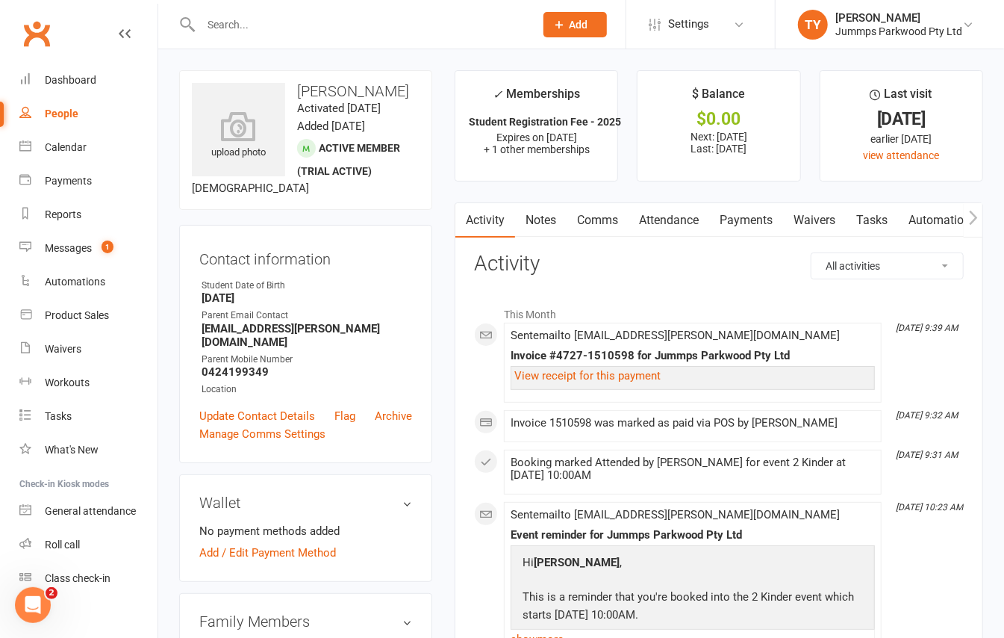
click at [670, 217] on link "Attendance" at bounding box center [669, 220] width 81 height 34
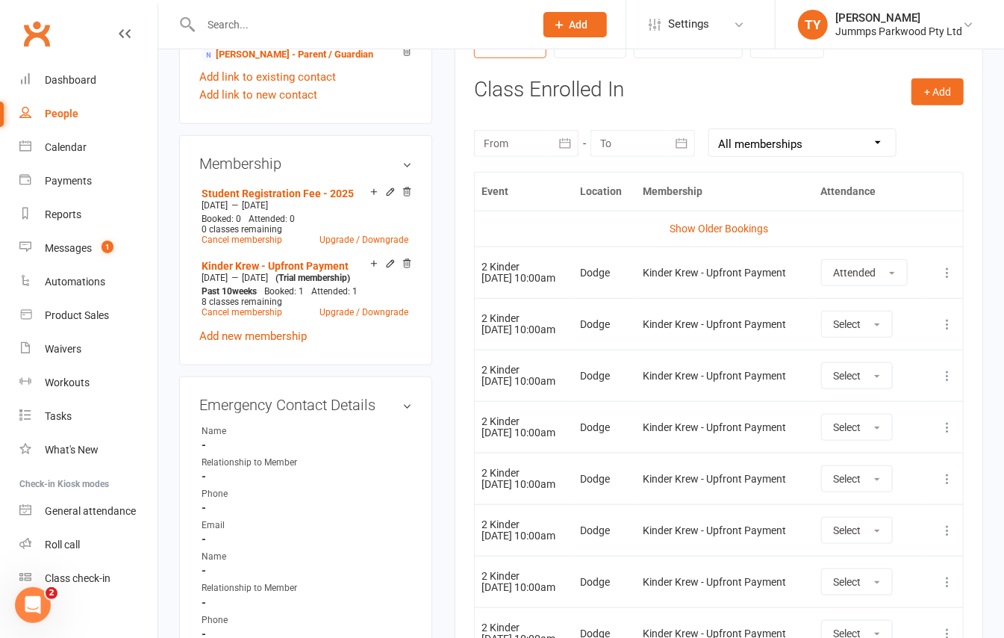
scroll to position [697, 0]
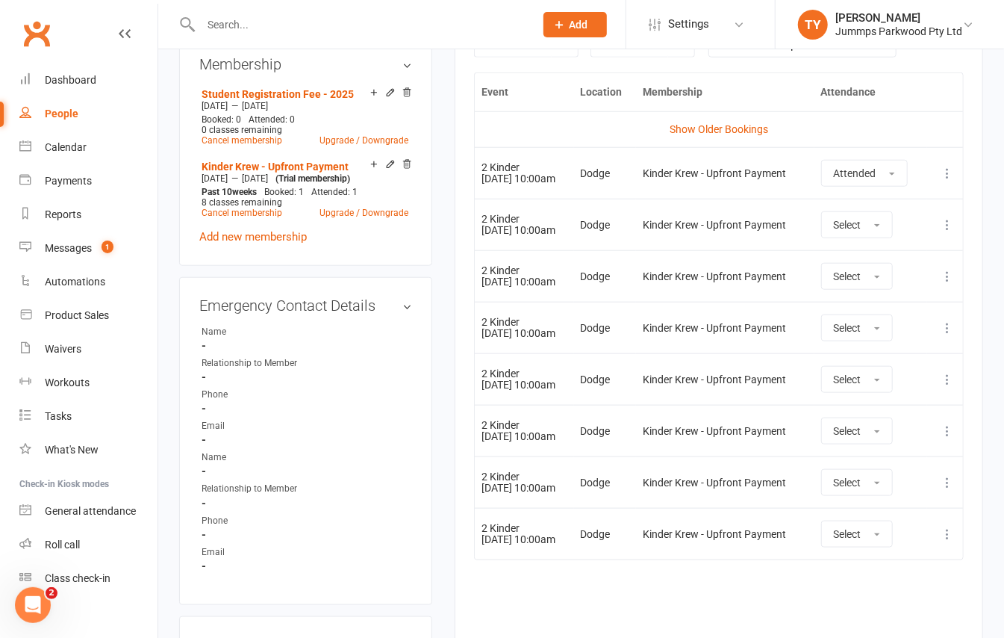
click at [948, 228] on icon at bounding box center [947, 224] width 15 height 15
click at [882, 311] on link "Remove booking" at bounding box center [882, 314] width 148 height 30
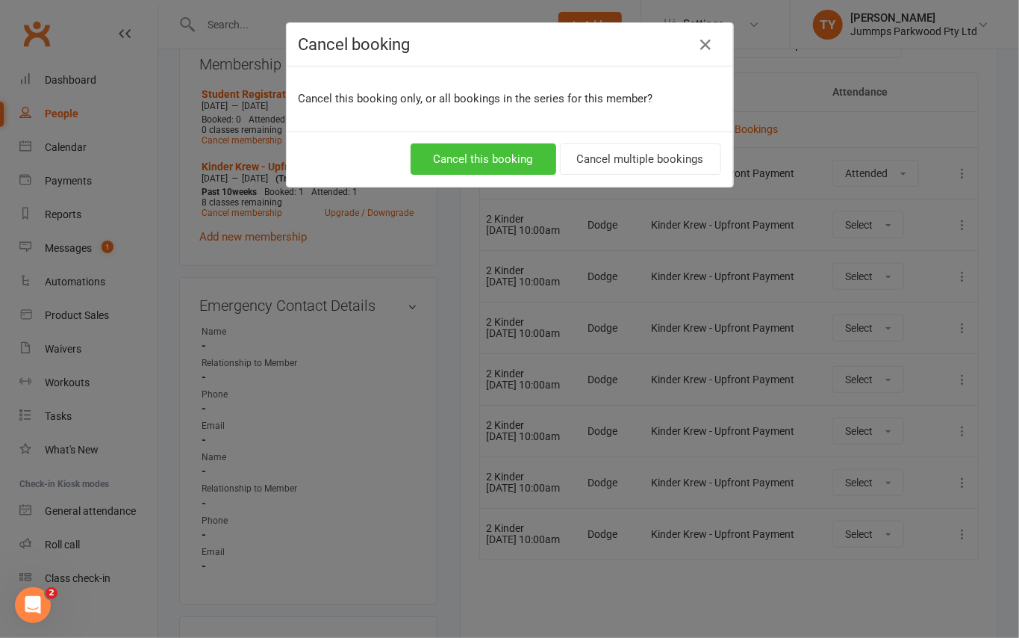
click at [512, 169] on button "Cancel this booking" at bounding box center [484, 158] width 146 height 31
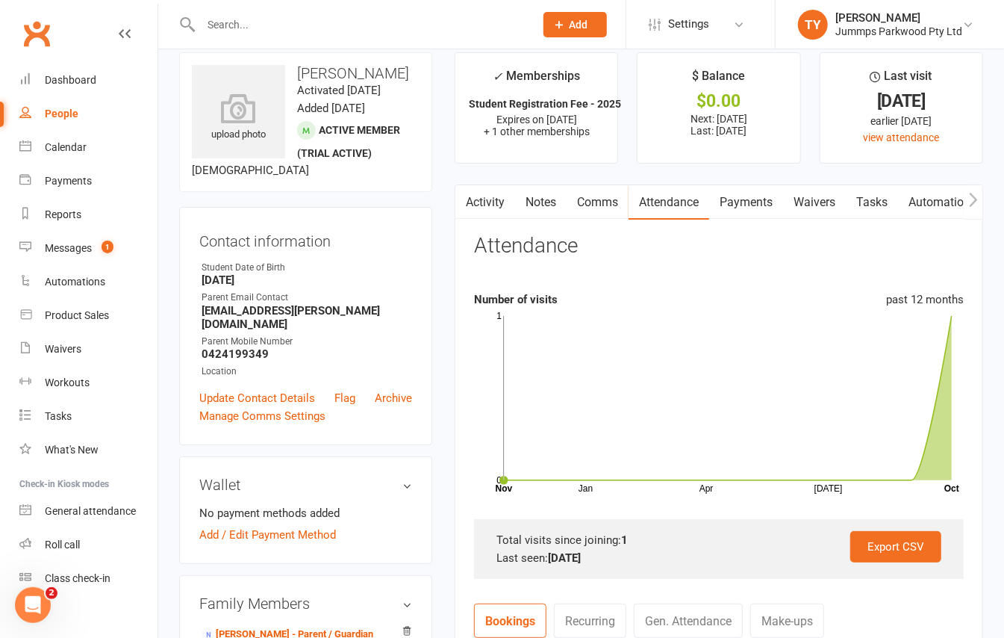
scroll to position [0, 0]
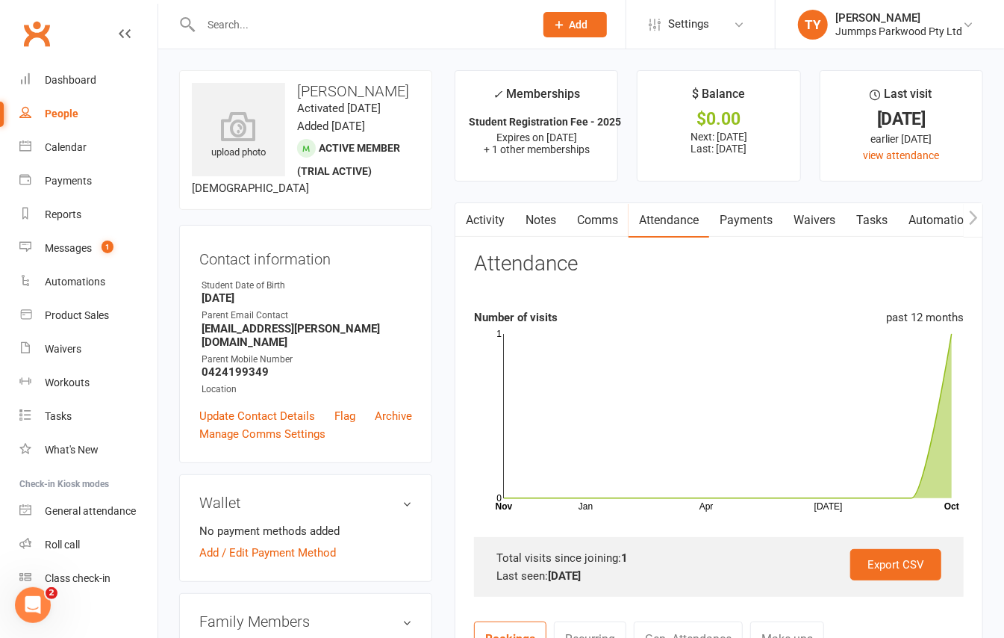
click at [756, 225] on link "Payments" at bounding box center [746, 220] width 74 height 34
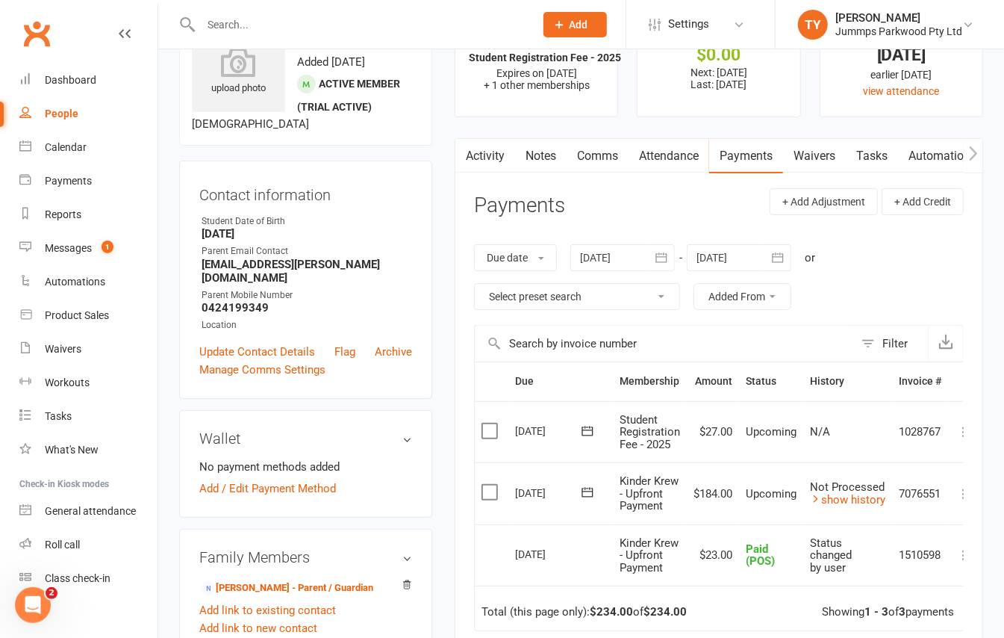
scroll to position [99, 0]
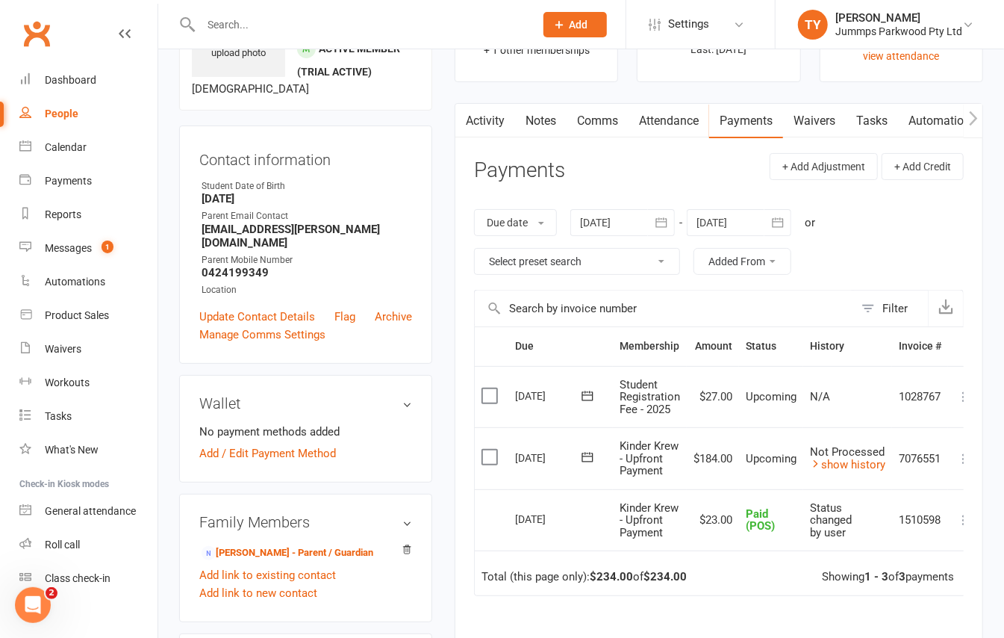
click at [672, 119] on link "Attendance" at bounding box center [669, 121] width 81 height 34
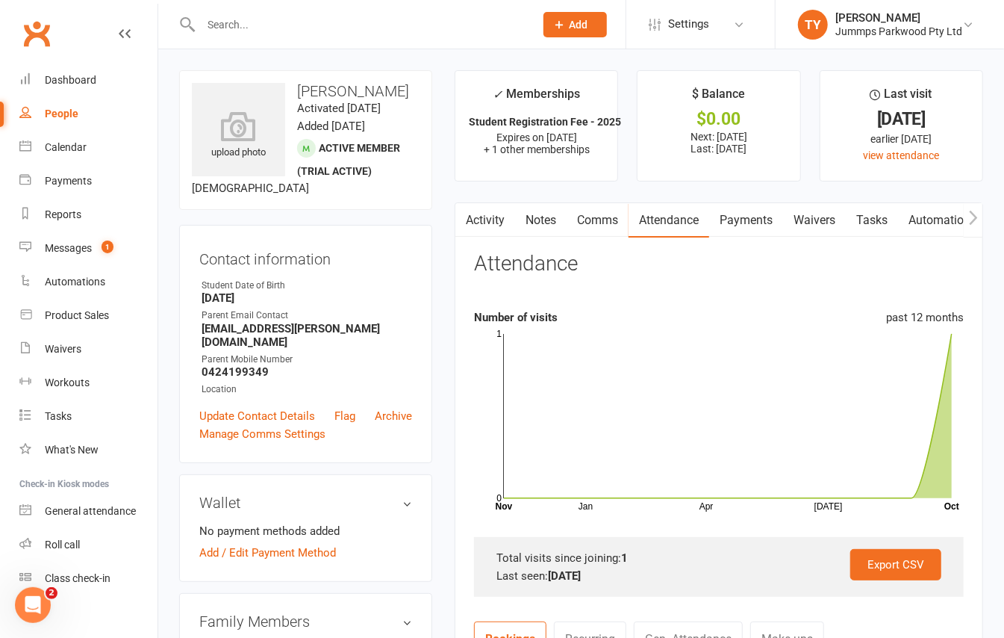
click at [751, 220] on link "Payments" at bounding box center [746, 220] width 74 height 34
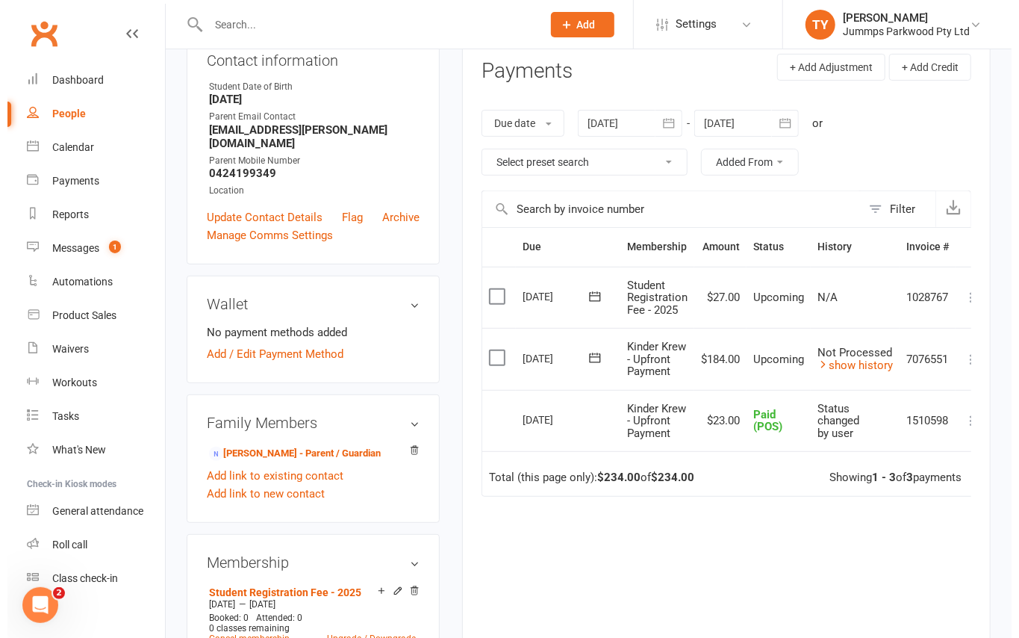
scroll to position [0, 22]
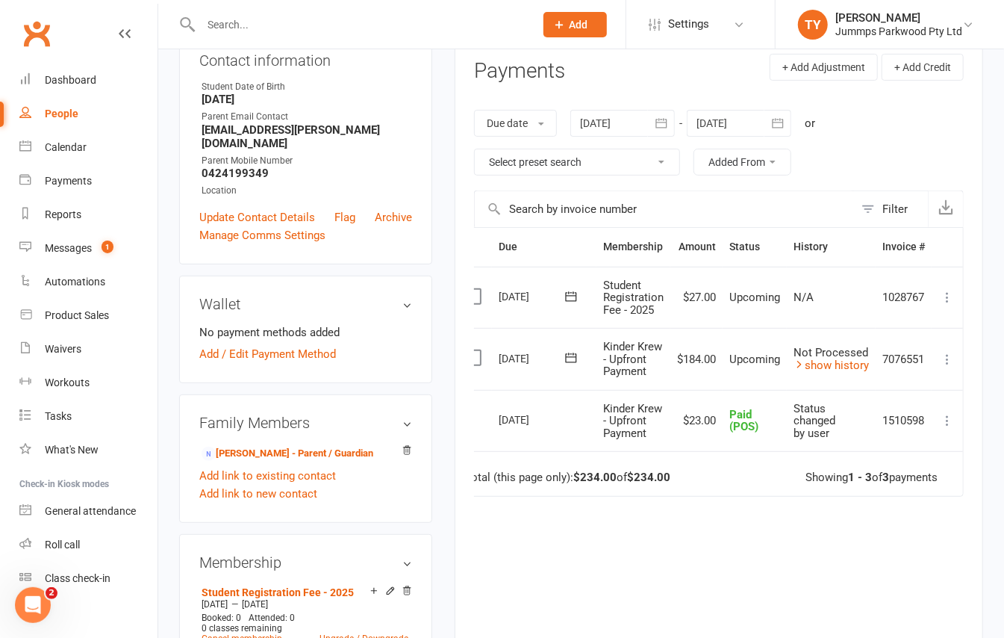
click at [953, 299] on icon at bounding box center [947, 297] width 15 height 15
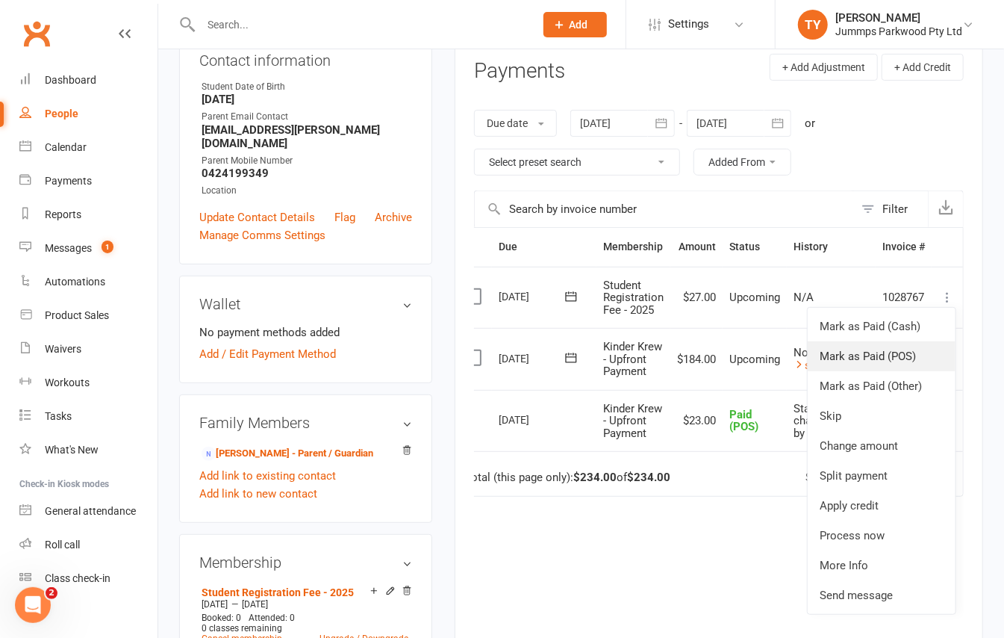
click at [904, 357] on link "Mark as Paid (POS)" at bounding box center [882, 356] width 148 height 30
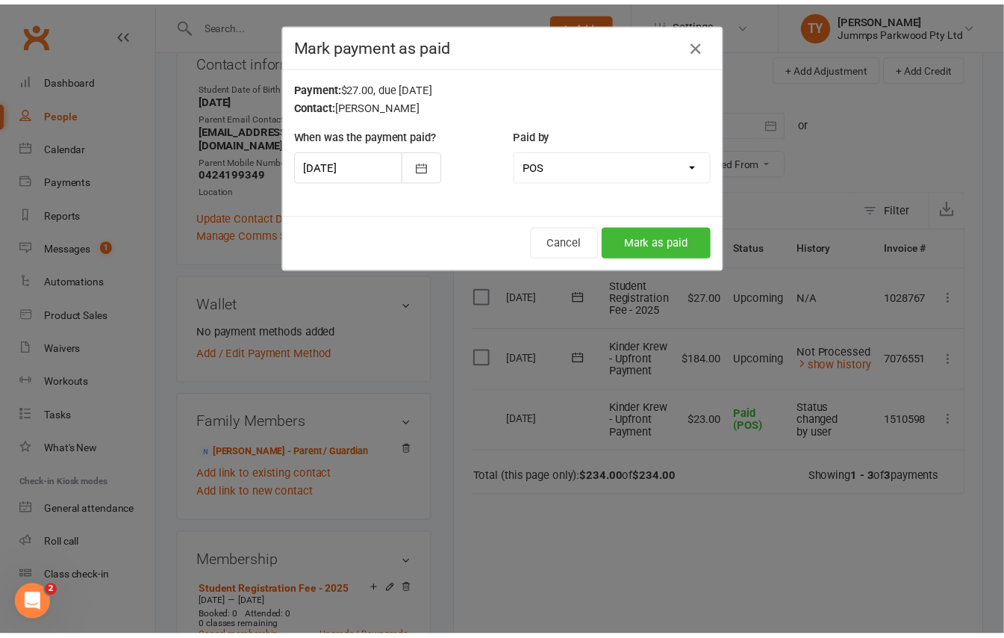
scroll to position [0, 12]
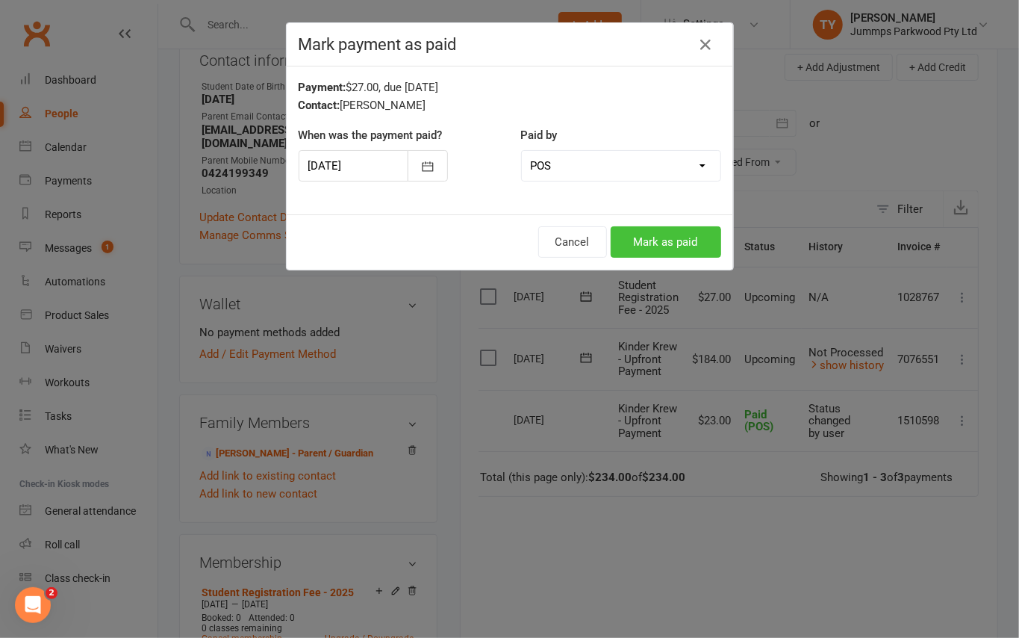
click at [687, 246] on button "Mark as paid" at bounding box center [666, 241] width 111 height 31
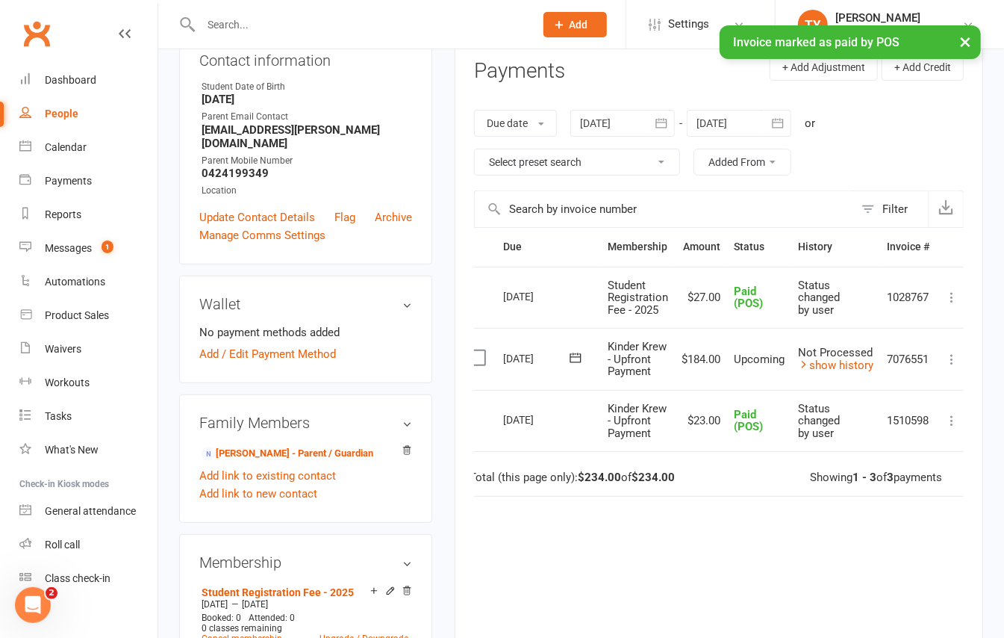
click at [951, 357] on icon at bounding box center [952, 359] width 15 height 15
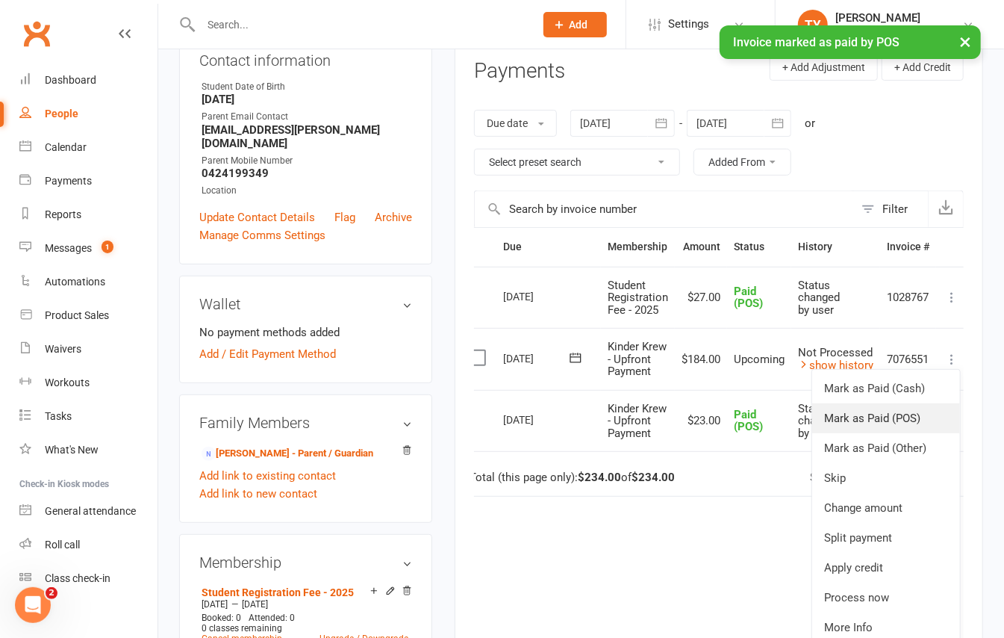
click at [907, 424] on link "Mark as Paid (POS)" at bounding box center [886, 418] width 148 height 30
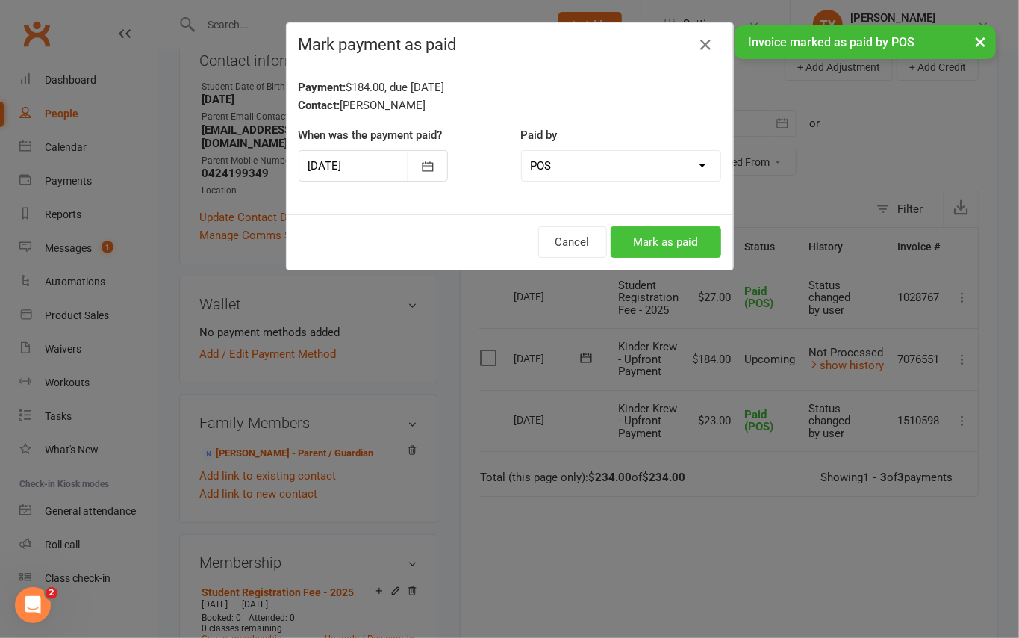
click at [640, 248] on button "Mark as paid" at bounding box center [666, 241] width 111 height 31
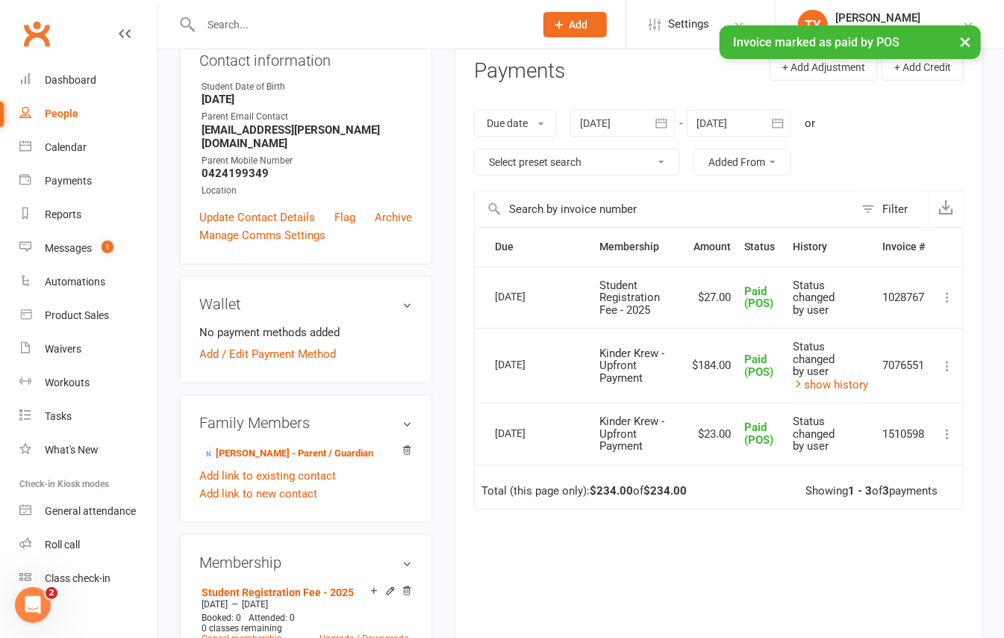
scroll to position [0, 0]
